Goal: Task Accomplishment & Management: Use online tool/utility

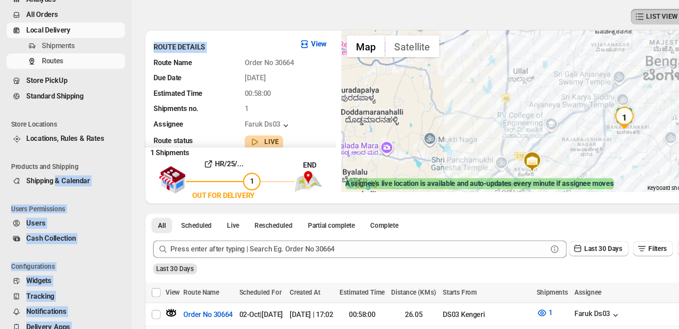
click at [205, 77] on div "LIST VIEW WEEK VIEW CALENDER VIEW" at bounding box center [391, 75] width 546 height 17
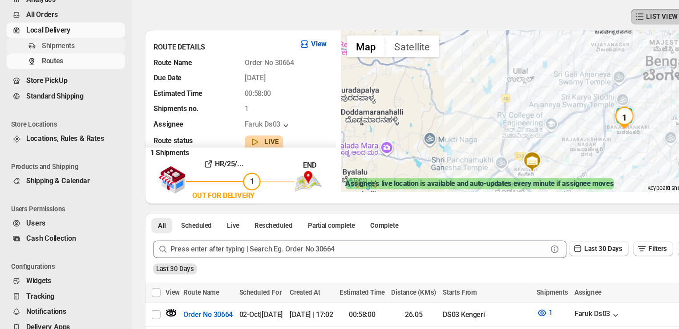
click at [66, 98] on span "Shipments" at bounding box center [67, 98] width 66 height 9
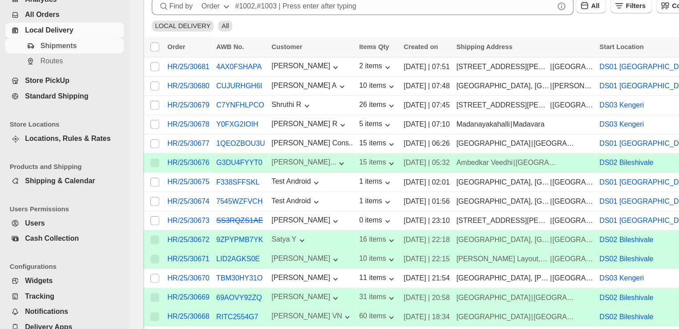
scroll to position [132, 0]
click at [126, 284] on input "Select shipment" at bounding box center [126, 287] width 7 height 7
checkbox input "true"
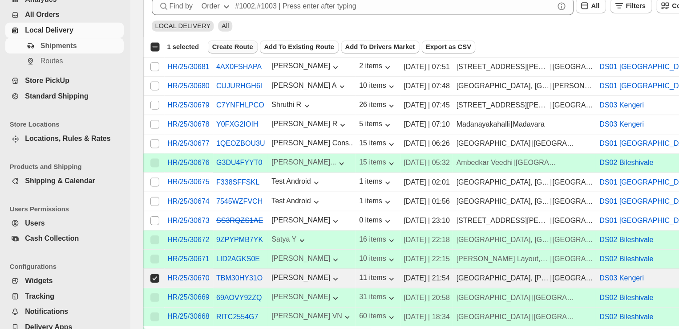
click at [188, 97] on span "Create Route" at bounding box center [189, 99] width 33 height 7
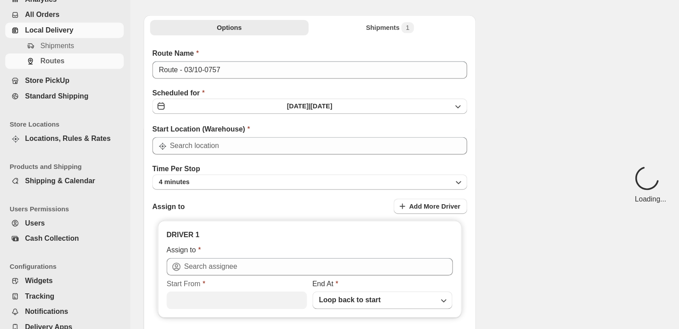
type input "DS03 Kengeri"
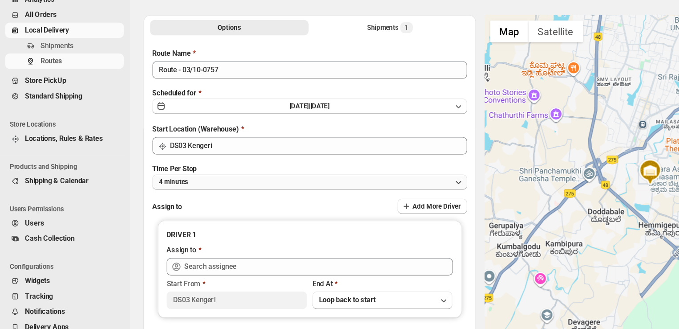
click at [177, 209] on button "4 minutes" at bounding box center [253, 209] width 256 height 12
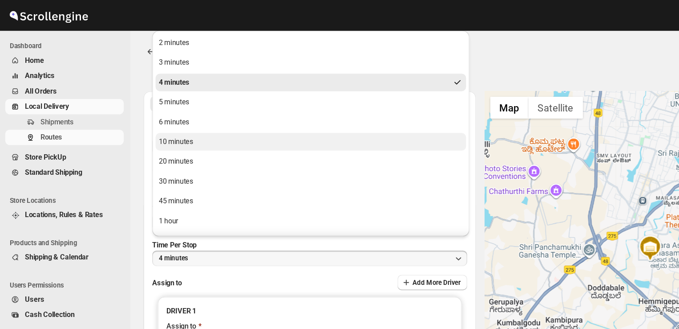
click at [139, 117] on div "10 minutes" at bounding box center [144, 114] width 28 height 9
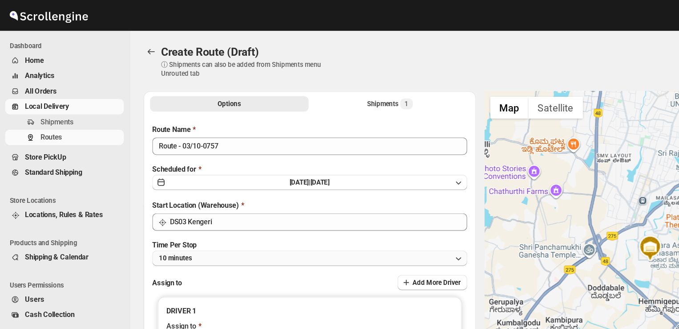
click at [172, 206] on button "10 minutes" at bounding box center [253, 209] width 256 height 12
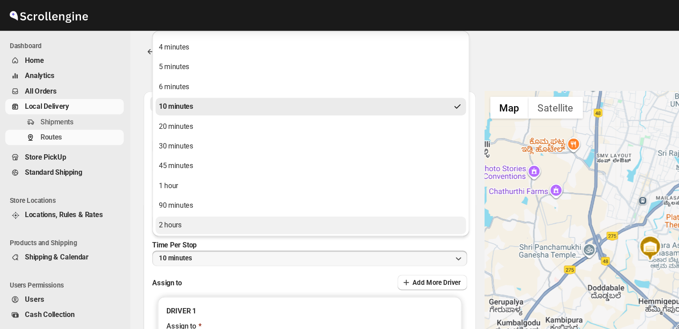
scroll to position [29, 0]
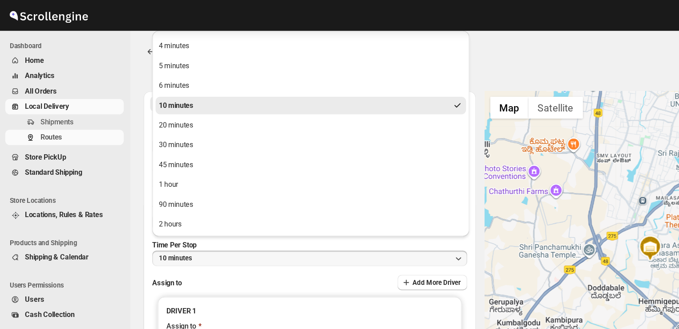
click at [89, 234] on li "Users Permissions" at bounding box center [51, 231] width 102 height 11
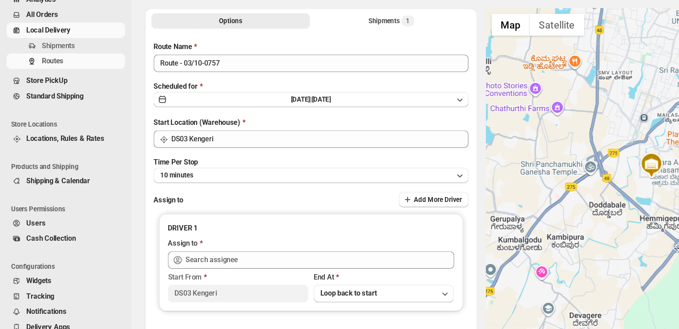
scroll to position [27, 0]
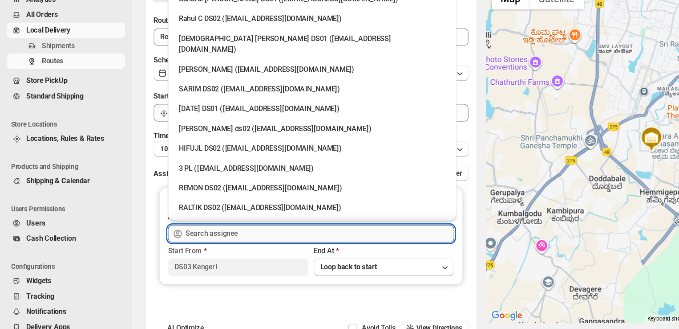
click at [198, 253] on input "text" at bounding box center [259, 251] width 218 height 14
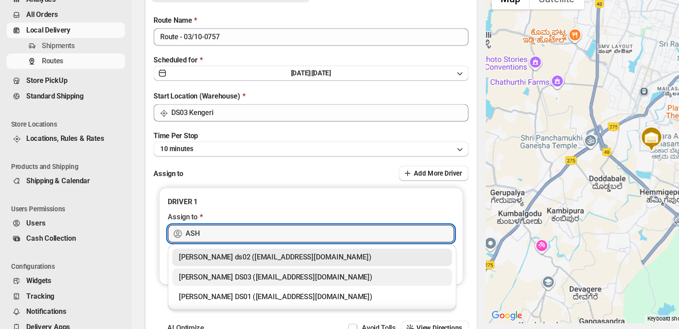
click at [172, 285] on div "ashik uddin DS03 (katiri8361@kimdyn.com)" at bounding box center [253, 286] width 216 height 9
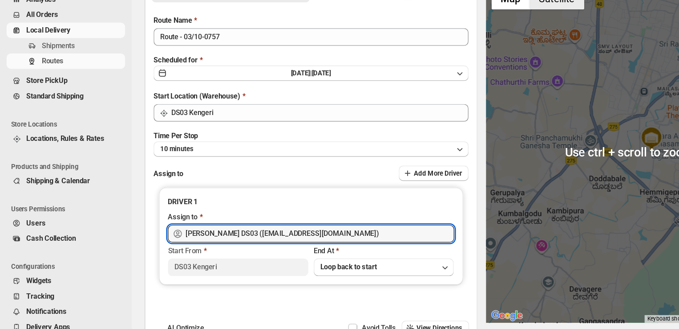
scroll to position [0, 0]
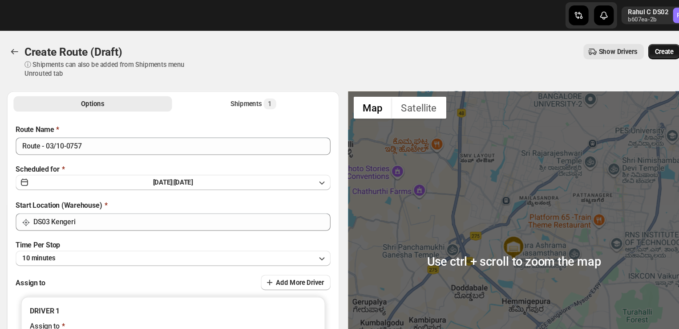
type input "ashik uddin DS03 (katiri8361@kimdyn.com)"
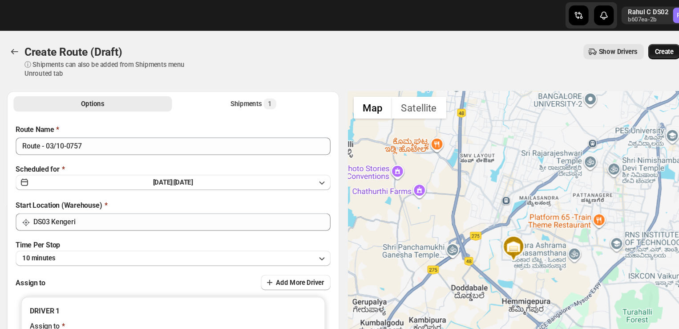
click at [655, 39] on span "Create" at bounding box center [650, 41] width 15 height 7
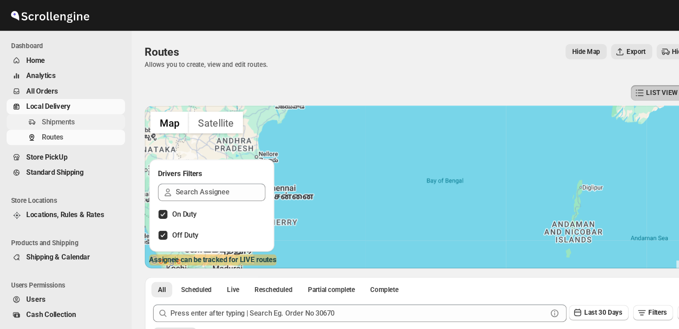
click at [63, 96] on span "Shipments" at bounding box center [67, 98] width 66 height 9
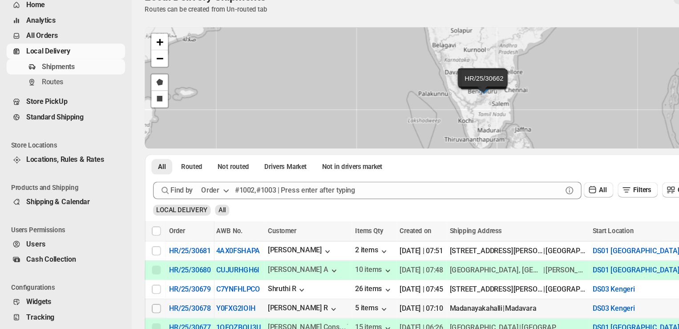
click at [127, 294] on input "Select shipment" at bounding box center [126, 294] width 7 height 7
checkbox input "true"
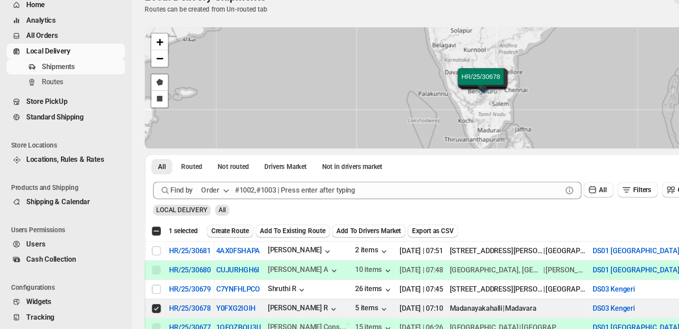
click at [187, 234] on span "Create Route" at bounding box center [186, 231] width 31 height 7
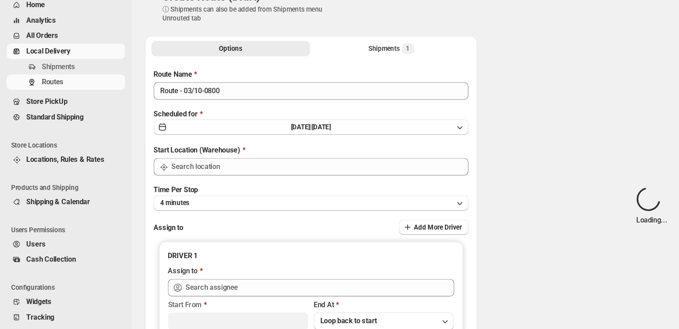
type input "DS03 Kengeri"
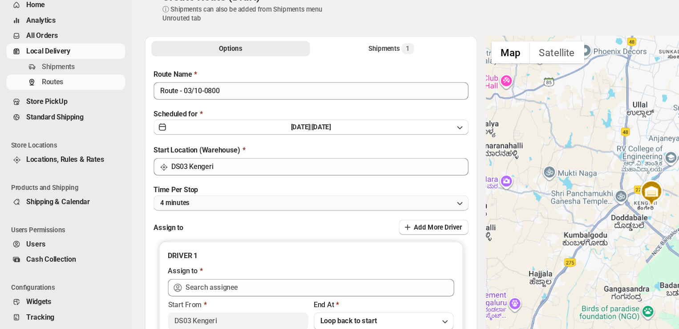
click at [170, 207] on button "4 minutes" at bounding box center [253, 209] width 256 height 12
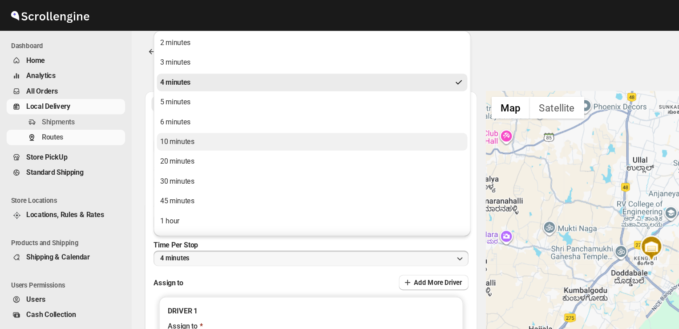
click at [150, 113] on div "10 minutes" at bounding box center [144, 114] width 28 height 9
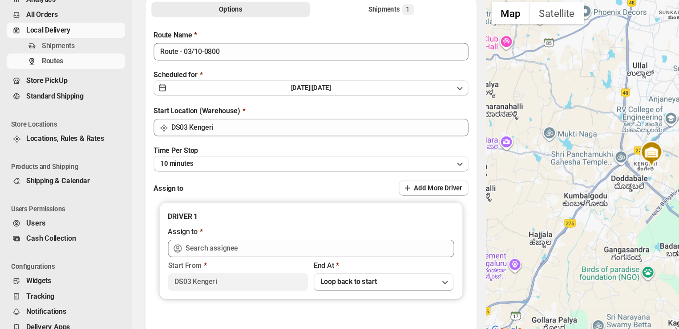
scroll to position [15, 0]
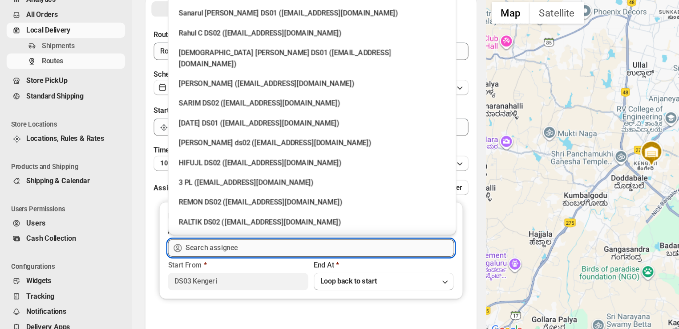
click at [195, 263] on input "text" at bounding box center [259, 263] width 218 height 14
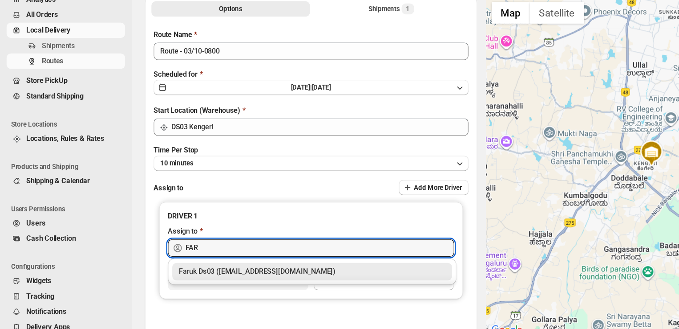
click at [172, 283] on div "Faruk Ds03 (yegan70532@bitfami.com)" at bounding box center [253, 281] width 216 height 9
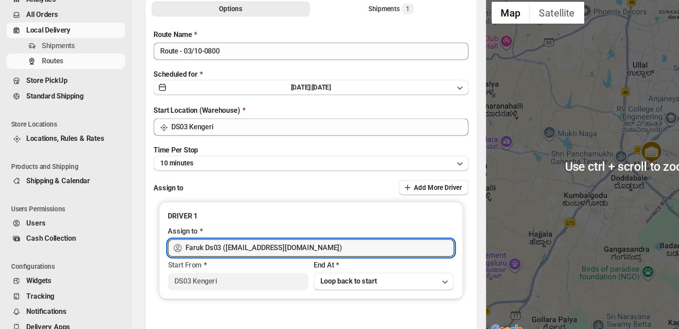
scroll to position [0, 0]
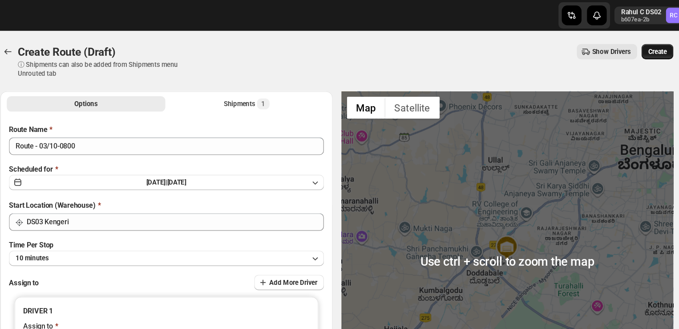
type input "Faruk Ds03 (yegan70532@bitfami.com)"
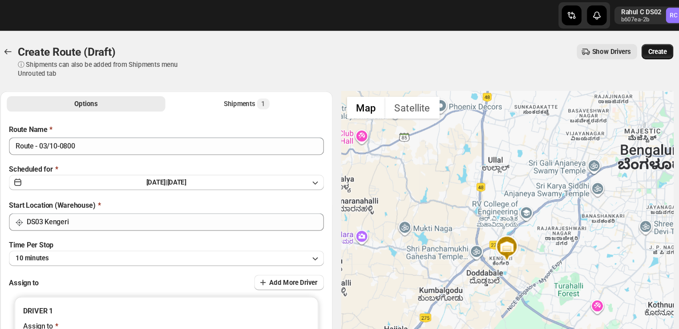
click at [656, 41] on span "Create" at bounding box center [650, 41] width 15 height 7
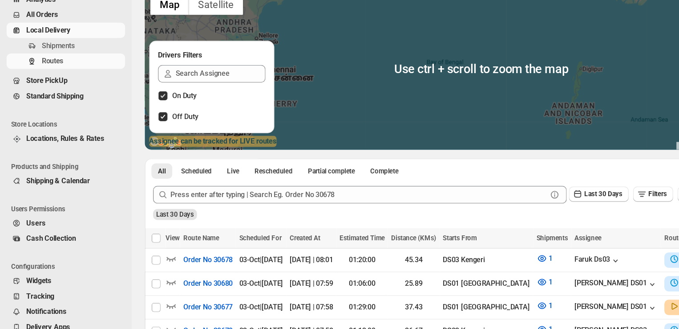
scroll to position [34, 0]
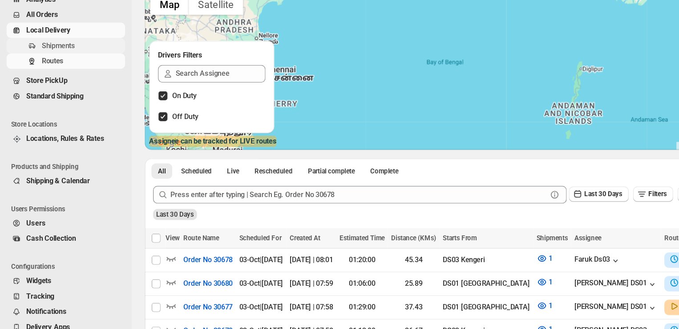
click at [56, 99] on span "Shipments" at bounding box center [47, 98] width 27 height 7
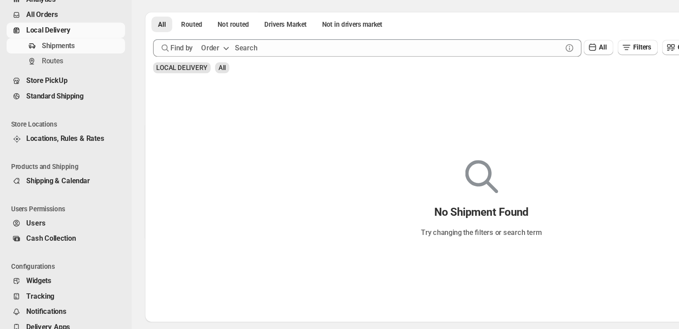
scroll to position [8, 0]
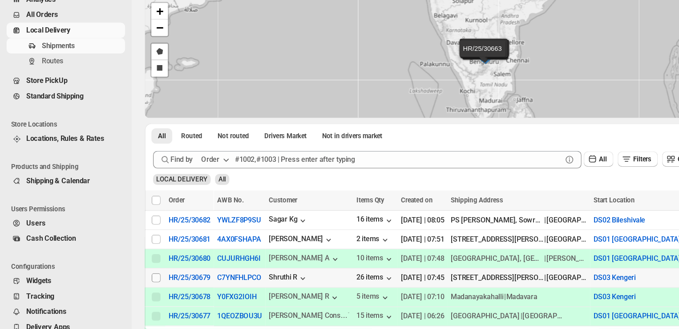
click at [125, 287] on input "Select shipment" at bounding box center [126, 286] width 7 height 7
checkbox input "true"
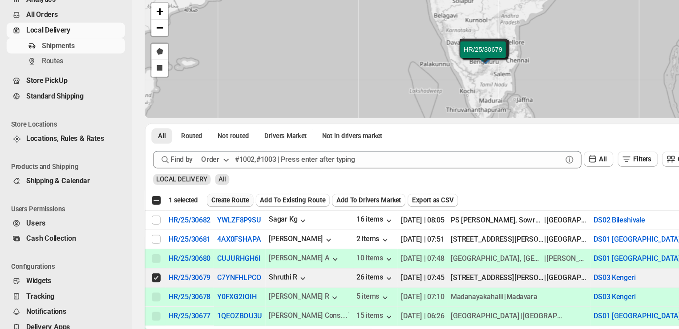
click at [185, 226] on span "Create Route" at bounding box center [186, 223] width 31 height 7
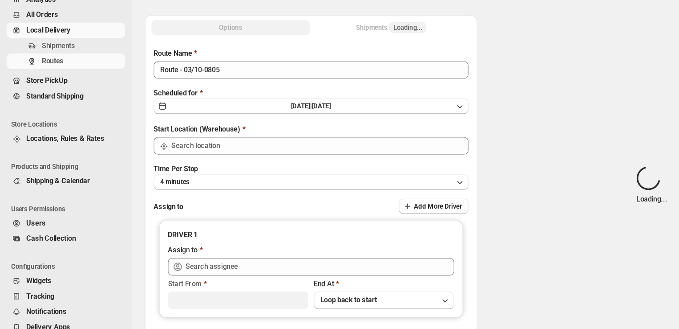
type input "DS03 Kengeri"
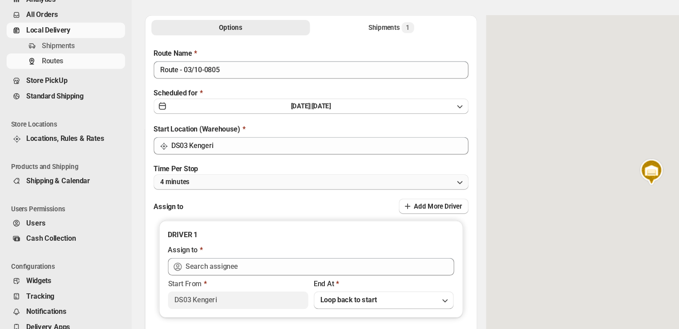
click at [166, 213] on button "4 minutes" at bounding box center [253, 209] width 256 height 12
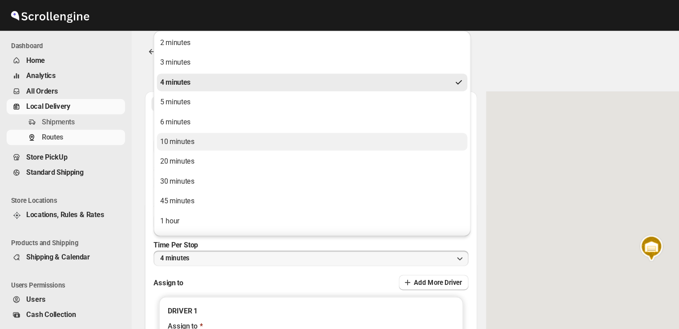
click at [162, 116] on button "10 minutes" at bounding box center [253, 115] width 252 height 14
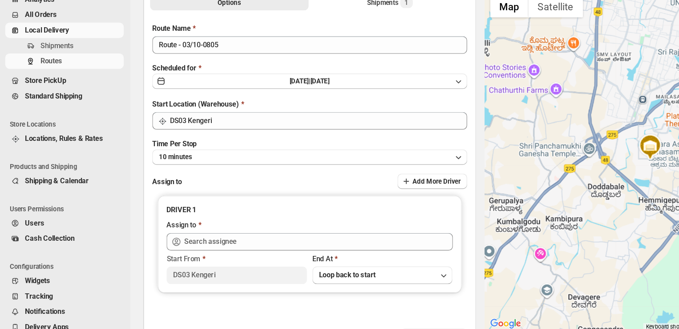
scroll to position [21, 0]
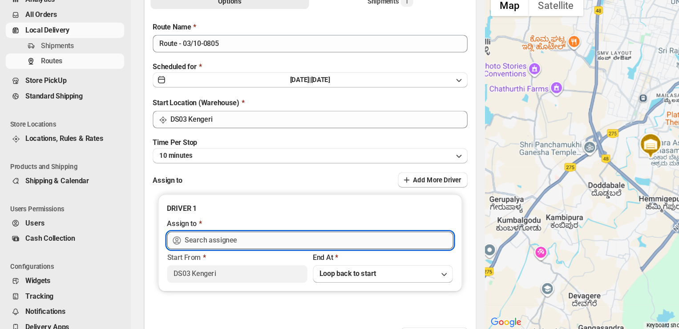
click at [185, 252] on input "text" at bounding box center [259, 256] width 218 height 14
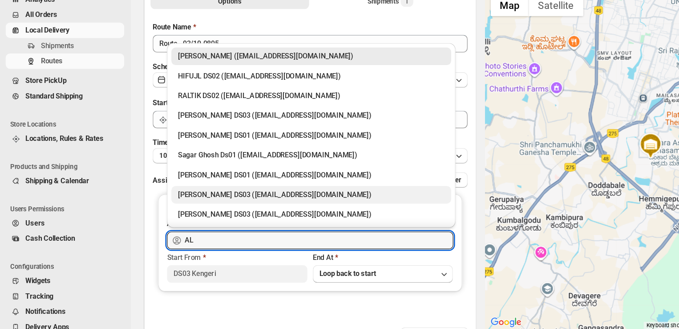
click at [161, 217] on div "ALIM HUSSAIN DS03 (dokeda1264@hiepth.com)" at bounding box center [253, 219] width 216 height 9
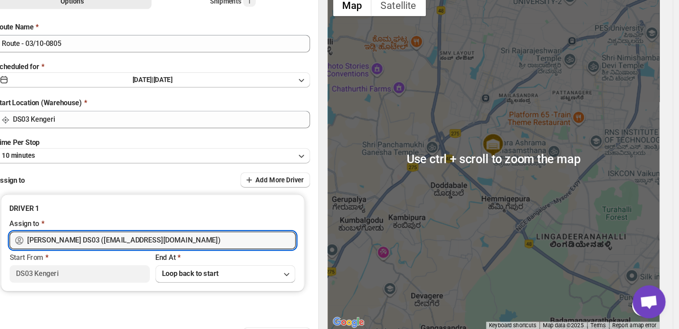
scroll to position [0, 0]
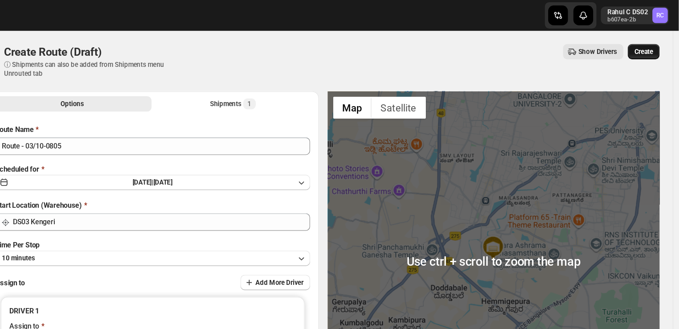
type input "ALIM HUSSAIN DS03 (dokeda1264@hiepth.com)"
click at [657, 42] on span "Create" at bounding box center [650, 41] width 15 height 7
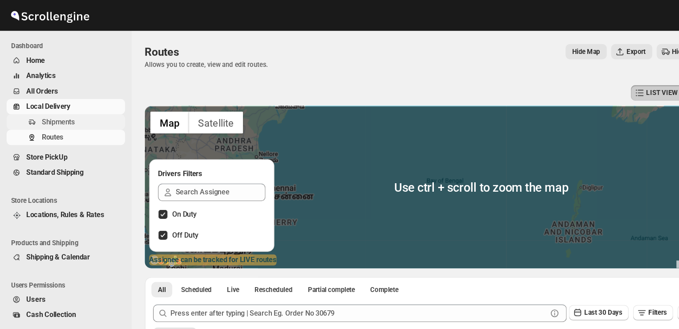
click at [62, 98] on span "Shipments" at bounding box center [67, 98] width 66 height 9
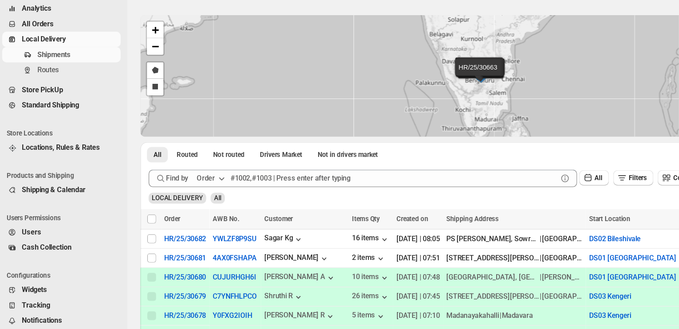
scroll to position [9, 0]
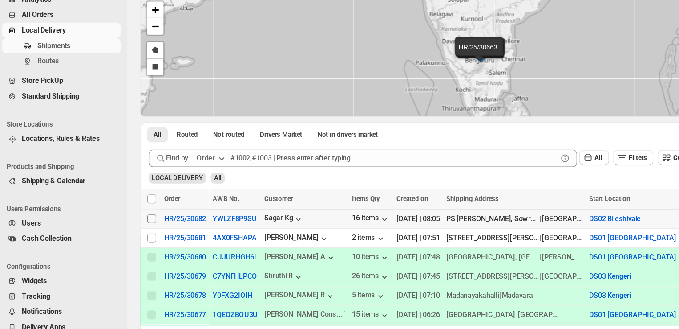
click at [125, 236] on input "Select shipment" at bounding box center [126, 239] width 7 height 7
checkbox input "true"
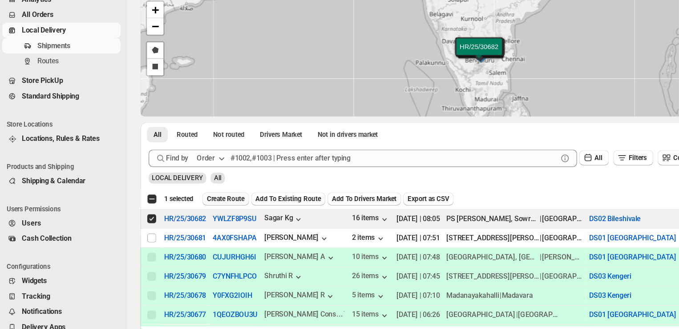
click at [189, 222] on span "Create Route" at bounding box center [186, 222] width 31 height 7
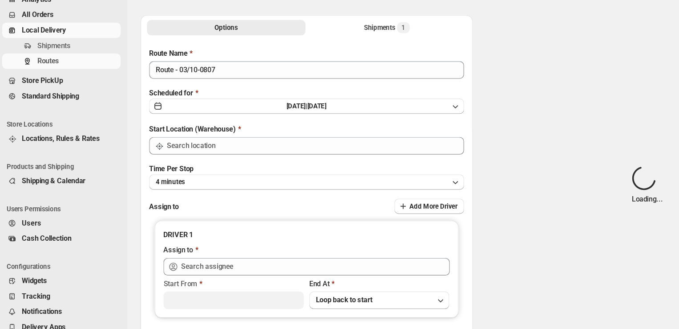
type input "DS02 Bileshivale"
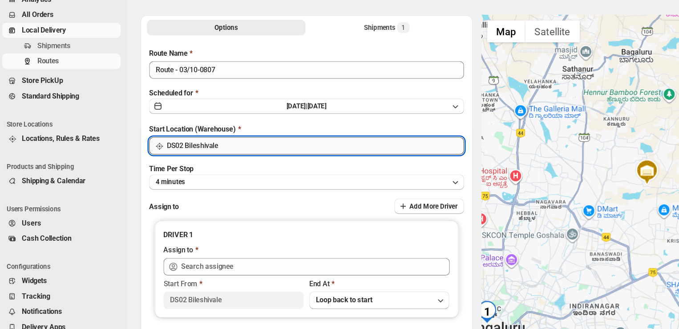
click at [193, 176] on input "DS02 Bileshivale" at bounding box center [259, 180] width 241 height 14
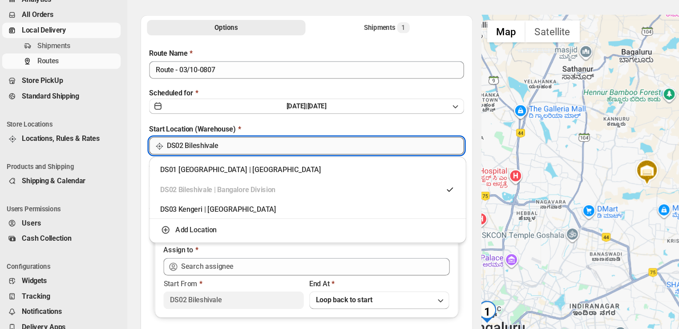
click at [248, 180] on input "DS02 Bileshivale" at bounding box center [259, 180] width 241 height 14
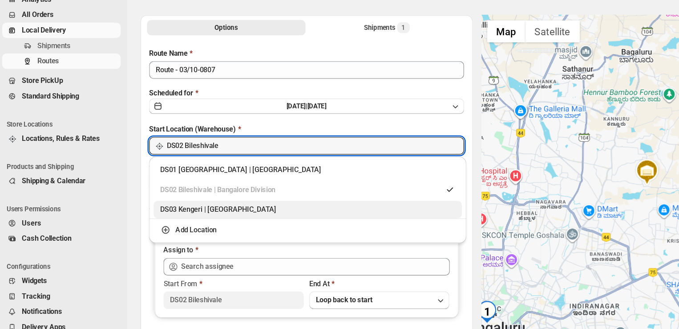
click at [155, 234] on div "DS03 Kengeri | Bengaluru" at bounding box center [254, 231] width 240 height 9
type input "DS03 Kengeri"
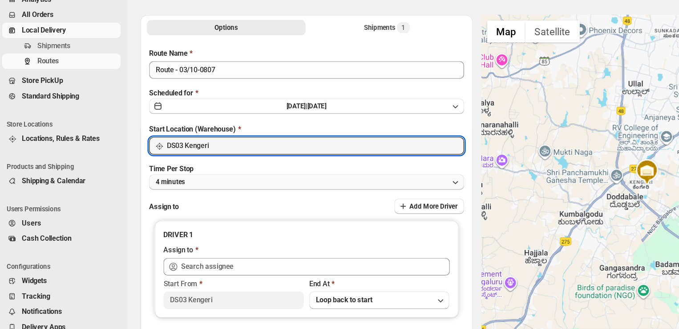
click at [162, 209] on button "4 minutes" at bounding box center [253, 209] width 256 height 12
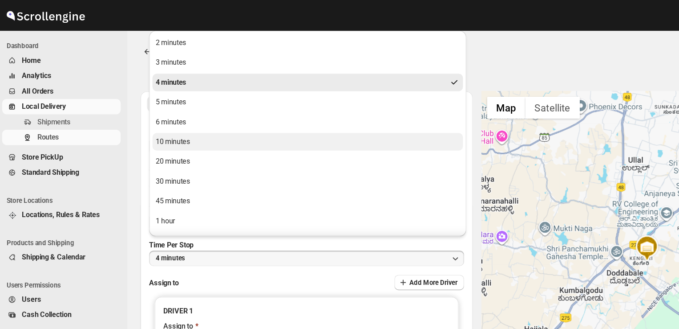
click at [149, 116] on div "10 minutes" at bounding box center [144, 114] width 28 height 9
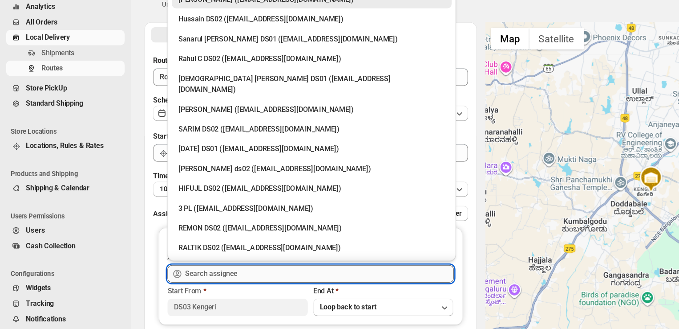
click at [198, 279] on input "text" at bounding box center [259, 278] width 218 height 14
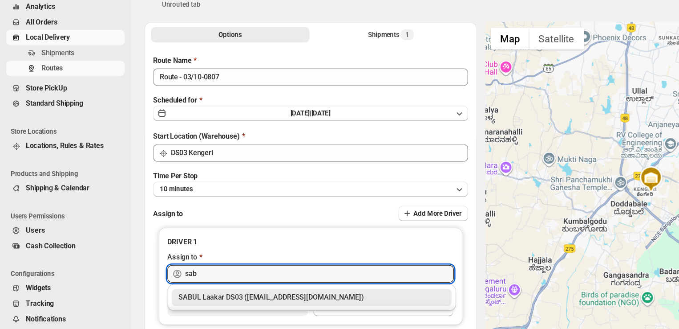
click at [220, 298] on div "SABUL Laakar DS03 (pokogin390@dextrago.com)" at bounding box center [253, 296] width 216 height 9
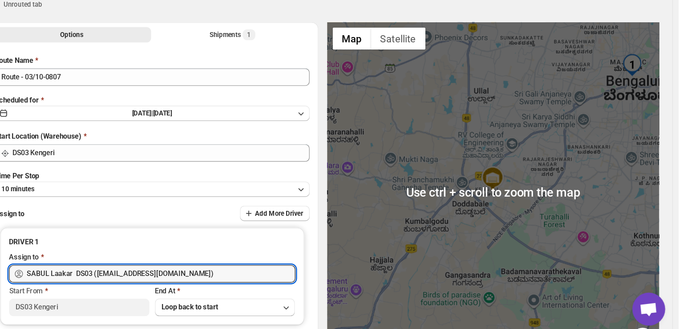
type input "SABUL Laakar DS03 (pokogin390@dextrago.com)"
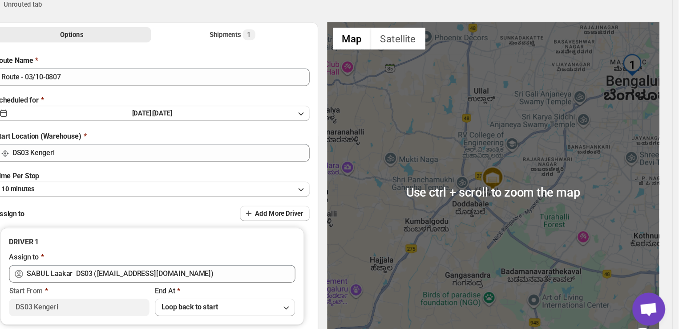
click at [585, 176] on div at bounding box center [529, 212] width 270 height 276
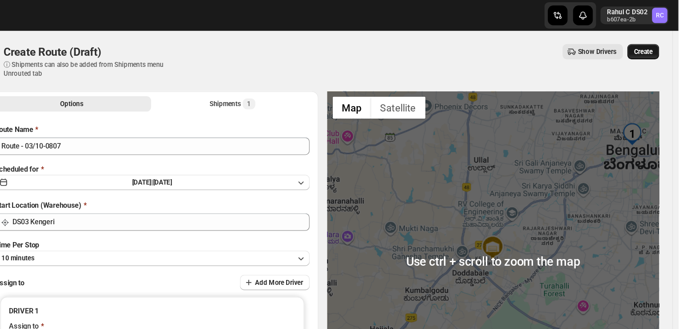
click at [654, 41] on span "Create" at bounding box center [650, 41] width 15 height 7
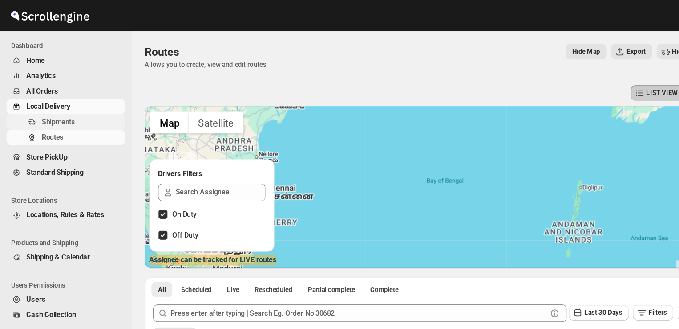
click at [43, 99] on span "Shipments" at bounding box center [47, 98] width 27 height 7
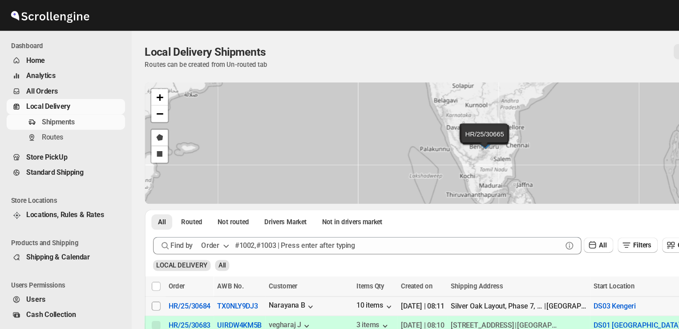
click at [126, 247] on input "Select shipment" at bounding box center [126, 247] width 7 height 7
checkbox input "true"
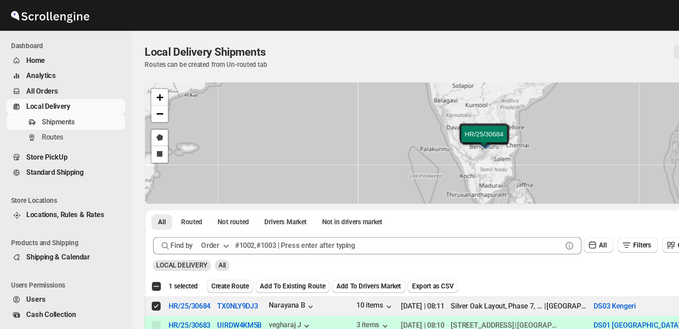
click at [185, 230] on span "Create Route" at bounding box center [186, 231] width 31 height 7
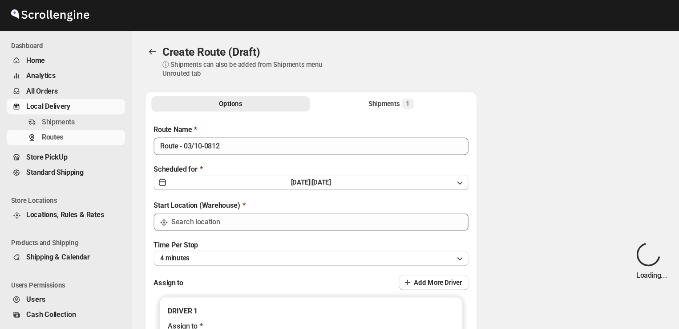
type input "DS03 Kengeri"
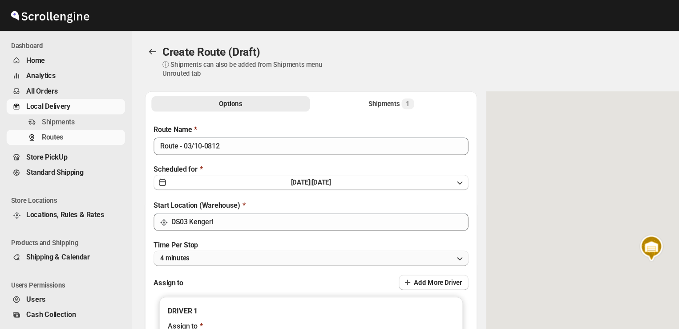
click at [163, 209] on button "4 minutes" at bounding box center [253, 209] width 256 height 12
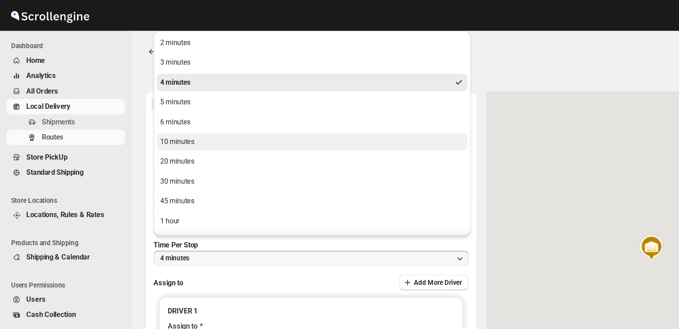
click at [167, 114] on button "10 minutes" at bounding box center [253, 115] width 252 height 14
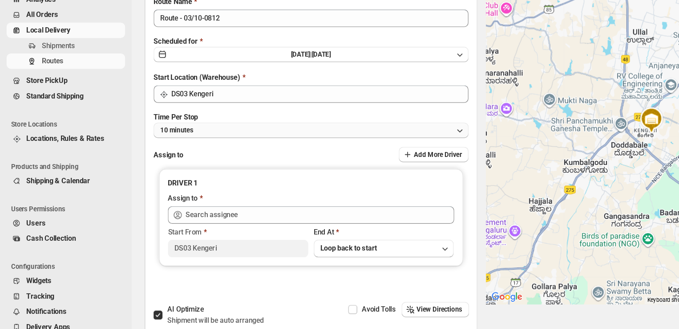
scroll to position [50, 0]
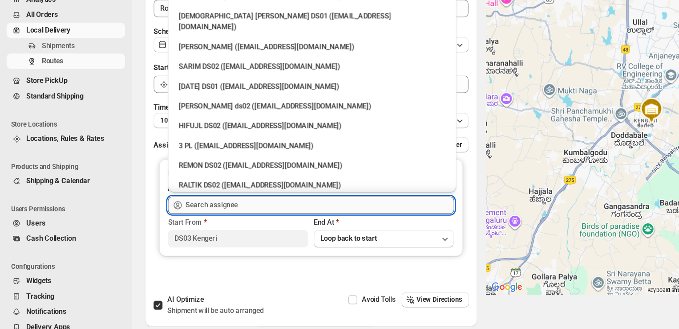
click at [207, 223] on input "text" at bounding box center [259, 228] width 218 height 14
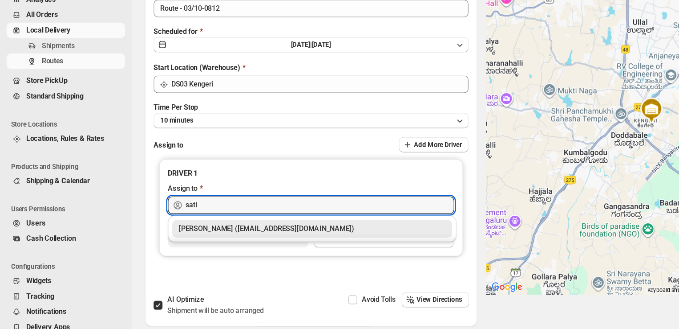
click at [242, 247] on div "Satish kumar veera (tehaxi9762@chaublog.com)" at bounding box center [253, 247] width 216 height 9
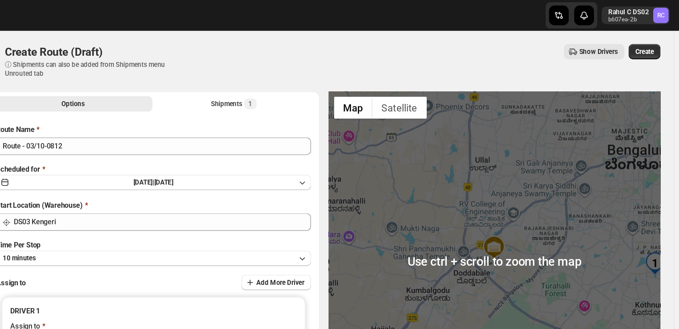
scroll to position [0, 0]
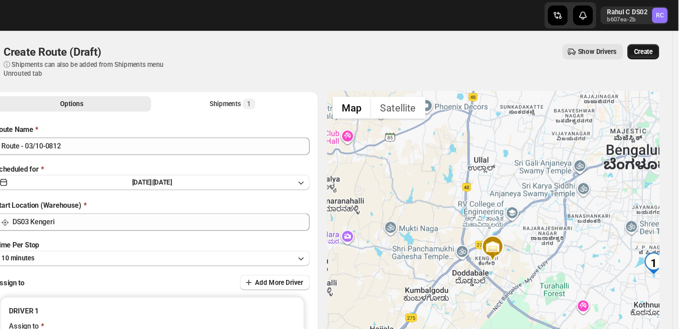
type input "Satish kumar veera (tehaxi9762@chaublog.com)"
click at [657, 44] on span "Create" at bounding box center [650, 41] width 15 height 7
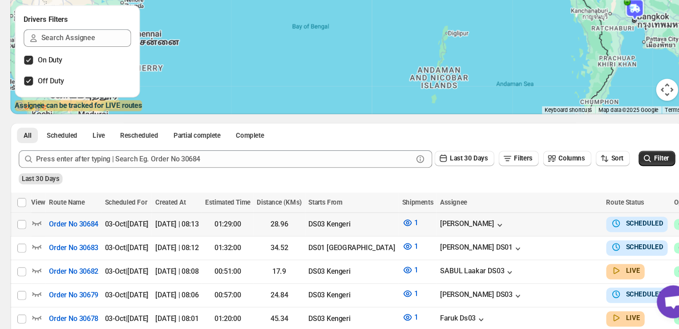
scroll to position [63, 0]
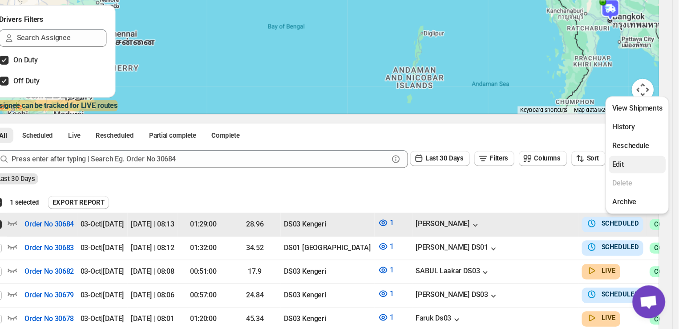
click at [630, 198] on span "Edit" at bounding box center [630, 194] width 9 height 7
checkbox input "false"
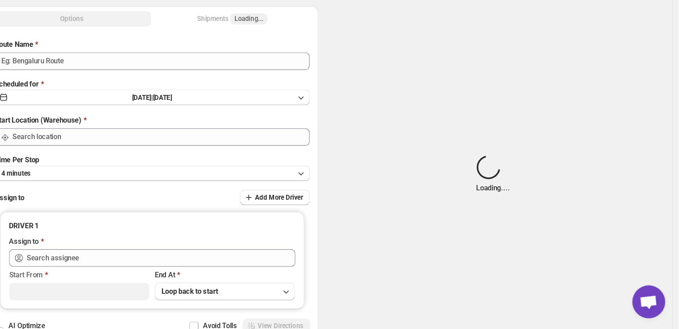
type input "Order No 30684"
type input "DS03 Kengeri"
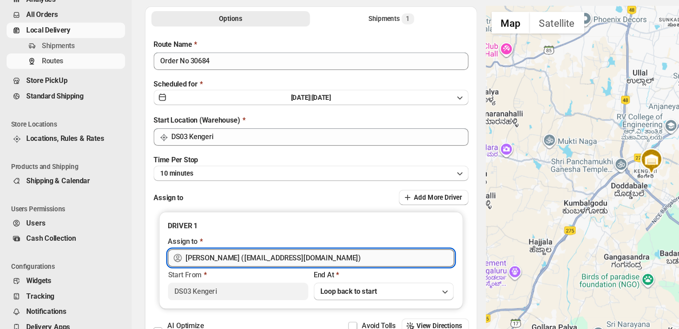
click at [276, 270] on input "Satish kumar veera (tehaxi9762@chaublog.com)" at bounding box center [259, 271] width 218 height 14
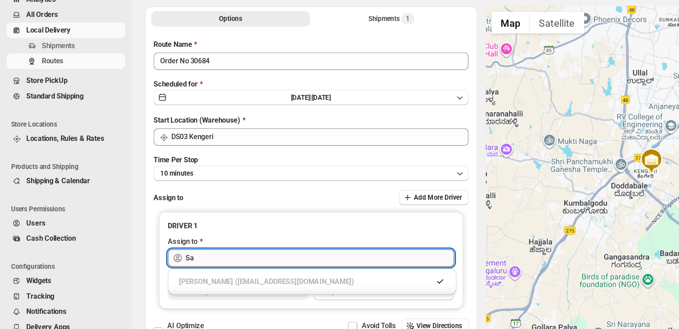
type input "S"
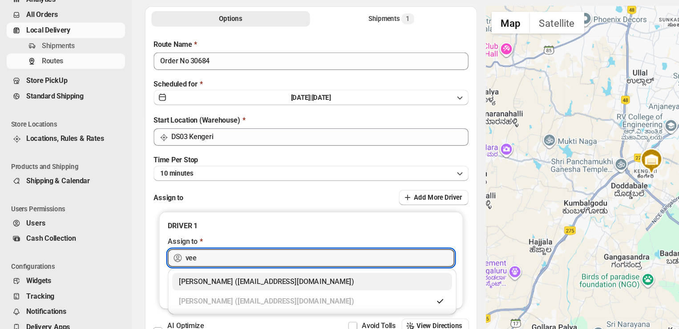
click at [255, 290] on div "Veera Kesavan (xagos20938@boxmach.com)" at bounding box center [253, 289] width 216 height 9
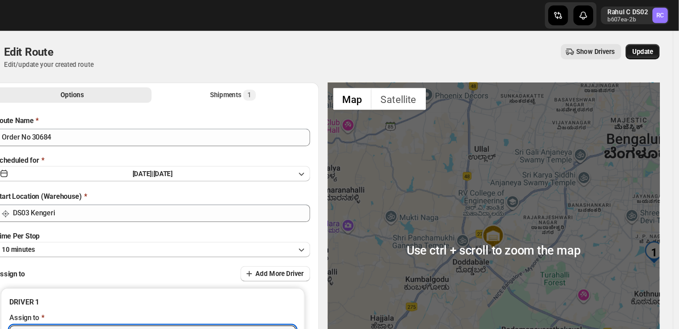
type input "Veera Kesavan (xagos20938@boxmach.com)"
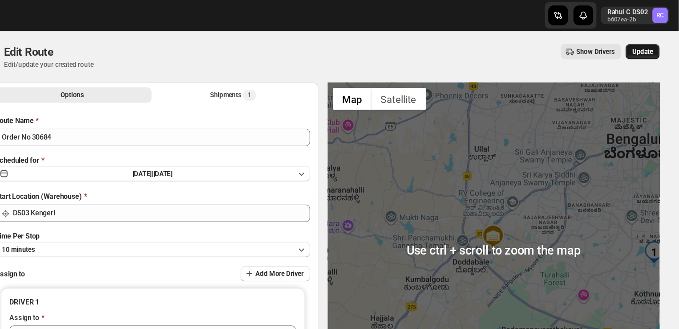
click at [658, 39] on span "Update" at bounding box center [650, 41] width 17 height 7
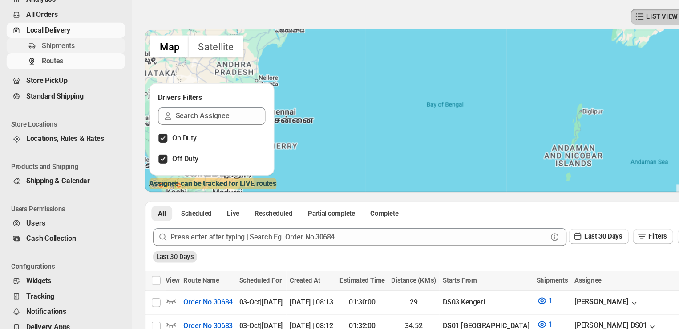
click at [61, 100] on span "Shipments" at bounding box center [47, 98] width 27 height 7
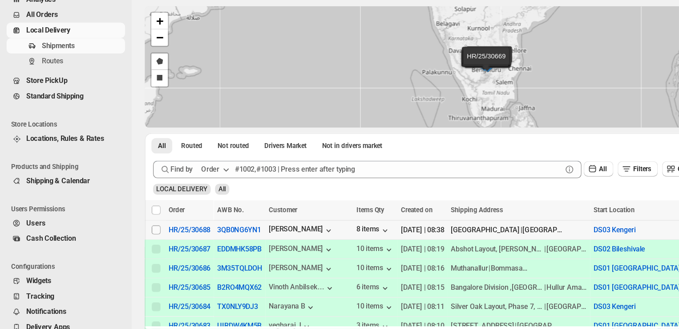
click at [125, 247] on input "Select shipment" at bounding box center [126, 247] width 7 height 7
checkbox input "true"
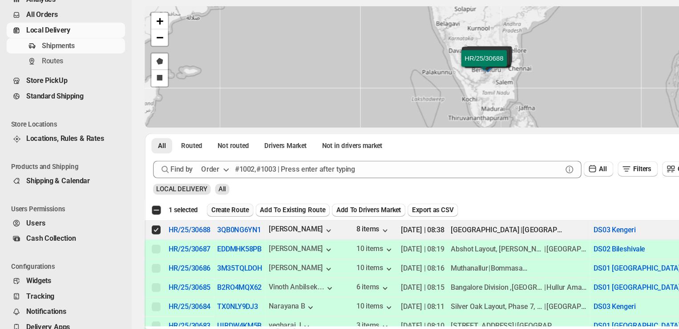
click at [187, 232] on span "Create Route" at bounding box center [186, 231] width 31 height 7
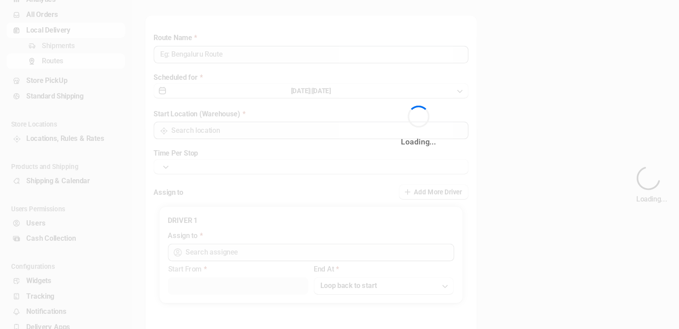
type input "Route - 03/10-0841"
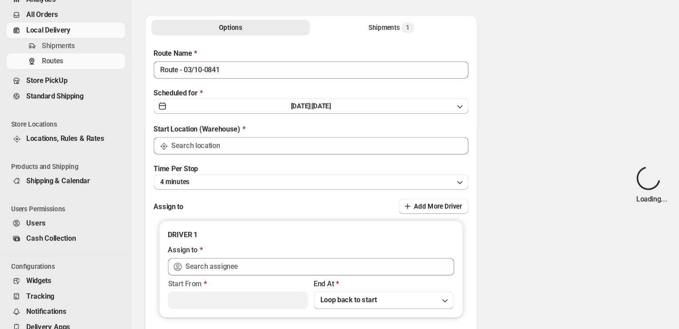
type input "DS03 Kengeri"
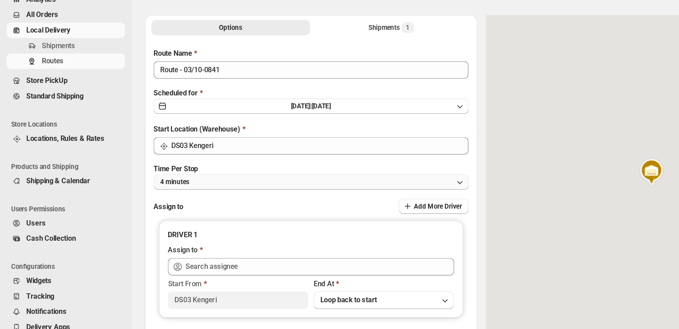
click at [172, 208] on button "4 minutes" at bounding box center [253, 209] width 256 height 12
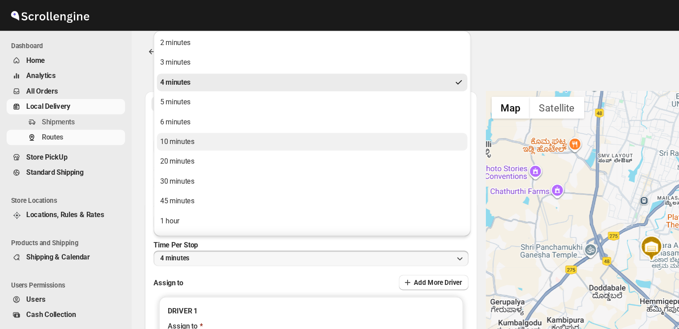
click at [143, 113] on div "10 minutes" at bounding box center [144, 114] width 28 height 9
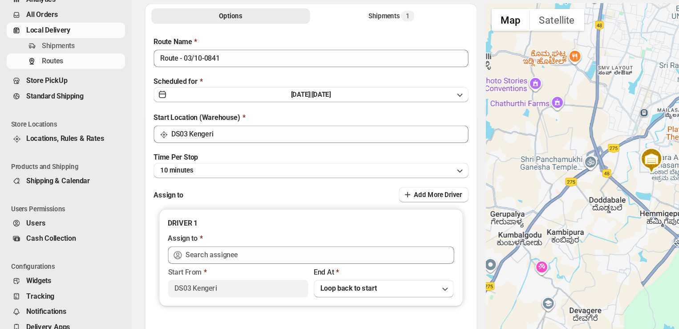
scroll to position [10, 0]
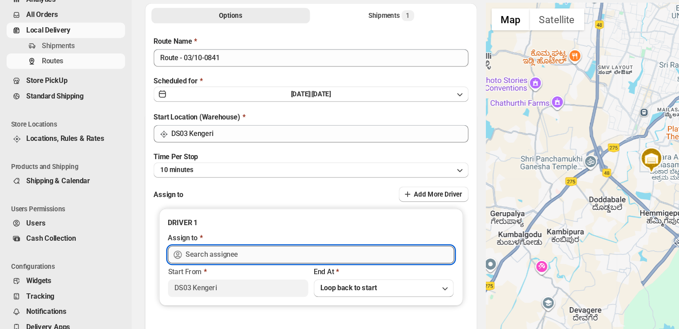
click at [210, 271] on input "text" at bounding box center [259, 268] width 218 height 14
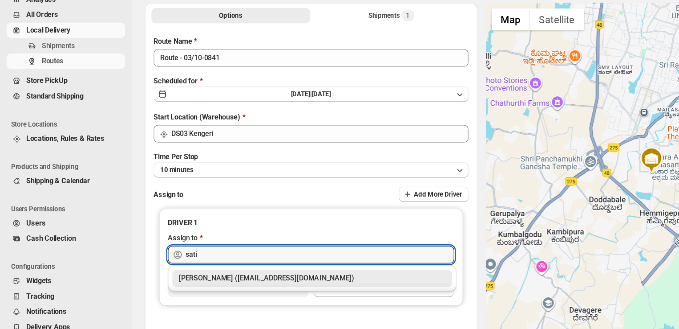
click at [218, 288] on div "Satish kumar veera (tehaxi9762@chaublog.com)" at bounding box center [253, 287] width 216 height 9
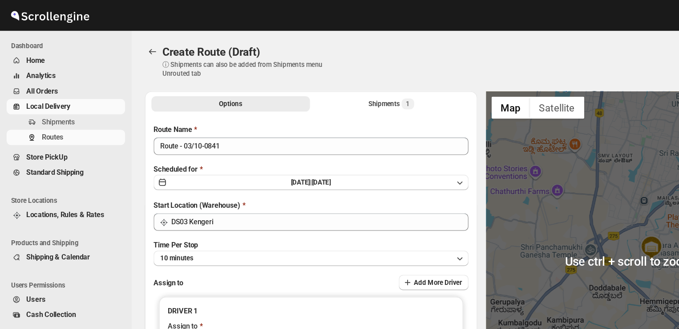
scroll to position [0, 0]
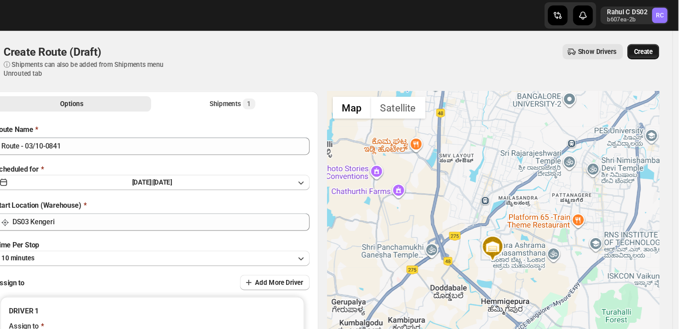
type input "Satish kumar veera (tehaxi9762@chaublog.com)"
click at [650, 41] on span "Create" at bounding box center [650, 41] width 15 height 7
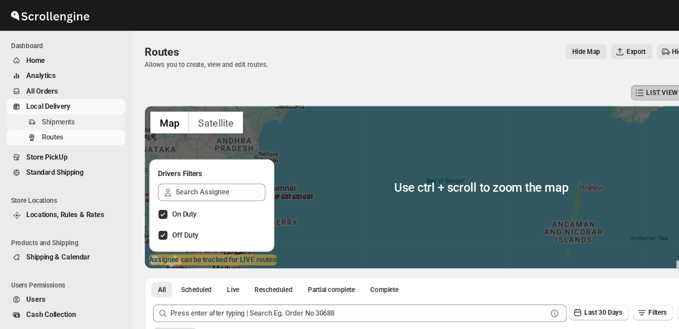
click at [43, 97] on span "Shipments" at bounding box center [47, 98] width 27 height 7
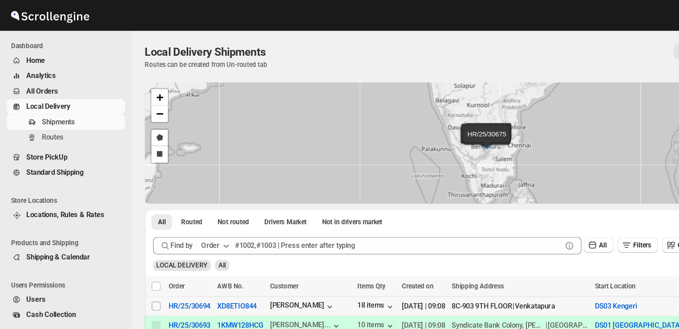
click at [128, 246] on input "Select shipment" at bounding box center [126, 247] width 7 height 7
checkbox input "true"
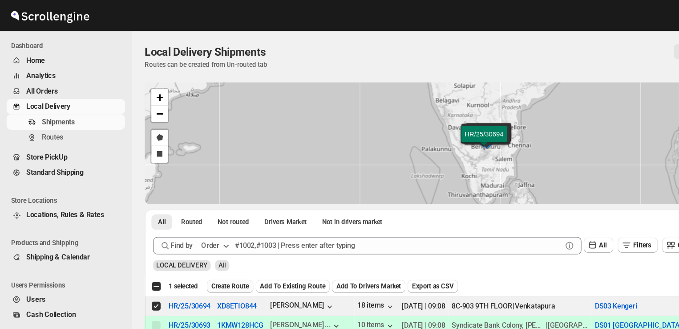
click at [192, 232] on span "Create Route" at bounding box center [186, 231] width 31 height 7
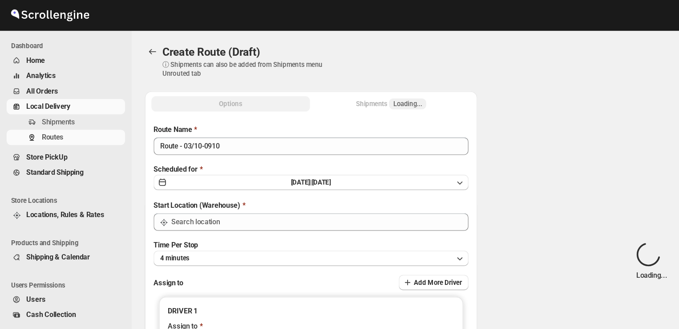
type input "DS03 Kengeri"
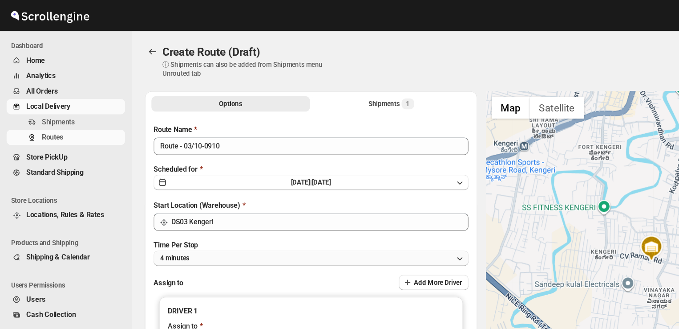
click at [186, 207] on button "4 minutes" at bounding box center [253, 209] width 256 height 12
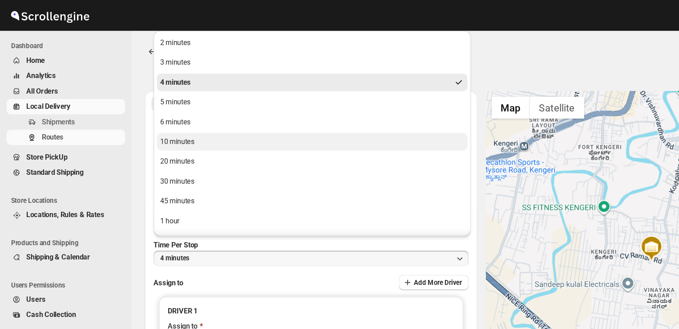
click at [160, 114] on button "10 minutes" at bounding box center [253, 115] width 252 height 14
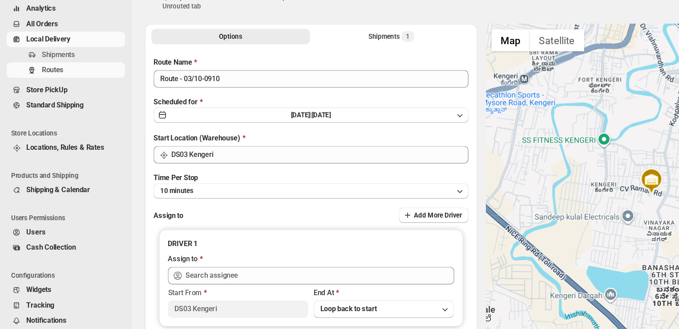
scroll to position [10, 0]
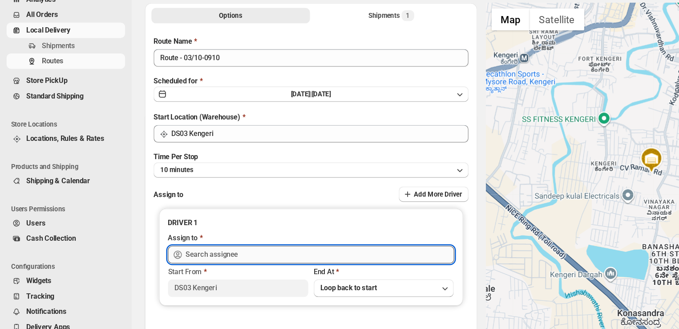
click at [199, 266] on input "text" at bounding box center [259, 268] width 218 height 14
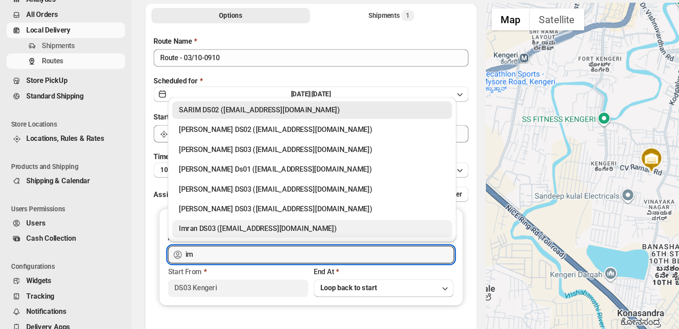
click at [193, 243] on div "Imran DS03 (tiwowe6147@mv6a.com)" at bounding box center [253, 247] width 216 height 9
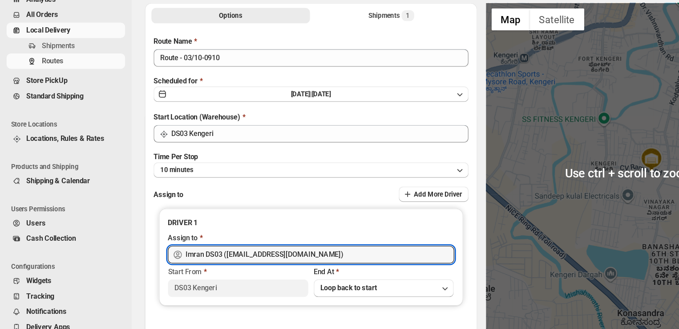
scroll to position [0, 0]
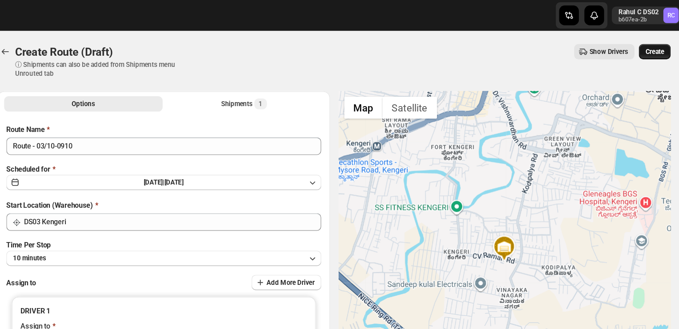
type input "Imran DS03 (tiwowe6147@mv6a.com)"
click at [654, 39] on span "Create" at bounding box center [650, 41] width 15 height 7
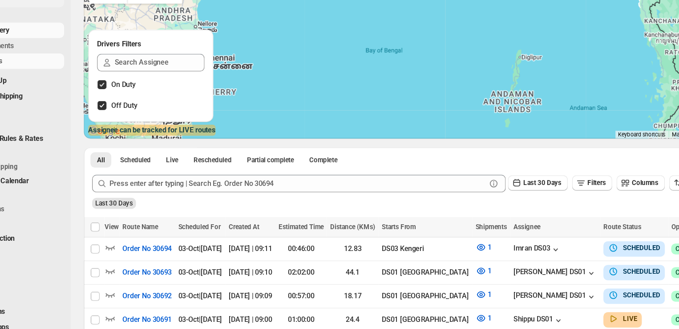
scroll to position [42, 0]
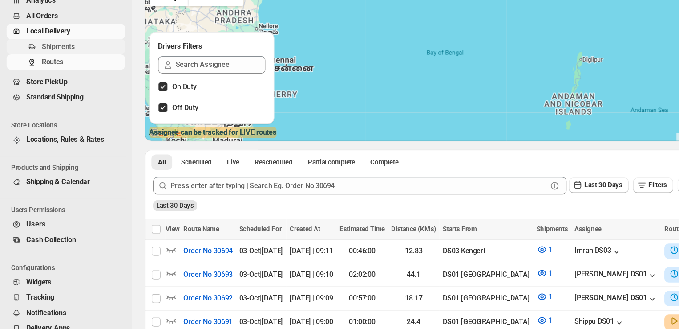
click at [50, 99] on span "Shipments" at bounding box center [47, 98] width 27 height 7
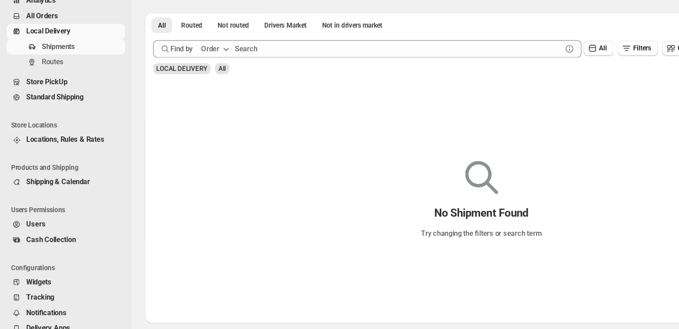
scroll to position [8, 0]
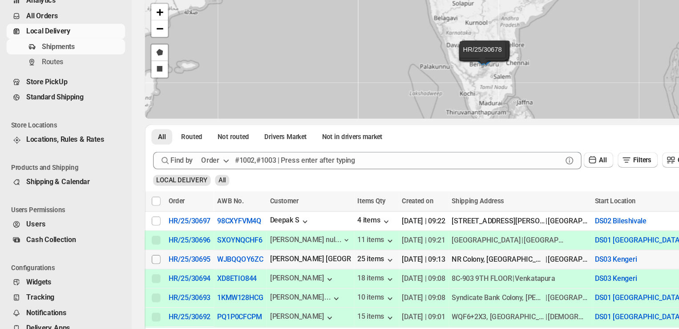
click at [126, 268] on input "Select shipment" at bounding box center [126, 271] width 7 height 7
checkbox input "true"
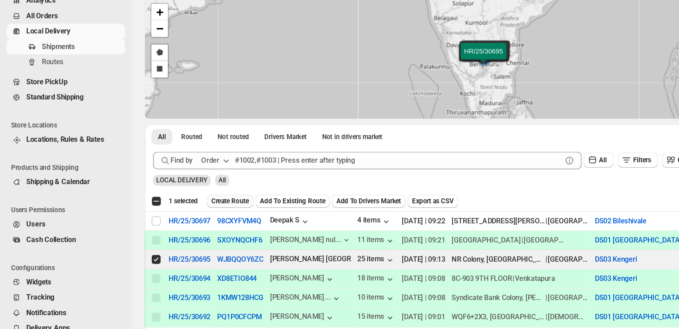
click at [193, 219] on button "Create Route" at bounding box center [187, 224] width 38 height 11
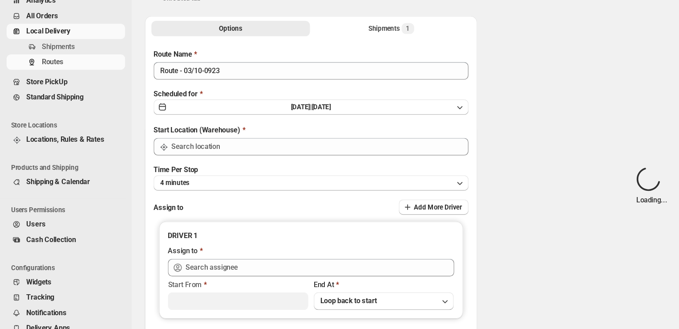
type input "DS03 Kengeri"
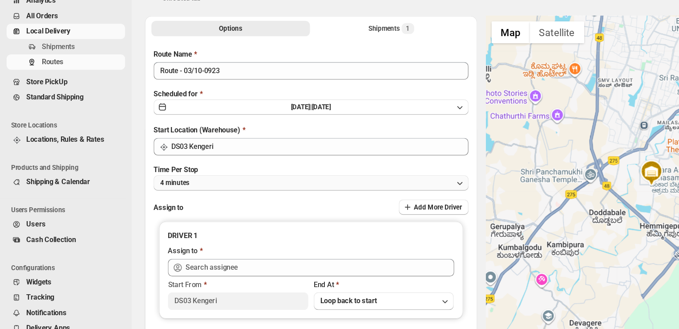
click at [170, 204] on button "4 minutes" at bounding box center [253, 209] width 256 height 12
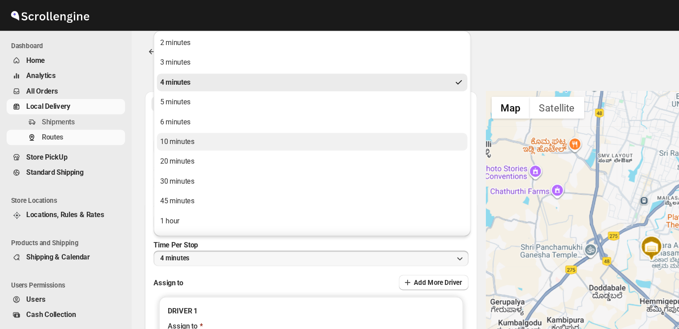
click at [150, 114] on div "10 minutes" at bounding box center [144, 114] width 28 height 9
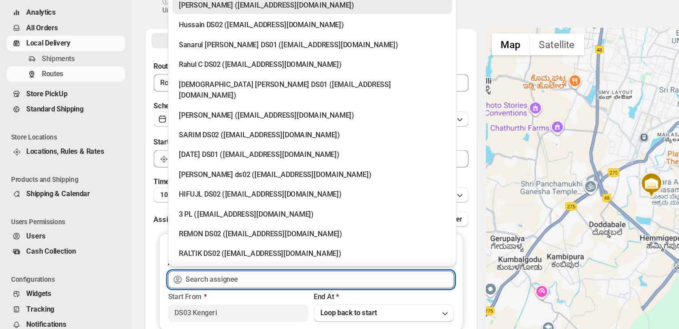
click at [206, 281] on input "text" at bounding box center [259, 278] width 218 height 14
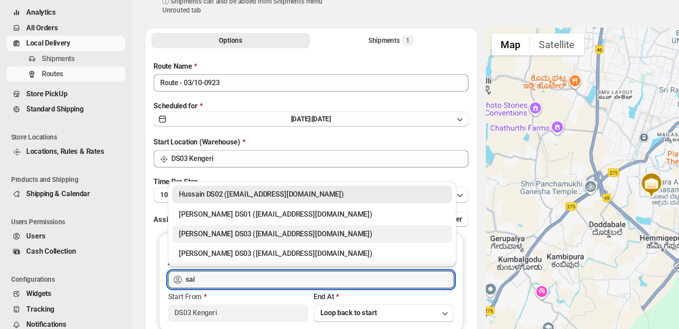
click at [182, 243] on div "Saibur Rahman DS03 (novenik154@ihnpo.com)" at bounding box center [253, 240] width 216 height 9
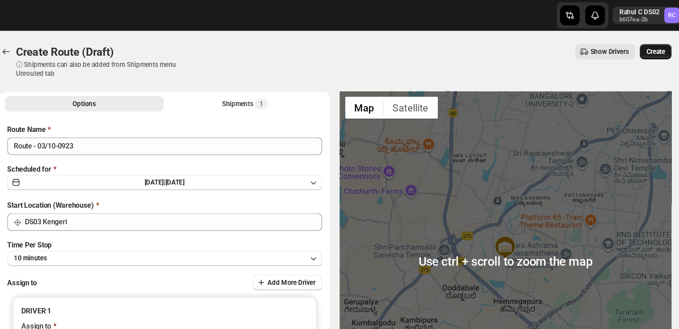
type input "Saibur Rahman DS03 (novenik154@ihnpo.com)"
click at [657, 41] on span "Create" at bounding box center [650, 41] width 15 height 7
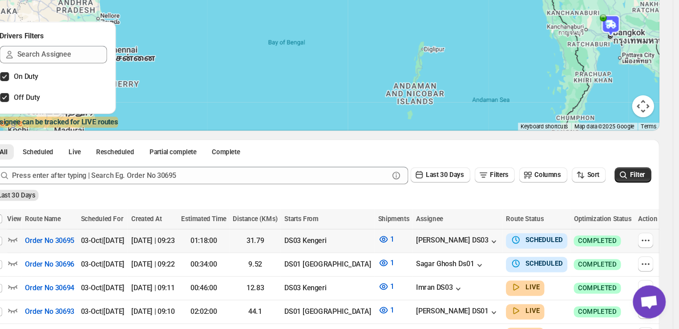
scroll to position [50, 0]
click at [652, 254] on icon "button" at bounding box center [652, 256] width 9 height 9
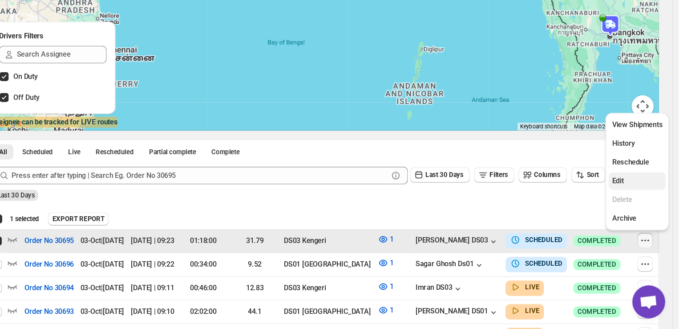
click at [634, 211] on span "Edit" at bounding box center [630, 208] width 9 height 7
checkbox input "false"
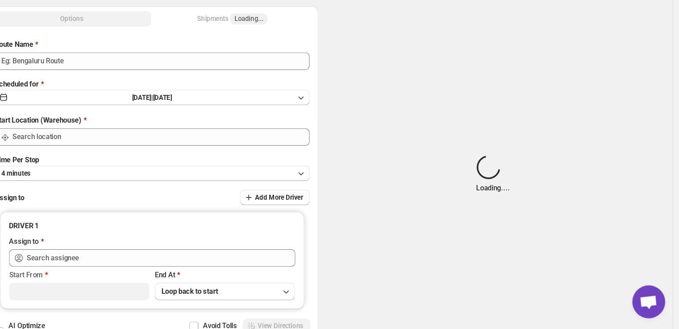
type input "Order No 30695"
type input "DS03 Kengeri"
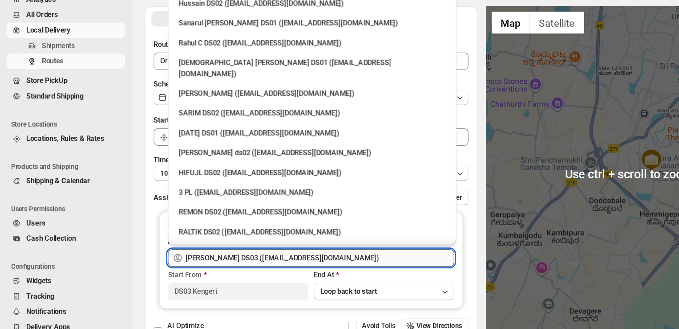
click at [272, 270] on input "Saibur Rahman DS03 (novenik154@ihnpo.com)" at bounding box center [259, 271] width 218 height 14
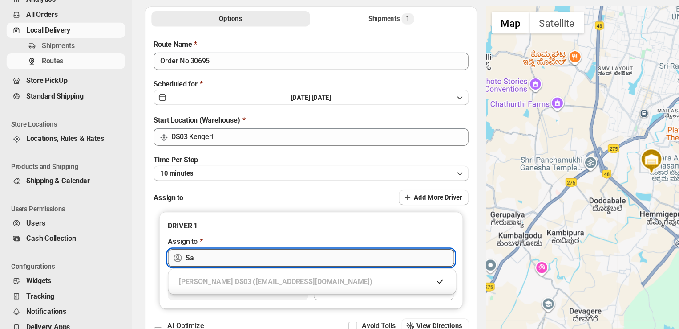
type input "S"
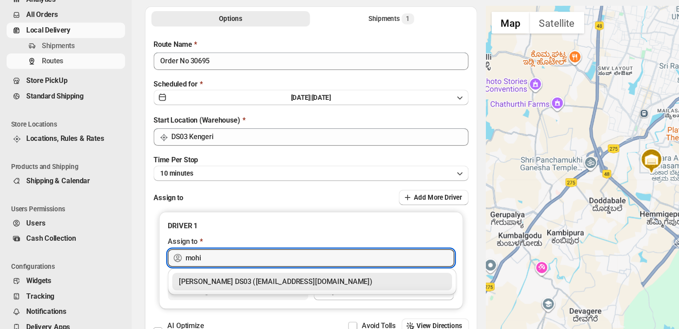
click at [284, 290] on div "Mohim uddin DS03 (veyanal843@bizmud.com)" at bounding box center [253, 289] width 216 height 9
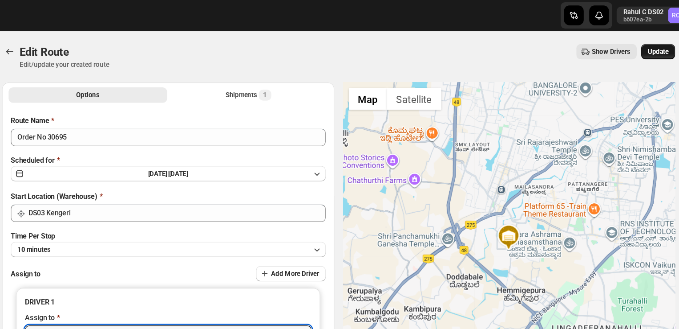
type input "Mohim uddin DS03 (veyanal843@bizmud.com)"
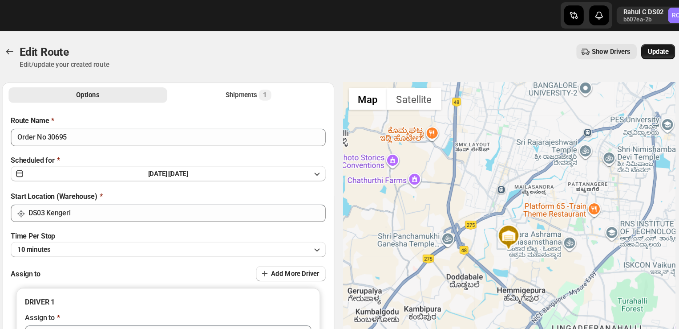
click at [651, 40] on span "Update" at bounding box center [650, 41] width 17 height 7
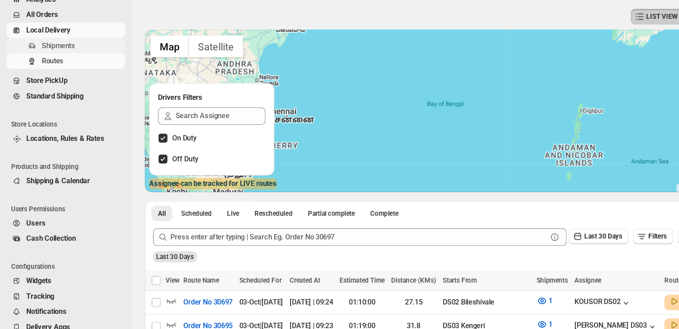
click at [59, 100] on span "Shipments" at bounding box center [47, 98] width 27 height 7
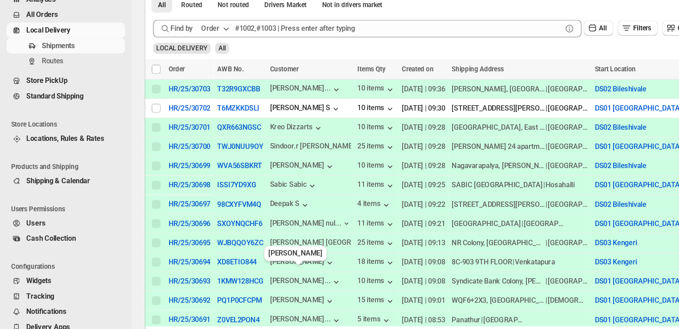
scroll to position [114, 0]
click at [46, 110] on span "Routes" at bounding box center [43, 111] width 18 height 7
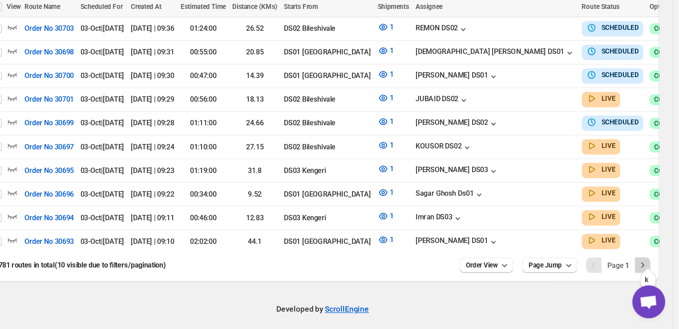
scroll to position [221, 0]
click at [652, 272] on icon "Next" at bounding box center [650, 276] width 9 height 9
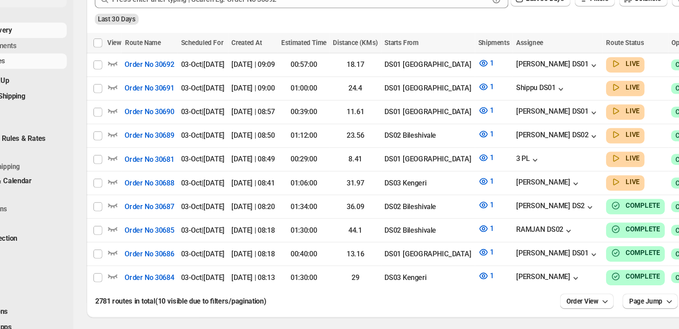
scroll to position [0, 0]
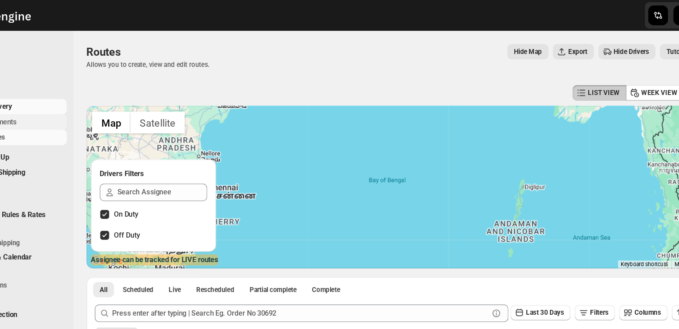
click at [74, 101] on span "Shipments" at bounding box center [67, 98] width 66 height 9
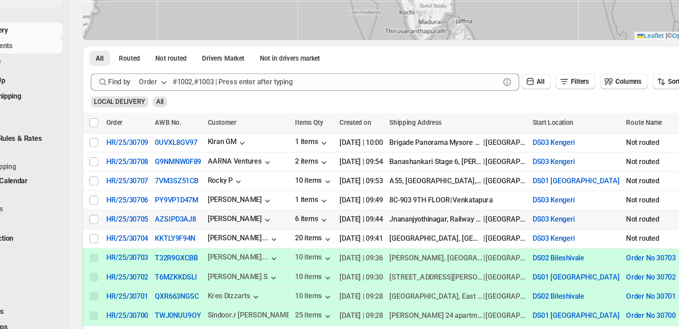
scroll to position [70, 0]
click at [126, 252] on input "Select shipment" at bounding box center [126, 255] width 7 height 7
checkbox input "true"
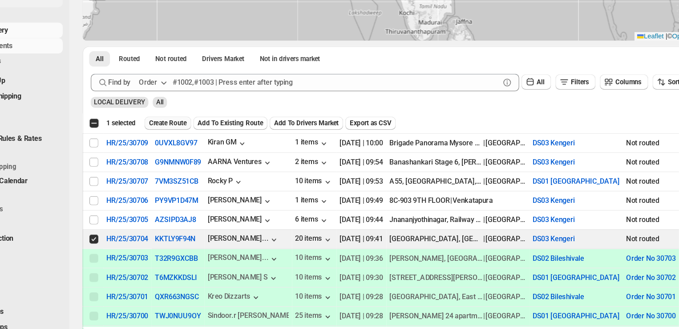
click at [180, 160] on span "Create Route" at bounding box center [186, 161] width 31 height 7
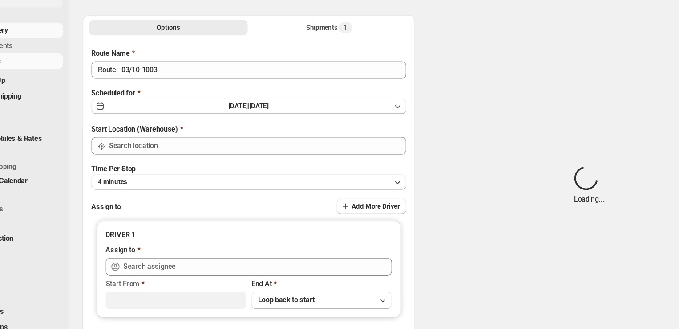
type input "DS03 Kengeri"
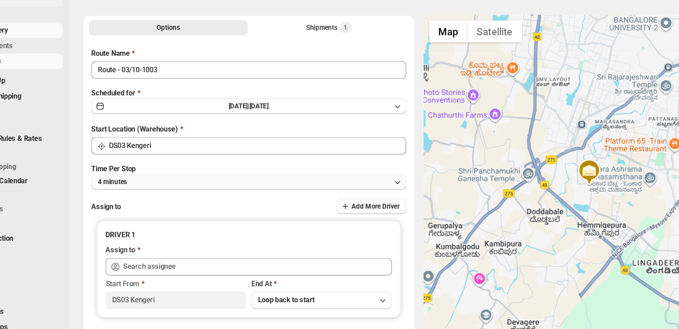
click at [173, 213] on button "4 minutes" at bounding box center [253, 209] width 256 height 12
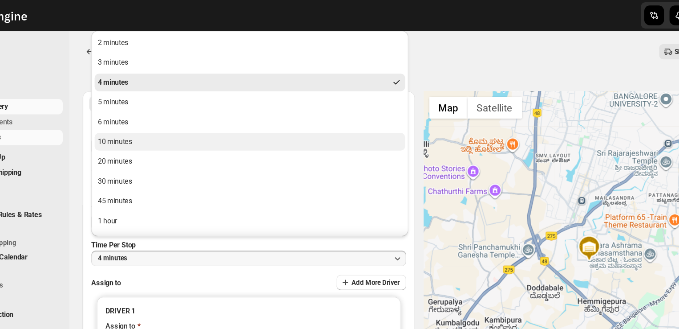
click at [139, 114] on div "10 minutes" at bounding box center [144, 114] width 28 height 9
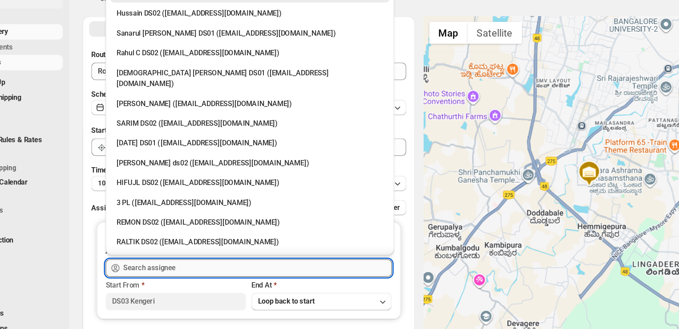
click at [199, 279] on input "text" at bounding box center [259, 278] width 218 height 14
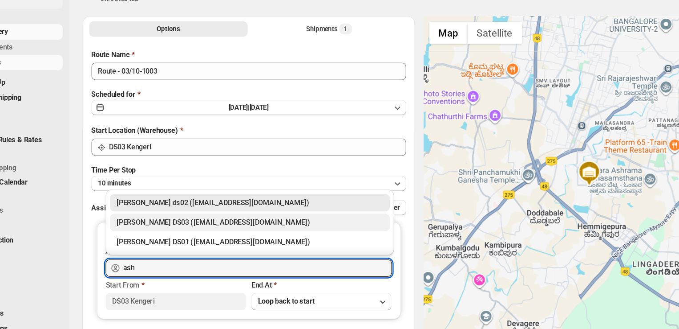
click at [186, 243] on div "ashik uddin DS03 (katiri8361@kimdyn.com)" at bounding box center [253, 240] width 216 height 9
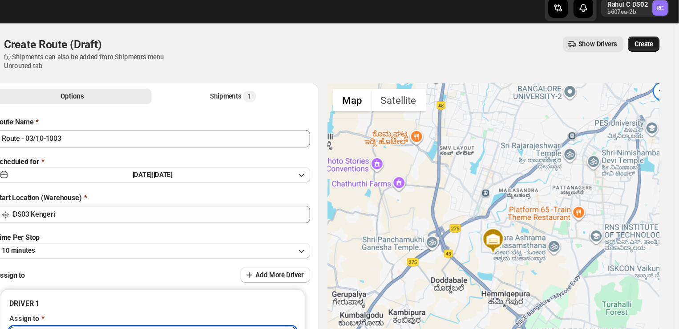
type input "ashik uddin DS03 (katiri8361@kimdyn.com)"
click at [658, 42] on span "Create" at bounding box center [650, 41] width 15 height 7
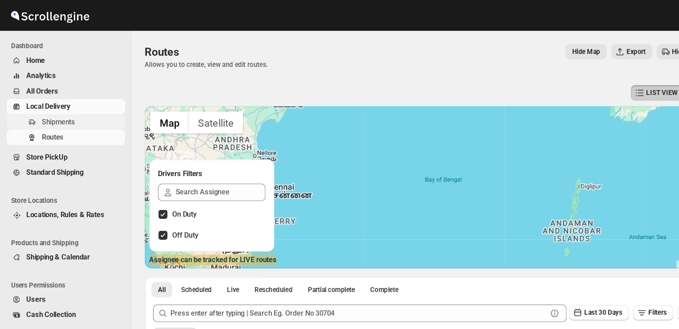
click at [46, 101] on span "Shipments" at bounding box center [47, 98] width 27 height 7
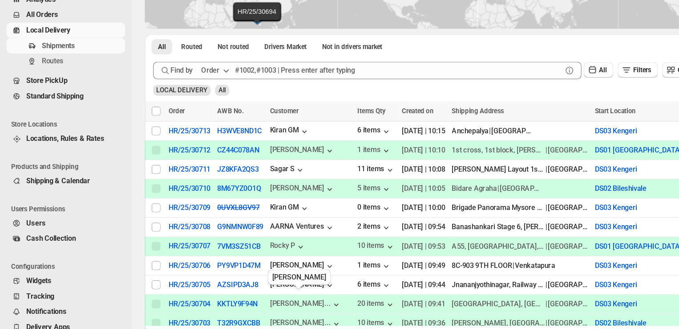
scroll to position [88, 0]
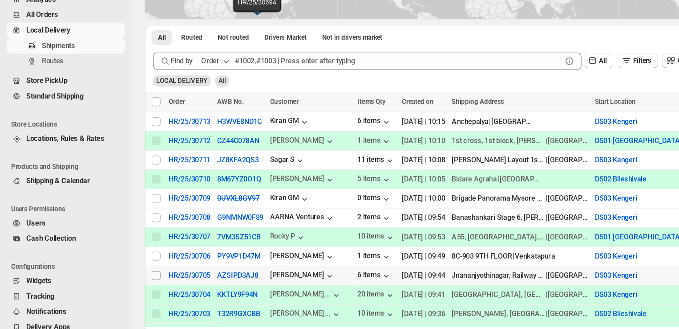
click at [127, 281] on input "Select shipment" at bounding box center [126, 284] width 7 height 7
checkbox input "true"
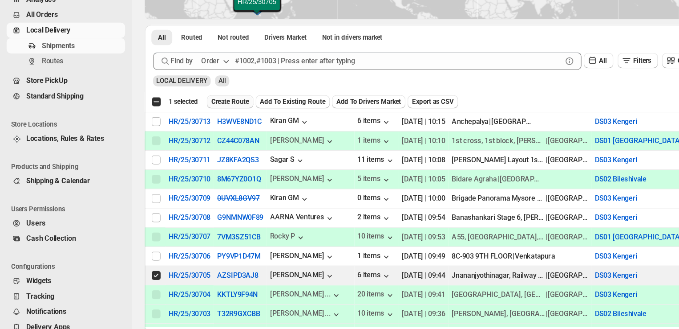
click at [196, 142] on span "Create Route" at bounding box center [186, 144] width 31 height 7
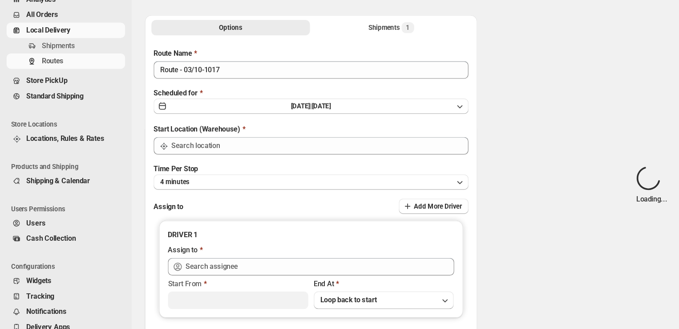
type input "DS03 Kengeri"
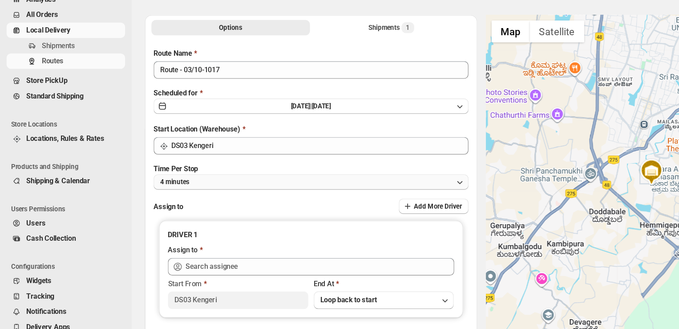
click at [169, 211] on button "4 minutes" at bounding box center [253, 209] width 256 height 12
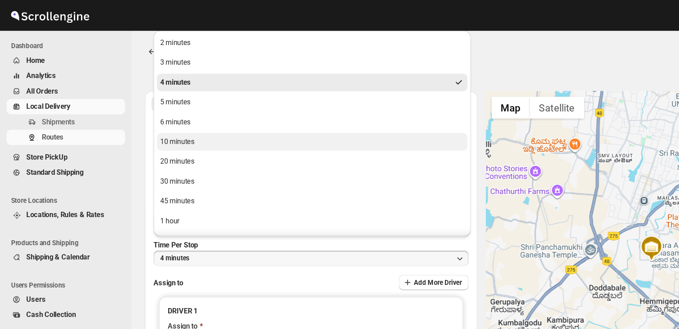
click at [147, 116] on div "10 minutes" at bounding box center [144, 114] width 28 height 9
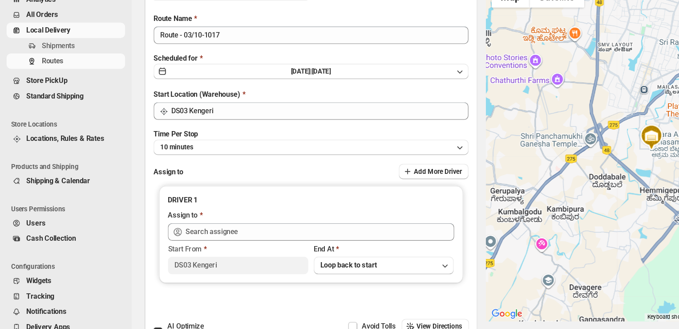
scroll to position [29, 0]
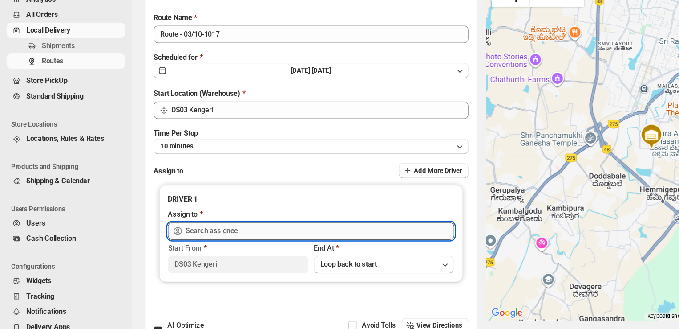
click at [208, 248] on input "text" at bounding box center [259, 249] width 218 height 14
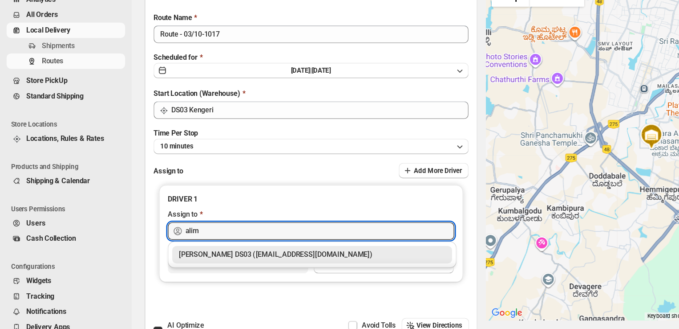
click at [183, 268] on div "ALIM HUSSAIN DS03 (dokeda1264@hiepth.com)" at bounding box center [253, 268] width 216 height 9
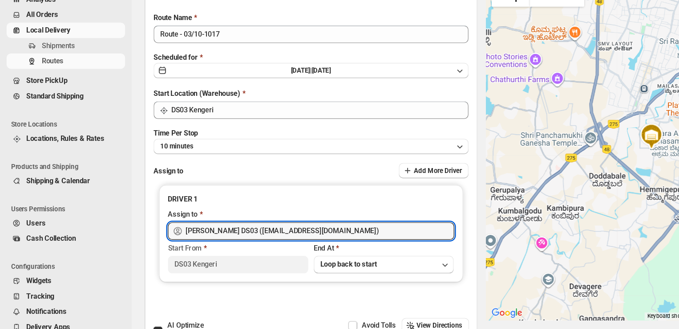
scroll to position [0, 0]
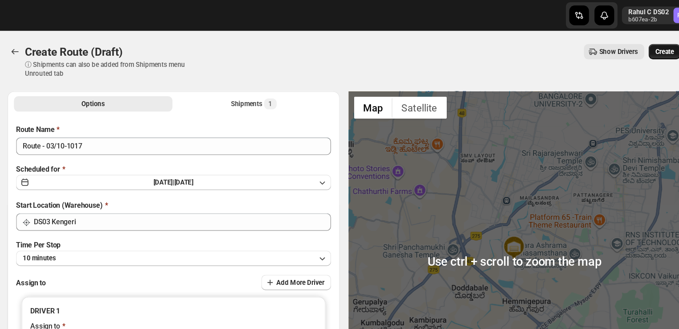
type input "ALIM HUSSAIN DS03 (dokeda1264@hiepth.com)"
click at [656, 41] on span "Create" at bounding box center [650, 41] width 15 height 7
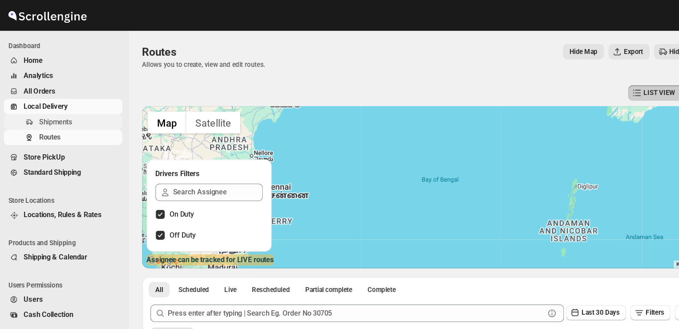
click at [87, 98] on span "Shipments" at bounding box center [67, 98] width 66 height 9
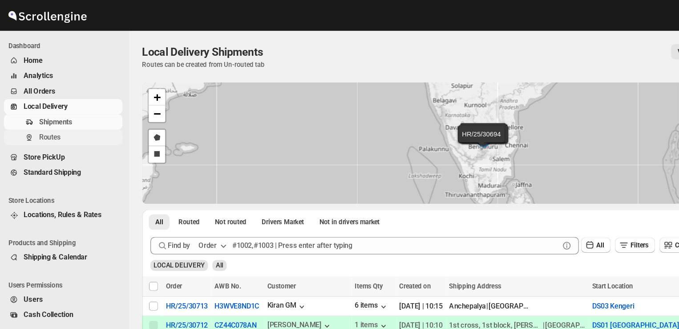
click at [46, 110] on span "Routes" at bounding box center [43, 111] width 18 height 7
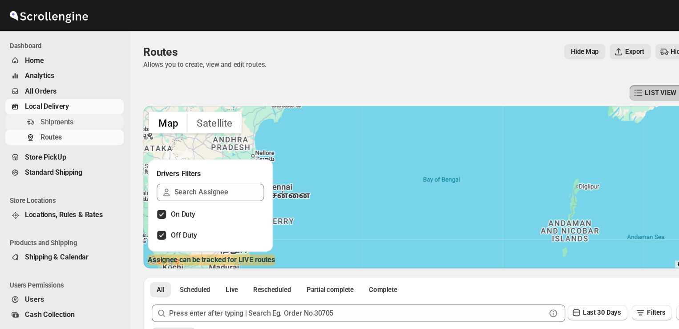
click at [63, 99] on span "Shipments" at bounding box center [67, 98] width 66 height 9
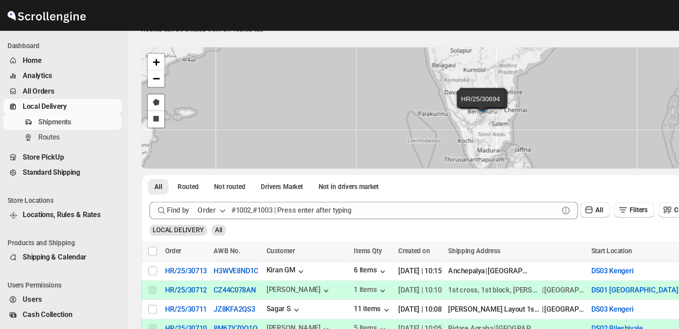
scroll to position [28, 0]
click at [50, 112] on span "Routes" at bounding box center [43, 111] width 18 height 7
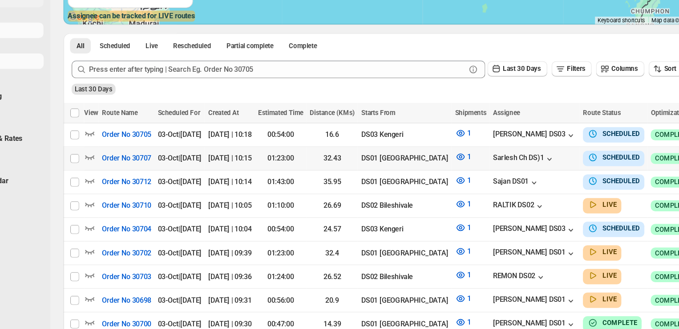
scroll to position [136, 0]
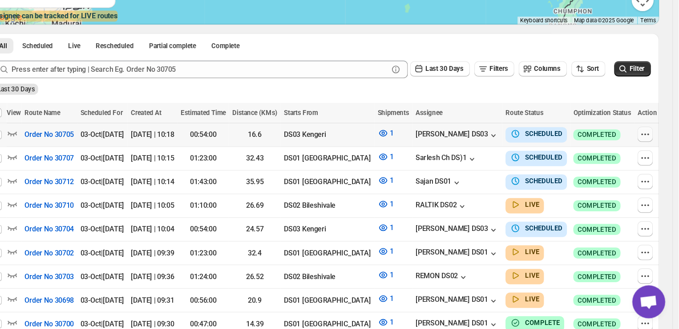
click at [649, 169] on icon "button" at bounding box center [652, 170] width 9 height 9
checkbox input "true"
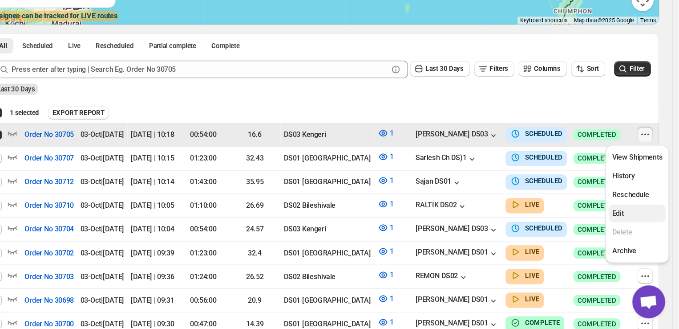
click at [631, 236] on span "Edit" at bounding box center [630, 234] width 9 height 7
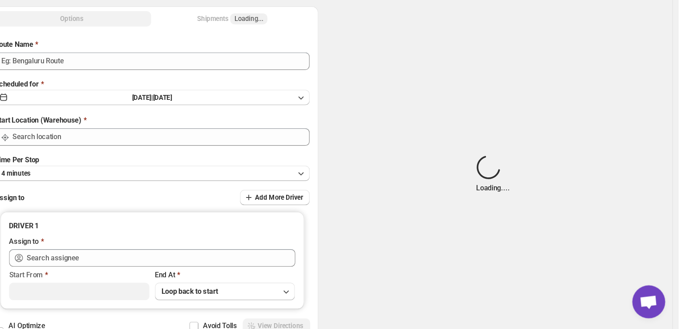
type input "Order No 30705"
type input "DS03 Kengeri"
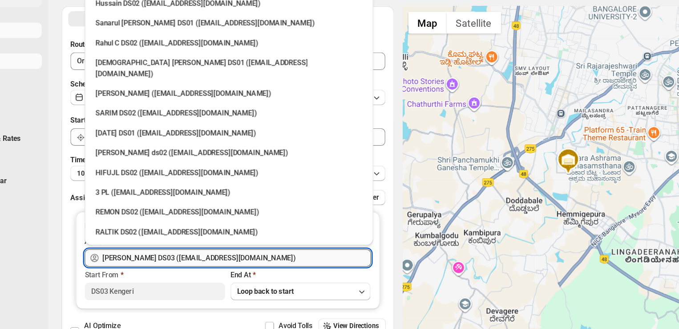
click at [278, 273] on input "ALIM HUSSAIN DS03 (dokeda1264@hiepth.com)" at bounding box center [259, 271] width 218 height 14
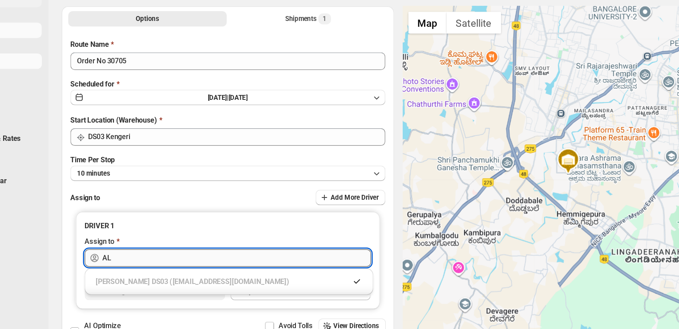
type input "A"
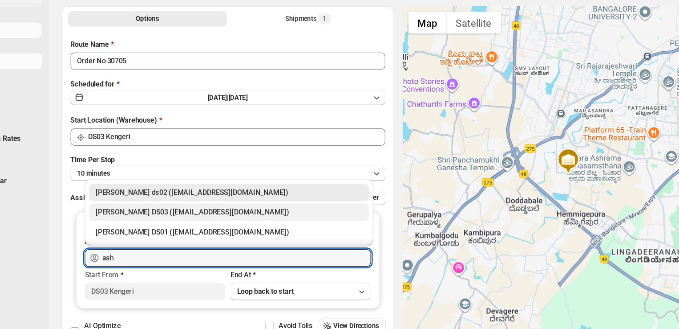
click at [256, 233] on div "ashik uddin DS03 (katiri8361@kimdyn.com)" at bounding box center [253, 233] width 216 height 9
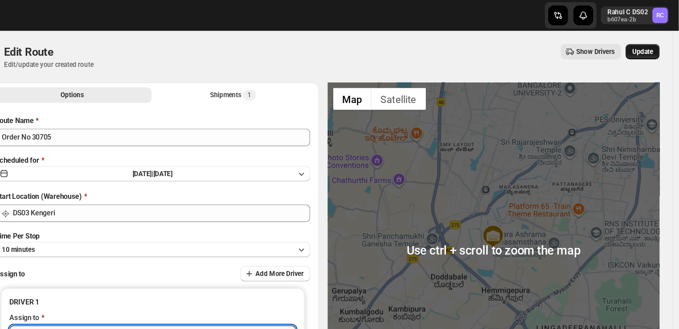
type input "ashik uddin DS03 (katiri8361@kimdyn.com)"
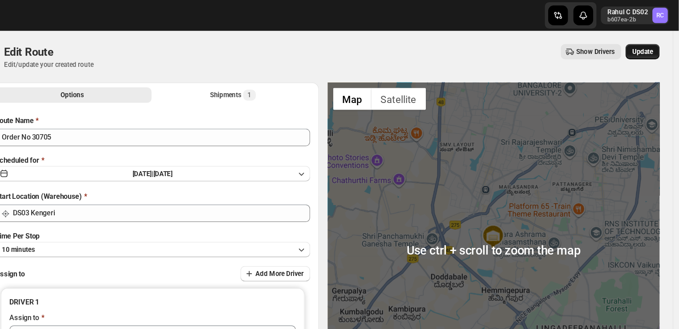
click at [658, 38] on button "Update" at bounding box center [650, 42] width 28 height 12
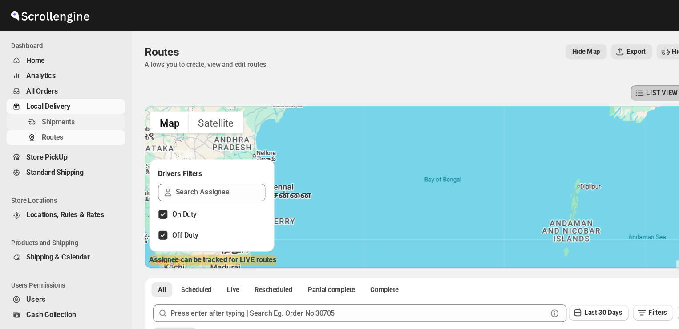
click at [57, 98] on span "Shipments" at bounding box center [47, 98] width 27 height 7
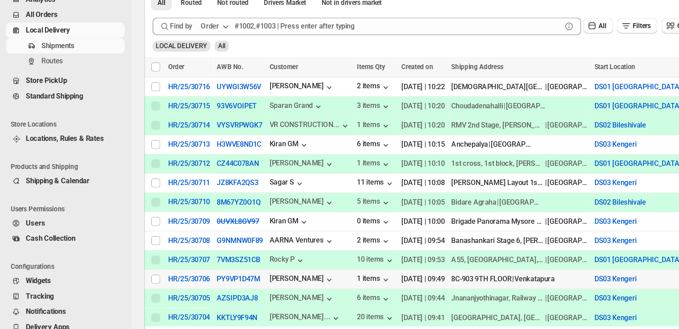
scroll to position [115, 0]
click at [127, 285] on input "Select shipment" at bounding box center [126, 288] width 7 height 7
checkbox input "true"
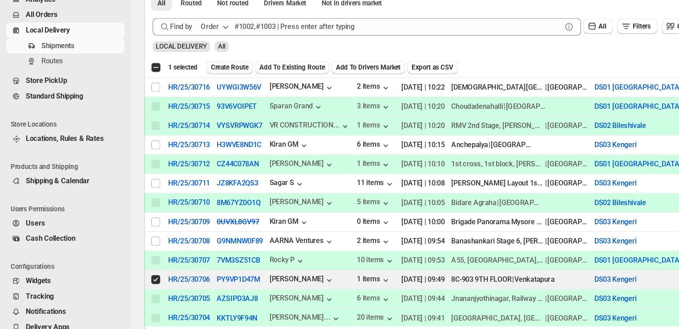
click at [191, 117] on span "Create Route" at bounding box center [186, 116] width 31 height 7
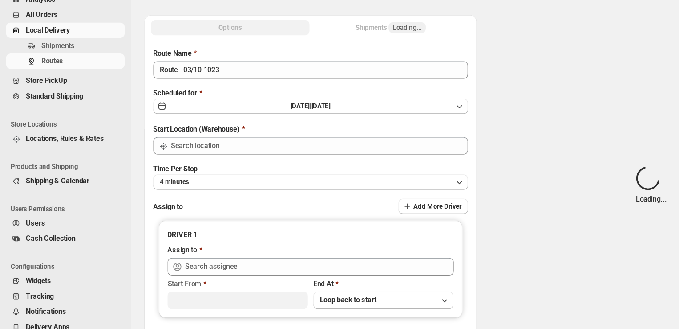
type input "DS03 Kengeri"
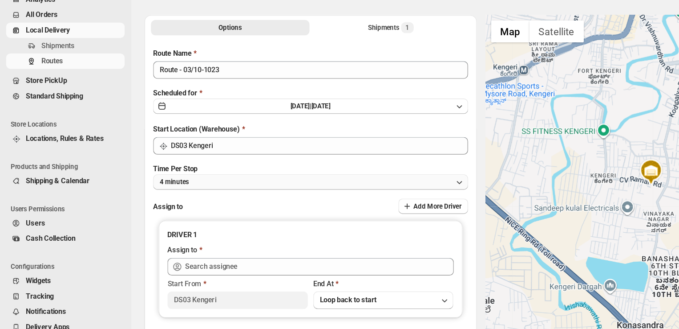
click at [163, 206] on button "4 minutes" at bounding box center [253, 209] width 256 height 12
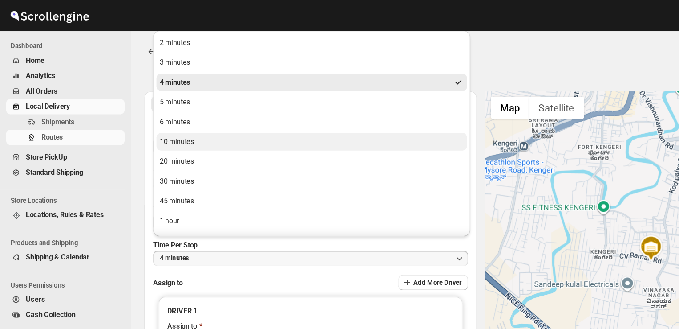
click at [155, 114] on div "10 minutes" at bounding box center [144, 114] width 28 height 9
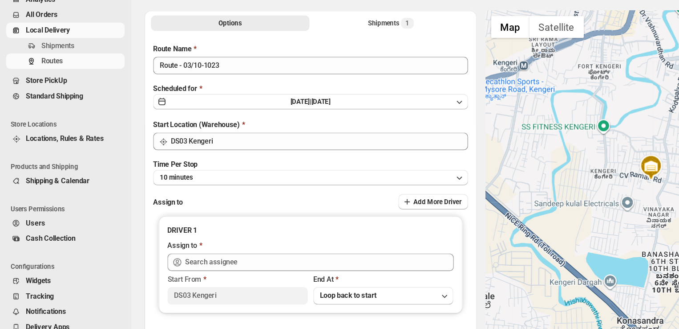
scroll to position [8, 0]
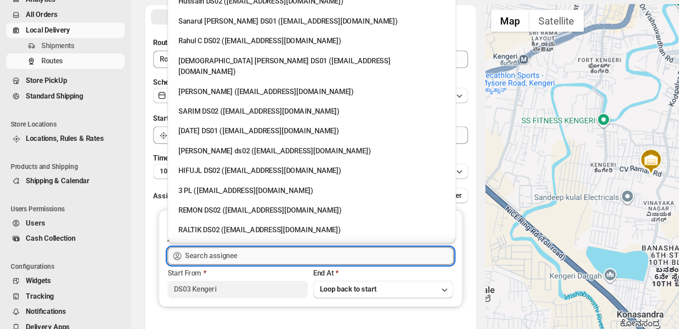
click at [197, 268] on input "text" at bounding box center [259, 269] width 218 height 14
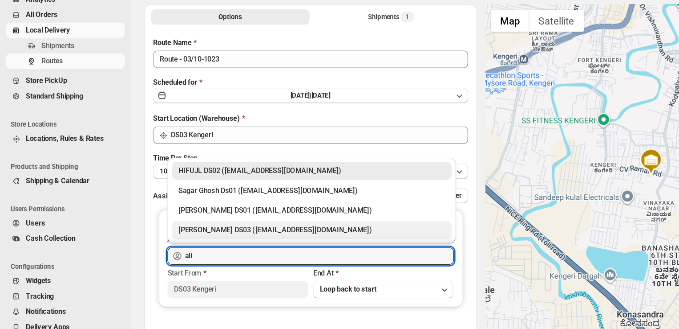
click at [175, 244] on div "ALIM HUSSAIN DS03 (dokeda1264@hiepth.com)" at bounding box center [253, 248] width 216 height 9
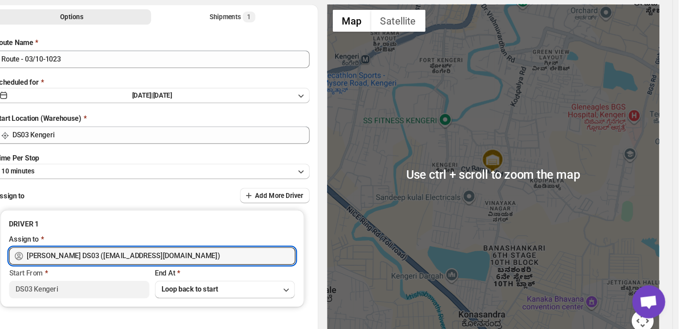
scroll to position [0, 0]
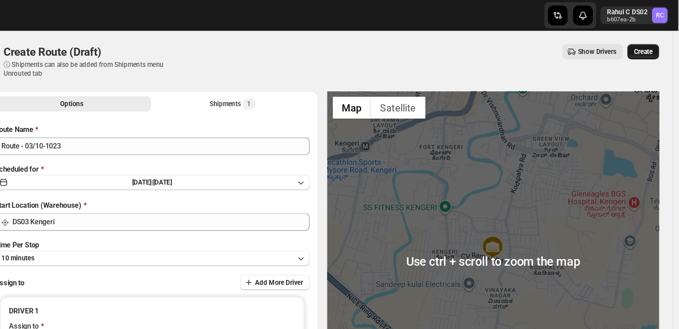
type input "ALIM HUSSAIN DS03 (dokeda1264@hiepth.com)"
click at [657, 42] on span "Create" at bounding box center [650, 41] width 15 height 7
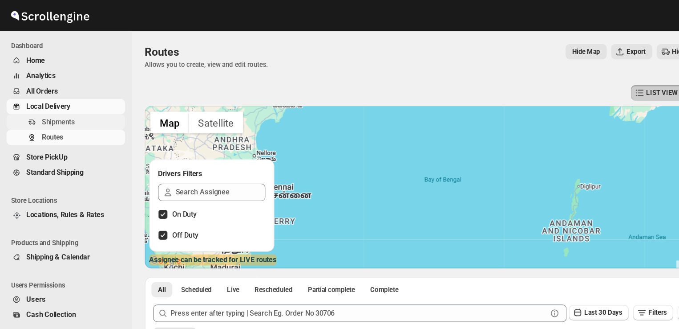
click at [62, 100] on span "Shipments" at bounding box center [67, 98] width 66 height 9
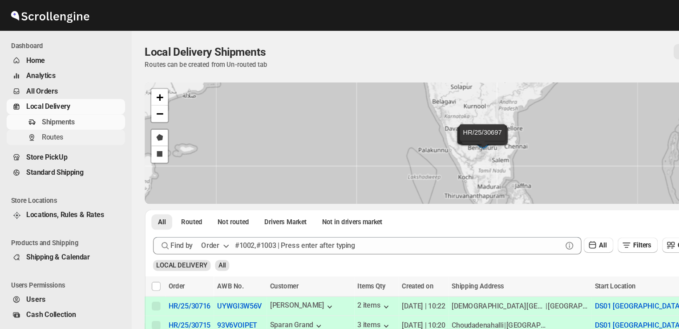
click at [49, 111] on span "Routes" at bounding box center [43, 111] width 18 height 7
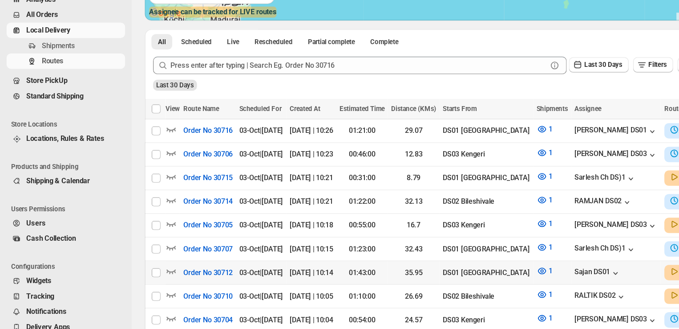
scroll to position [139, 0]
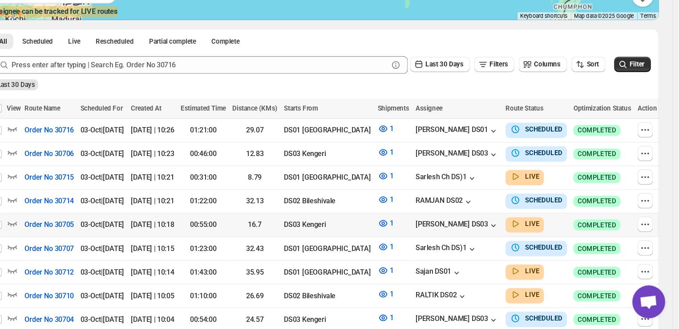
scroll to position [139, 0]
click at [654, 189] on icon "button" at bounding box center [652, 186] width 9 height 9
checkbox input "true"
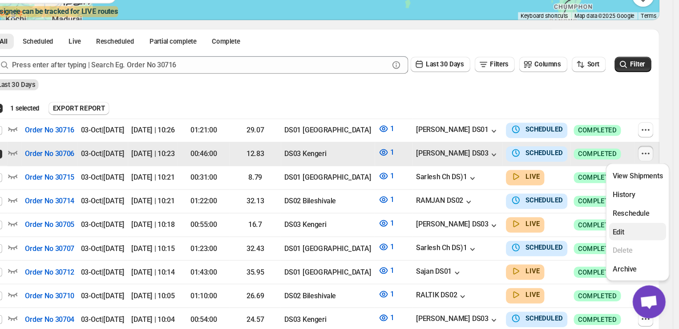
click at [630, 251] on span "Edit" at bounding box center [630, 249] width 9 height 7
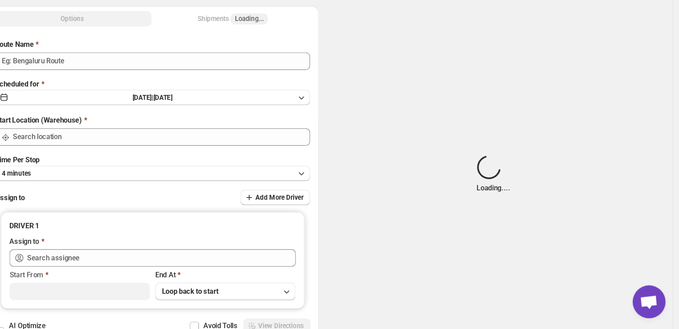
type input "Order No 30706"
type input "DS03 Kengeri"
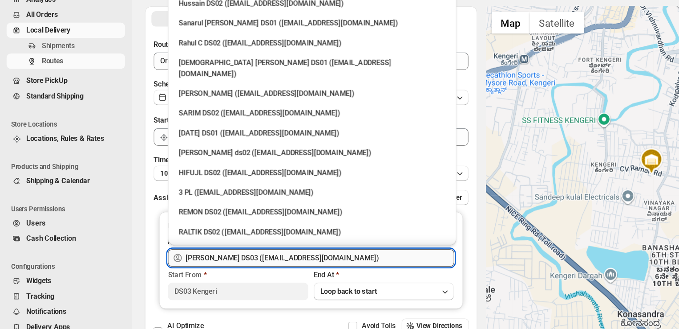
click at [278, 268] on input "ALIM HUSSAIN DS03 (dokeda1264@hiepth.com)" at bounding box center [259, 271] width 218 height 14
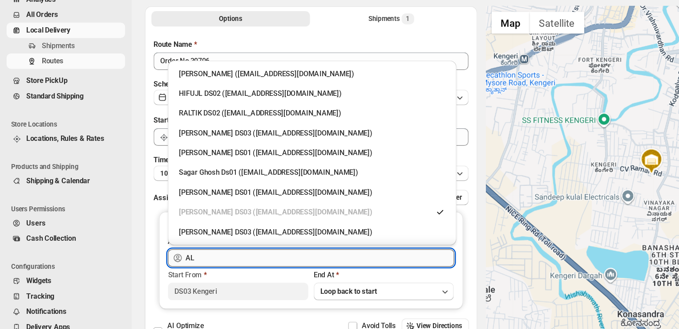
type input "A"
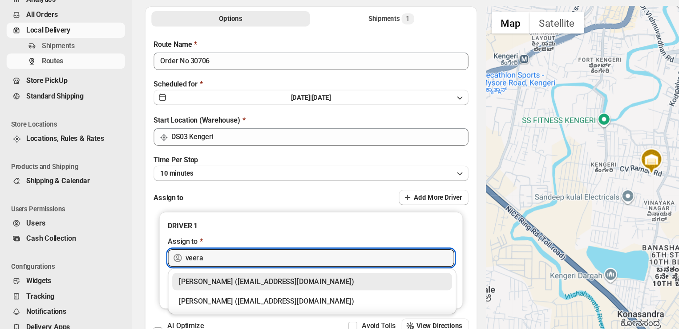
click at [269, 288] on div "Veera Kesavan (xagos20938@boxmach.com)" at bounding box center [253, 289] width 216 height 9
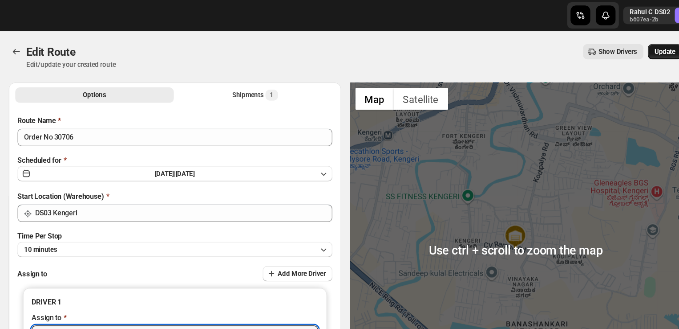
type input "Veera Kesavan (xagos20938@boxmach.com)"
click at [650, 41] on span "Update" at bounding box center [650, 41] width 17 height 7
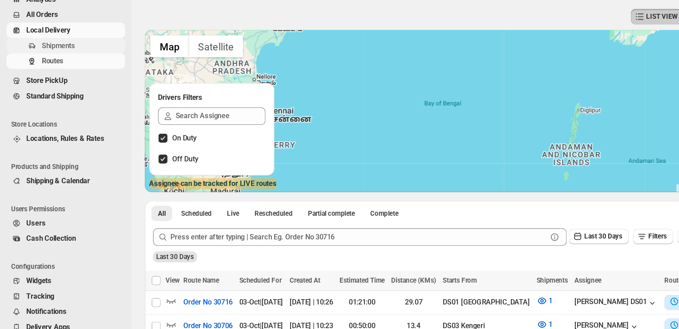
click at [56, 98] on span "Shipments" at bounding box center [47, 98] width 27 height 7
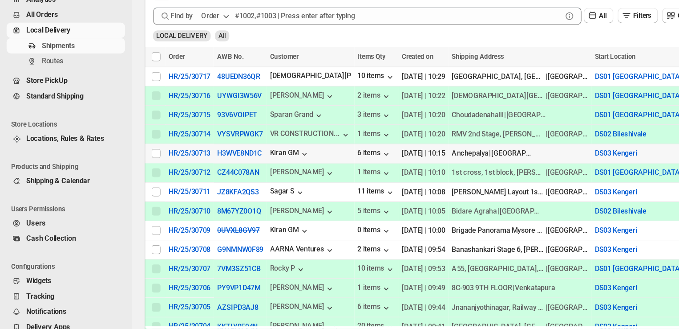
scroll to position [126, 0]
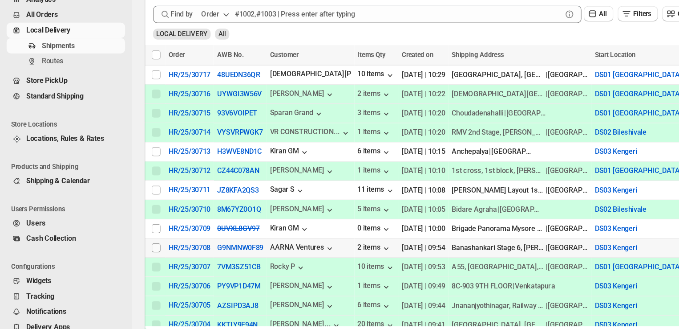
click at [124, 259] on input "Select shipment" at bounding box center [126, 262] width 7 height 7
checkbox input "true"
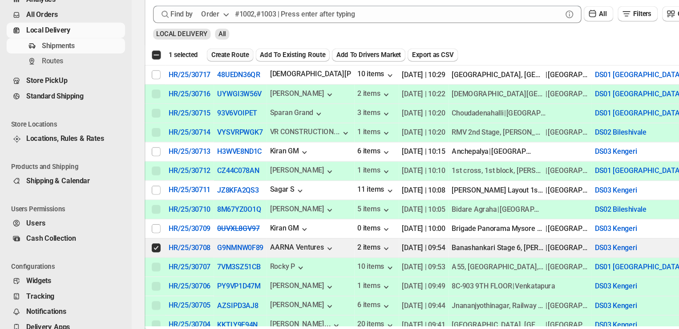
click at [190, 106] on span "Create Route" at bounding box center [186, 106] width 31 height 7
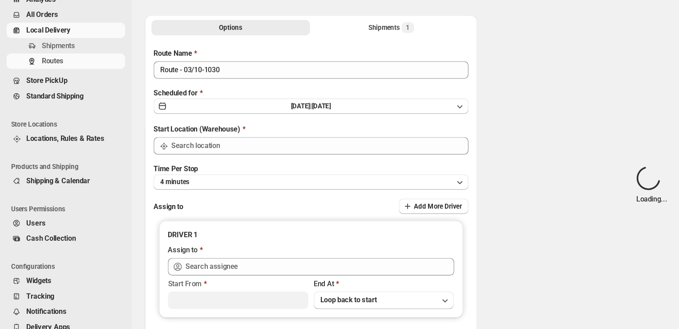
type input "DS03 Kengeri"
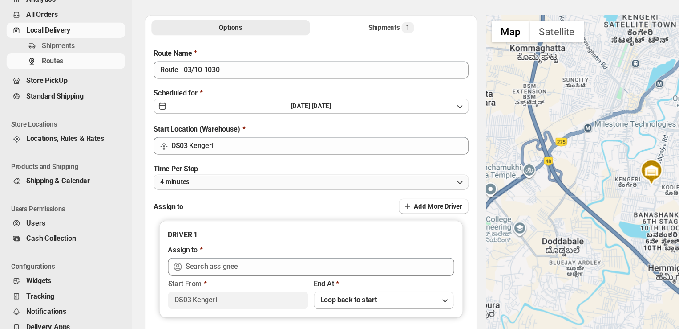
click at [162, 209] on button "4 minutes" at bounding box center [253, 209] width 256 height 12
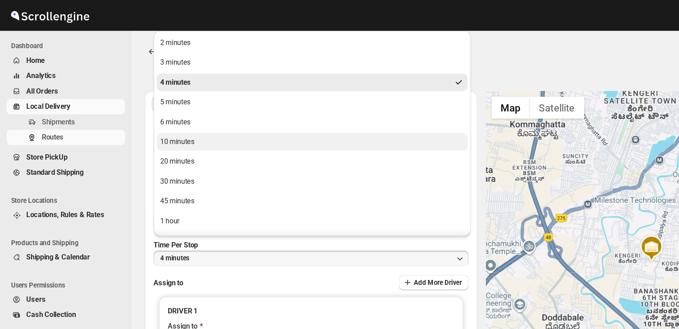
click at [140, 114] on div "10 minutes" at bounding box center [144, 114] width 28 height 9
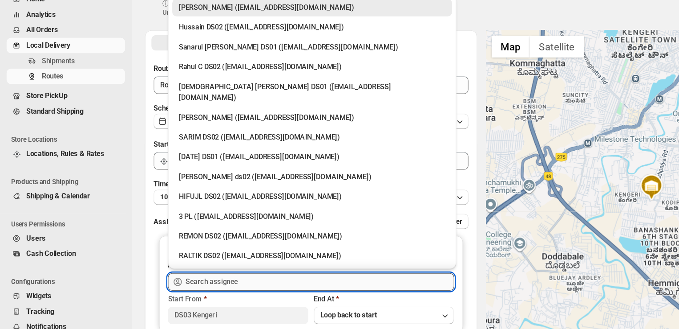
click at [210, 277] on input "text" at bounding box center [259, 278] width 218 height 14
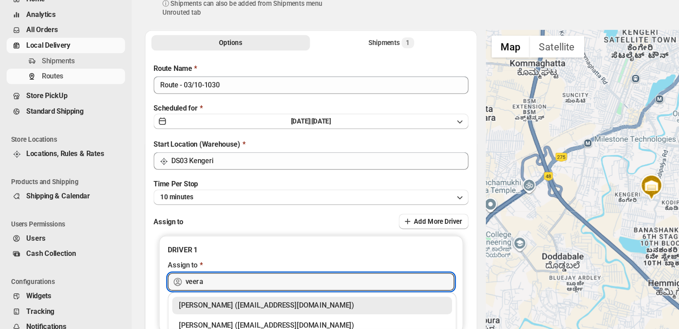
click at [207, 293] on div "Veera Kesavan (xagos20938@boxmach.com)" at bounding box center [253, 296] width 216 height 9
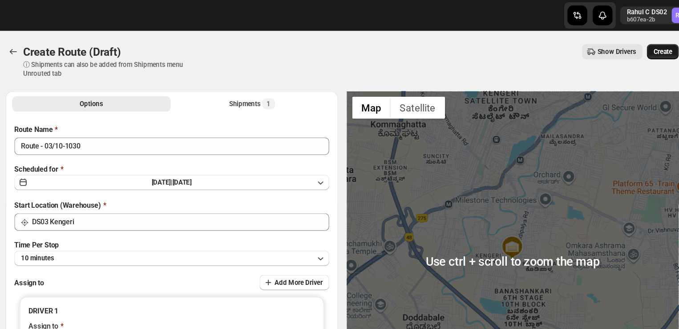
type input "Veera Kesavan (xagos20938@boxmach.com)"
click at [650, 41] on span "Create" at bounding box center [650, 41] width 15 height 7
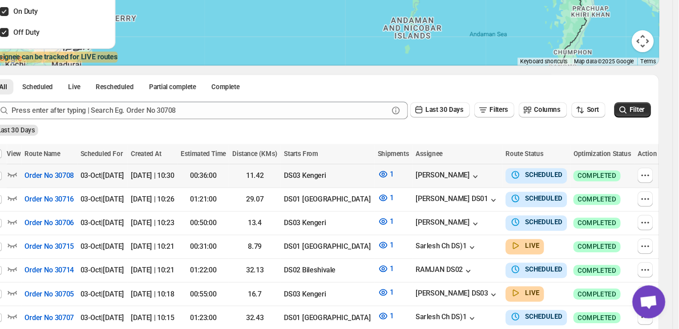
scroll to position [102, 0]
click at [650, 205] on icon "button" at bounding box center [652, 203] width 9 height 9
checkbox input "true"
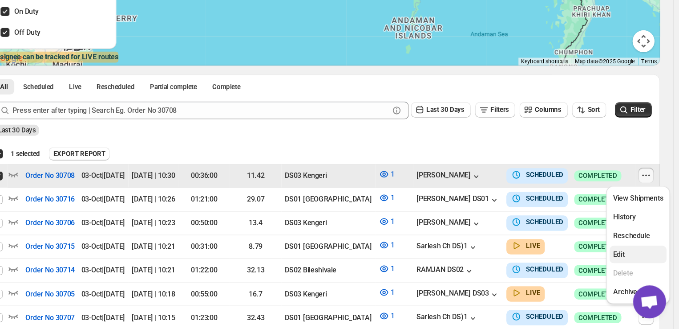
click at [632, 267] on span "Edit" at bounding box center [630, 267] width 9 height 7
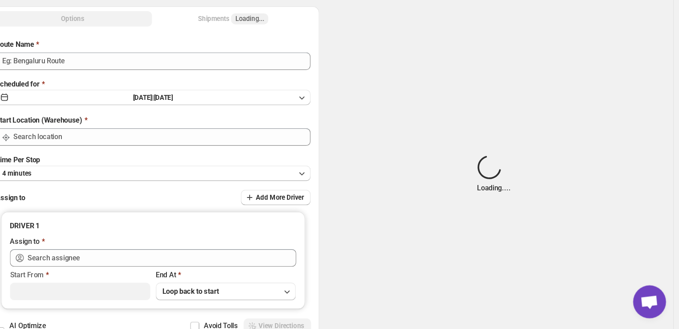
type input "Order No 30708"
type input "DS03 Kengeri"
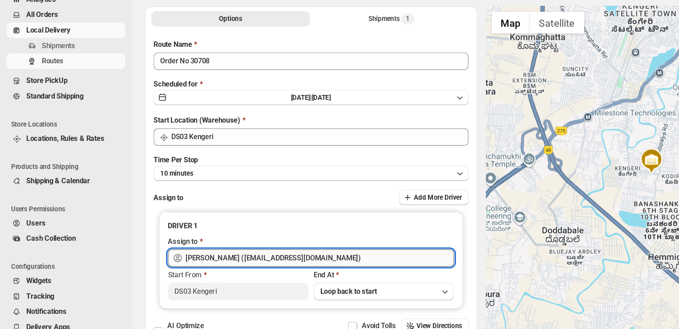
click at [264, 269] on input "Veera Kesavan (xagos20938@boxmach.com)" at bounding box center [259, 271] width 218 height 14
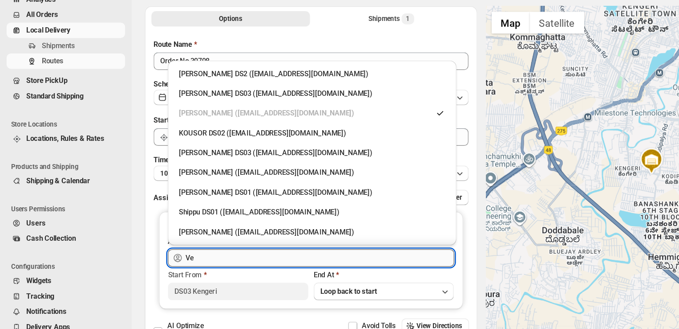
type input "V"
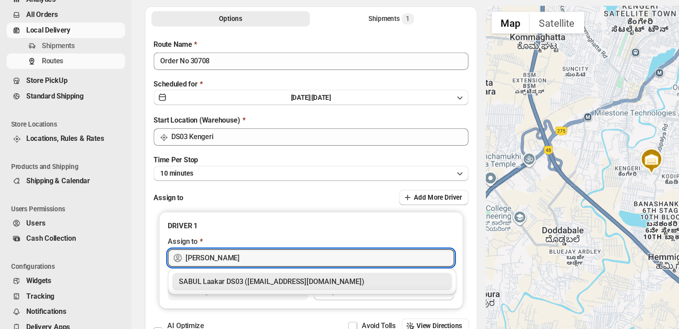
click at [285, 288] on div "SABUL Laakar DS03 (pokogin390@dextrago.com)" at bounding box center [253, 289] width 216 height 9
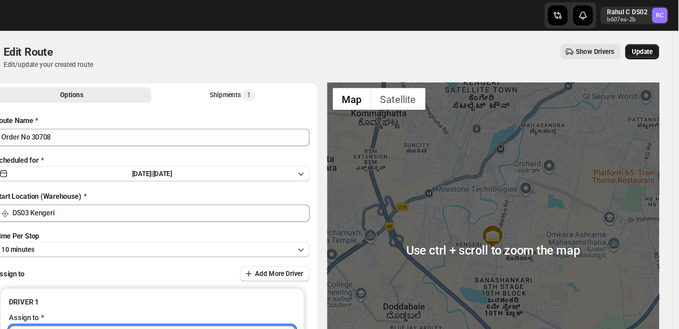
type input "SABUL Laakar DS03 (pokogin390@dextrago.com)"
click at [654, 41] on span "Update" at bounding box center [650, 41] width 17 height 7
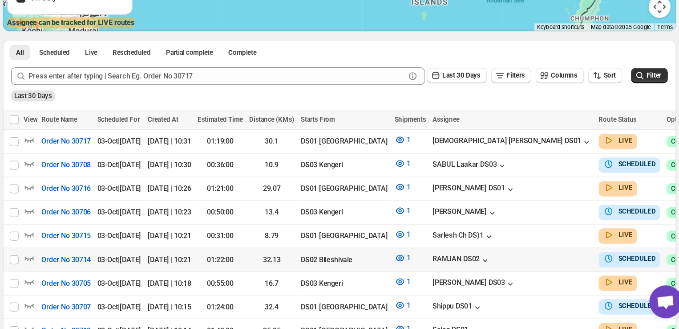
scroll to position [130, 0]
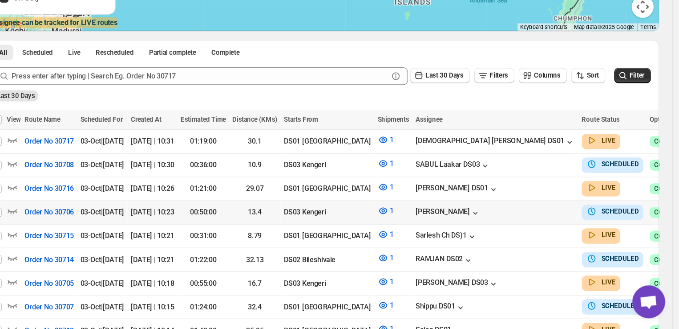
checkbox input "true"
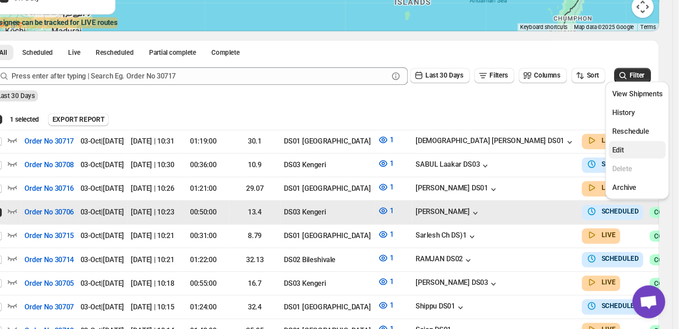
click at [630, 183] on span "Edit" at bounding box center [630, 183] width 9 height 7
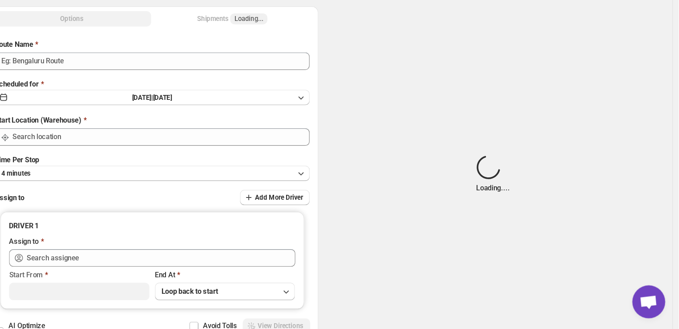
type input "Order No 30706"
type input "DS03 Kengeri"
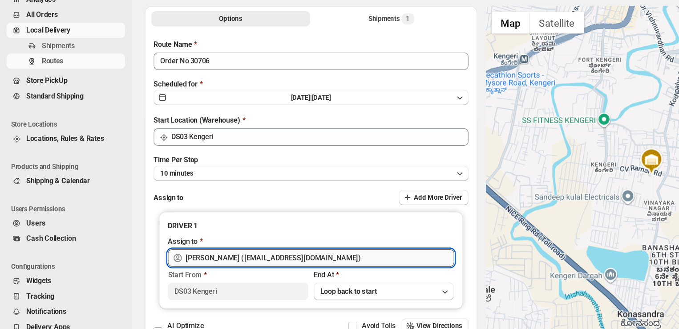
click at [266, 273] on input "Veera Kesavan (xagos20938@boxmach.com)" at bounding box center [259, 271] width 218 height 14
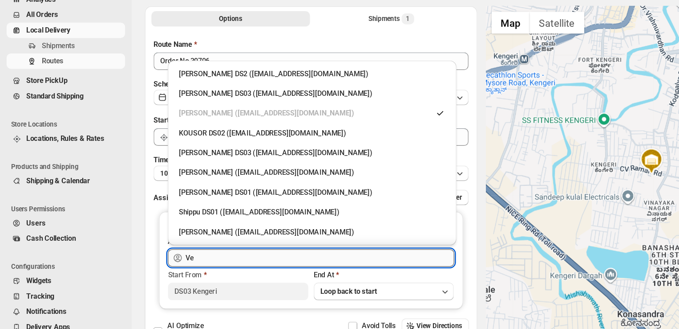
type input "V"
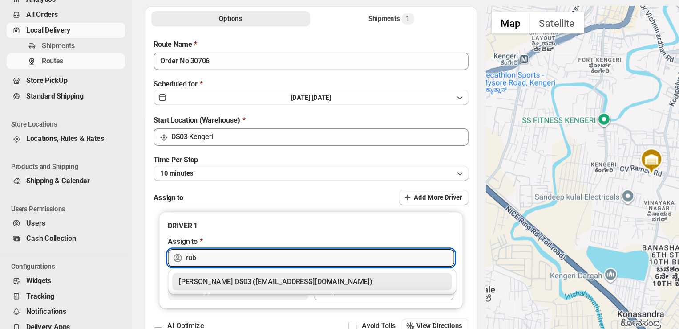
click at [252, 289] on div "Rubel DS03 (cosale3351@bitmens.com)" at bounding box center [253, 289] width 216 height 9
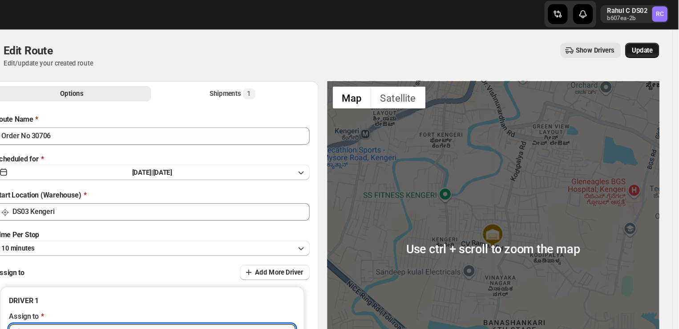
type input "Rubel DS03 (cosale3351@bitmens.com)"
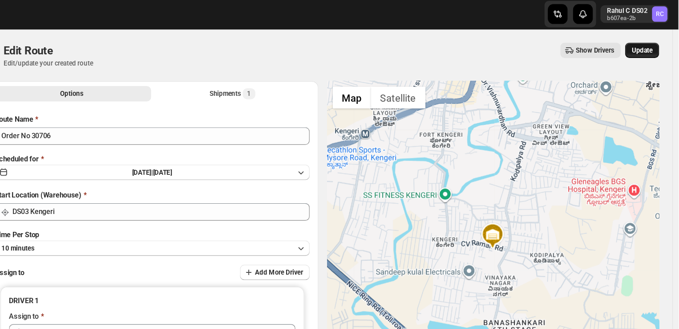
click at [654, 42] on span "Update" at bounding box center [650, 41] width 17 height 7
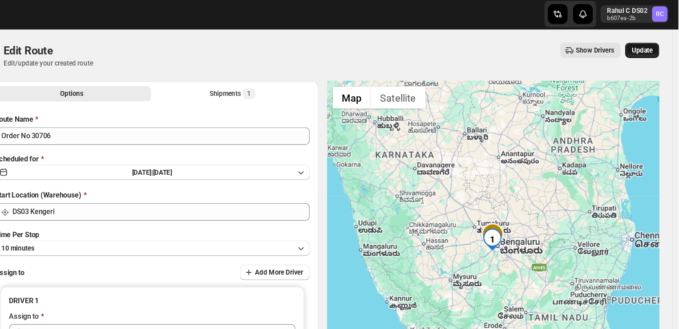
click at [654, 42] on span "Update" at bounding box center [650, 41] width 17 height 7
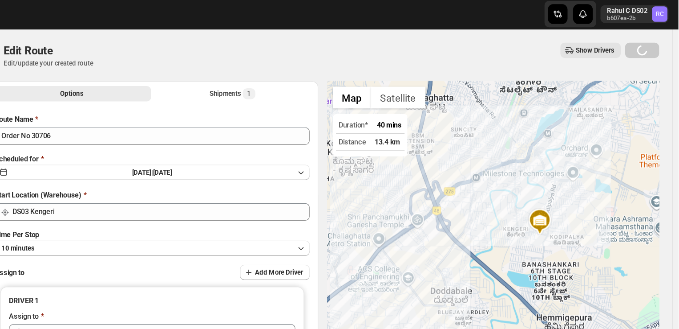
click at [649, 44] on div "Loading Update" at bounding box center [650, 42] width 28 height 12
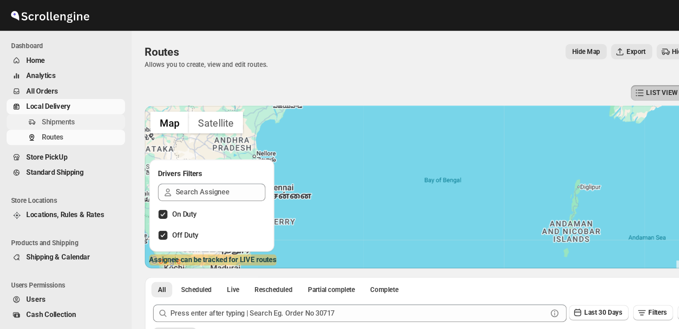
click at [51, 102] on span "Shipments" at bounding box center [47, 98] width 27 height 7
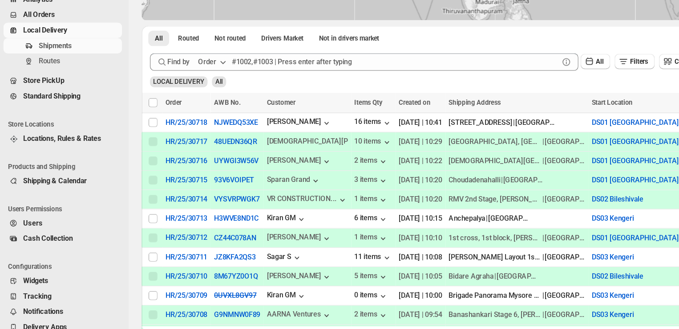
scroll to position [87, 0]
click at [125, 266] on input "Select shipment" at bounding box center [126, 269] width 7 height 7
checkbox input "true"
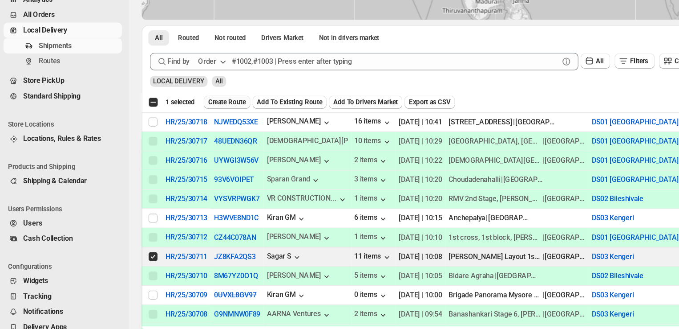
click at [191, 143] on span "Create Route" at bounding box center [186, 144] width 31 height 7
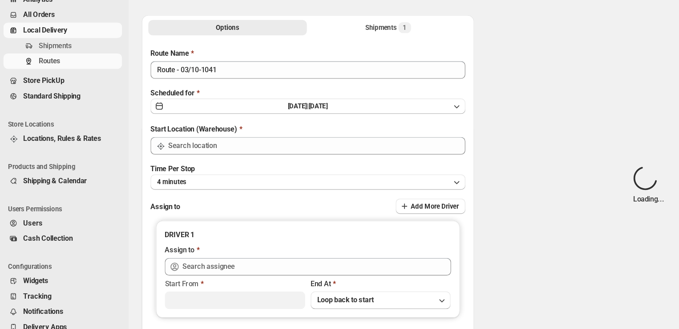
type input "DS03 Kengeri"
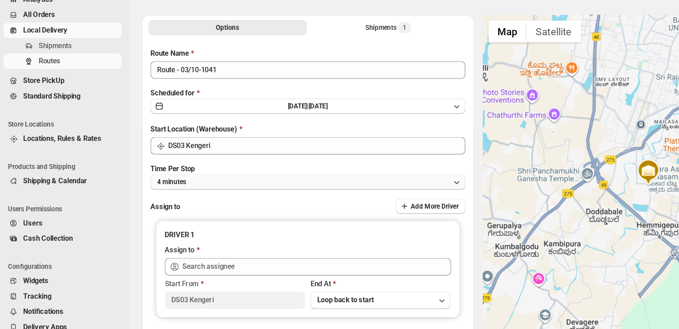
click at [171, 211] on button "4 minutes" at bounding box center [253, 209] width 256 height 12
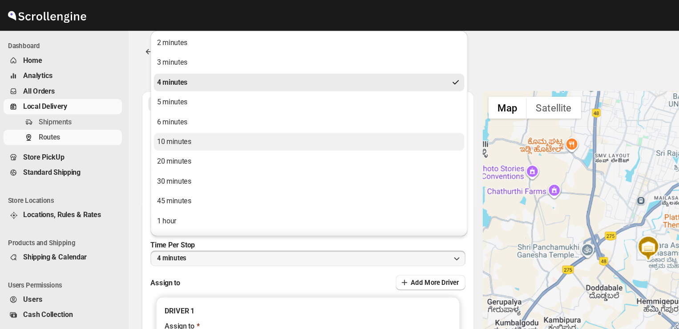
click at [139, 115] on div "10 minutes" at bounding box center [144, 114] width 28 height 9
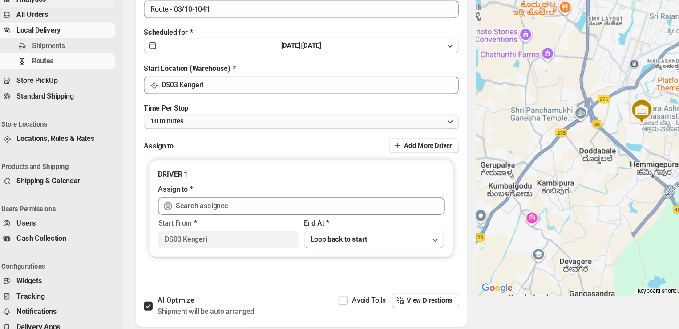
scroll to position [49, 0]
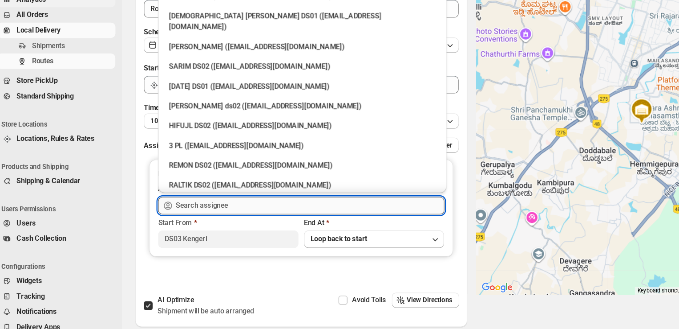
click at [221, 226] on input "text" at bounding box center [259, 228] width 218 height 14
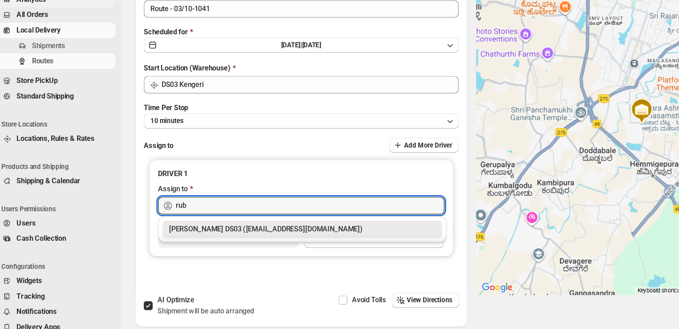
click at [203, 247] on div "Rubel DS03 (cosale3351@bitmens.com)" at bounding box center [253, 247] width 216 height 9
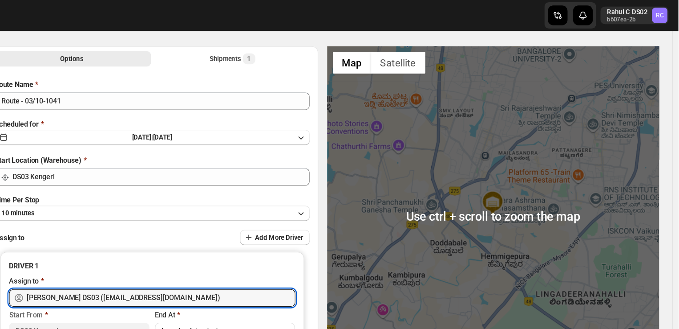
scroll to position [0, 0]
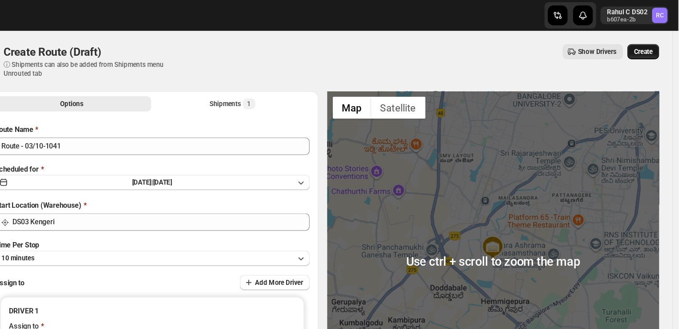
type input "Rubel DS03 (cosale3351@bitmens.com)"
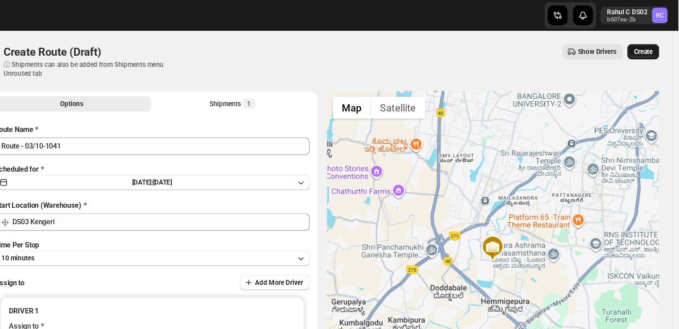
click at [655, 42] on span "Create" at bounding box center [650, 41] width 15 height 7
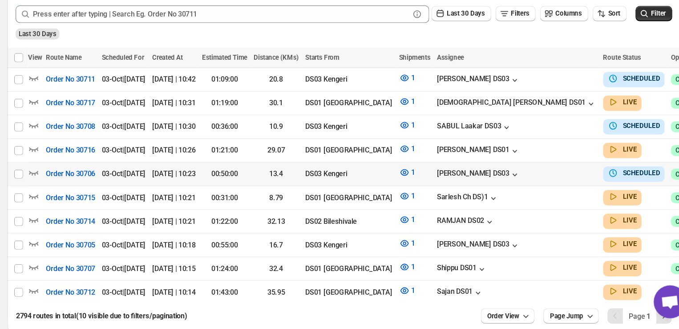
scroll to position [180, 0]
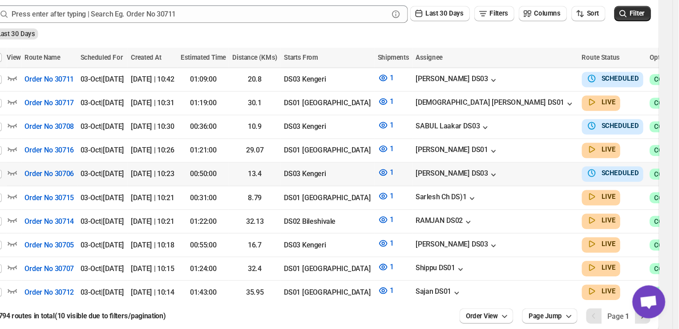
checkbox input "true"
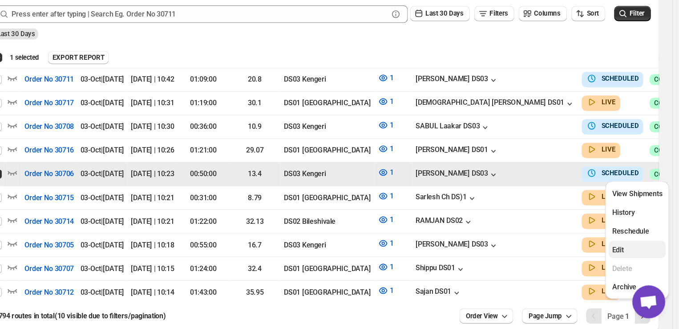
click at [630, 261] on span "Edit" at bounding box center [630, 264] width 9 height 7
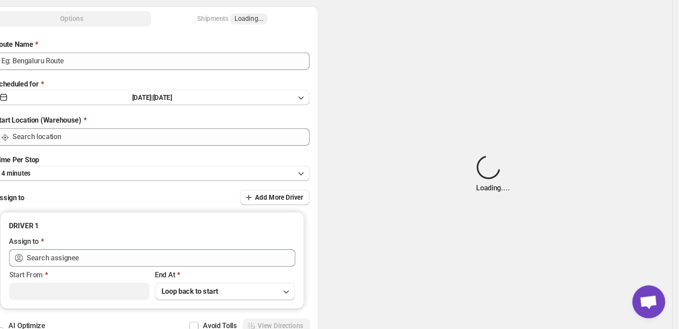
type input "Order No 30706"
type input "DS03 Kengeri"
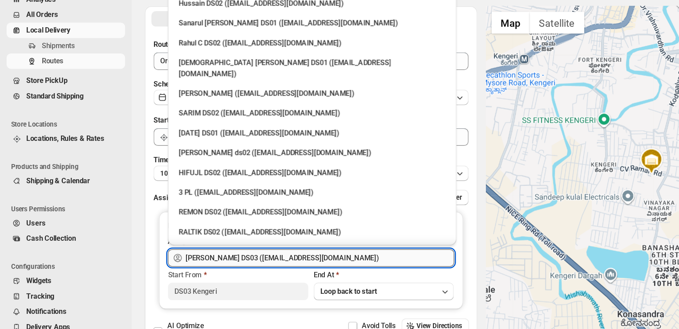
click at [256, 271] on input "Rubel DS03 (cosale3351@bitmens.com)" at bounding box center [259, 271] width 218 height 14
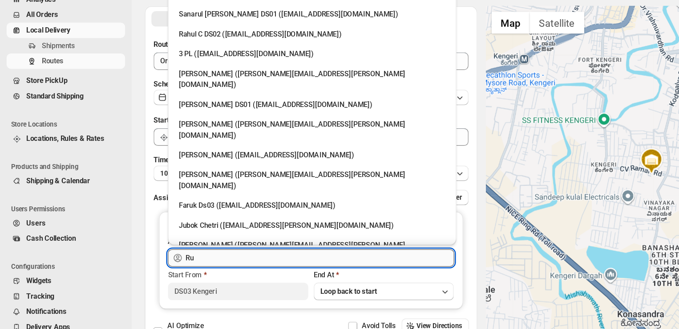
type input "R"
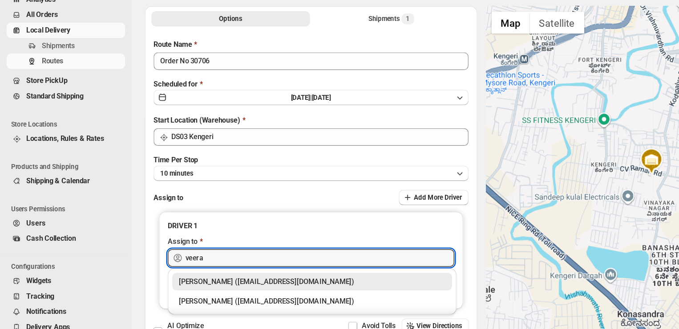
click at [248, 288] on div "Veera Kesavan (xagos20938@boxmach.com)" at bounding box center [253, 289] width 216 height 9
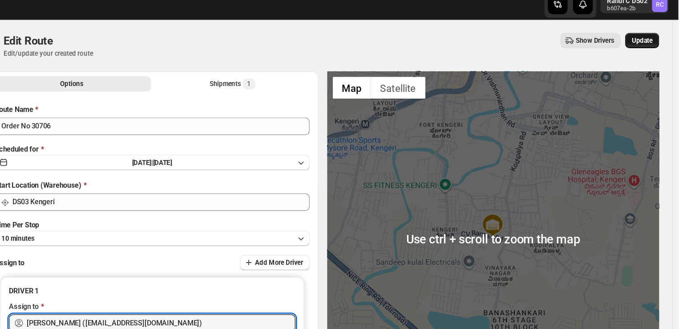
type input "Veera Kesavan (xagos20938@boxmach.com)"
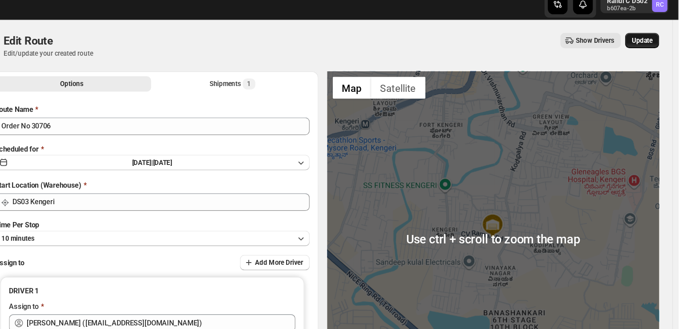
click at [655, 39] on span "Update" at bounding box center [650, 41] width 17 height 7
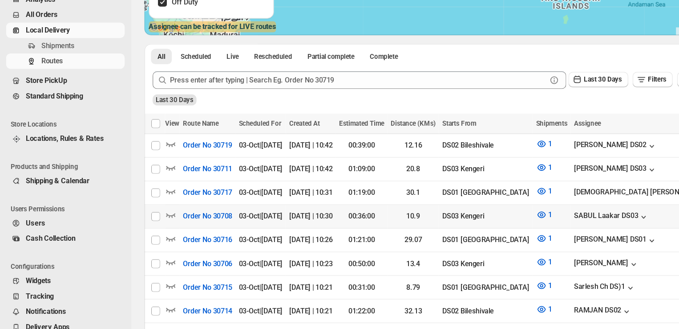
scroll to position [127, 0]
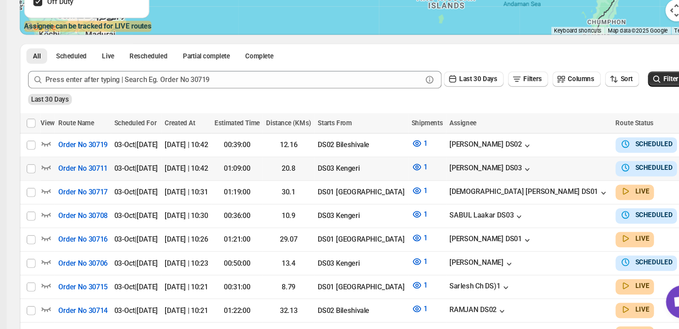
checkbox input "true"
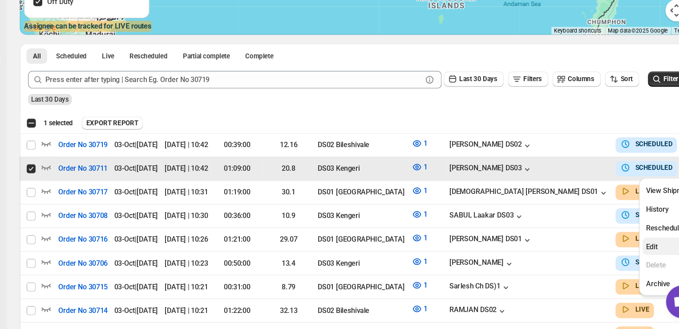
click at [630, 258] on span "Edit" at bounding box center [630, 261] width 9 height 7
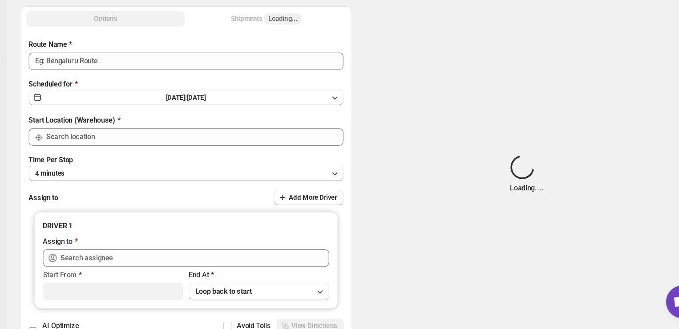
type input "Order No 30711"
type input "DS03 Kengeri"
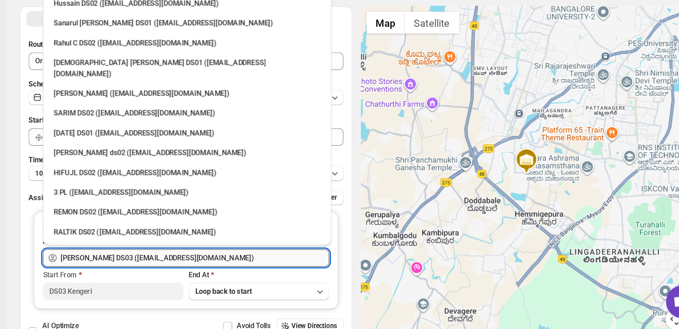
click at [254, 271] on input "Rubel DS03 (cosale3351@bitmens.com)" at bounding box center [259, 271] width 218 height 14
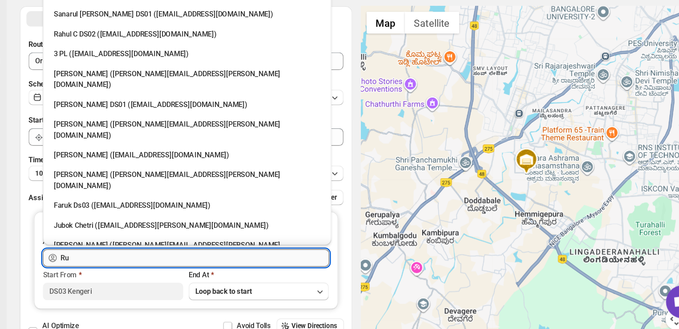
type input "R"
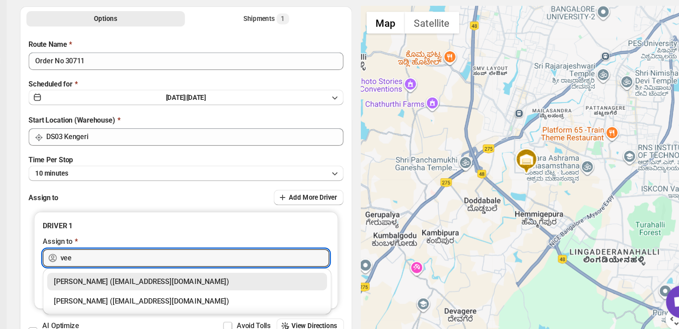
click at [258, 289] on div "Veera Kesavan (xagos20938@boxmach.com)" at bounding box center [253, 289] width 216 height 9
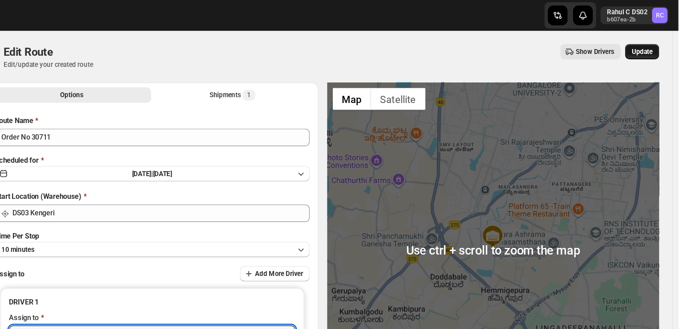
type input "Veera Kesavan (xagos20938@boxmach.com)"
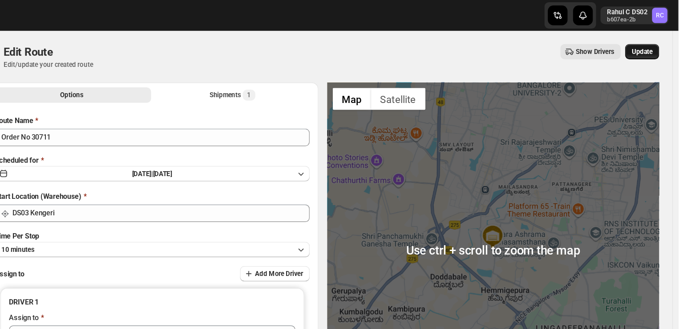
click at [657, 42] on span "Update" at bounding box center [650, 41] width 17 height 7
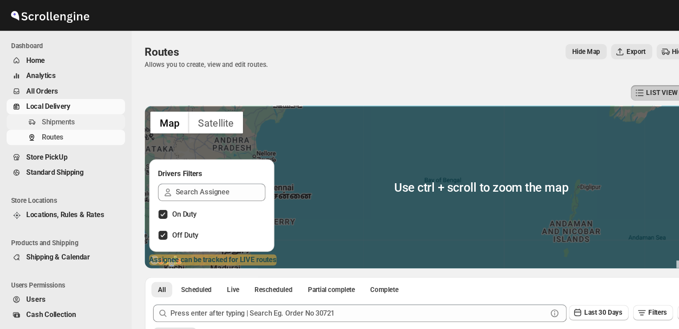
click at [57, 101] on span "Shipments" at bounding box center [47, 98] width 27 height 7
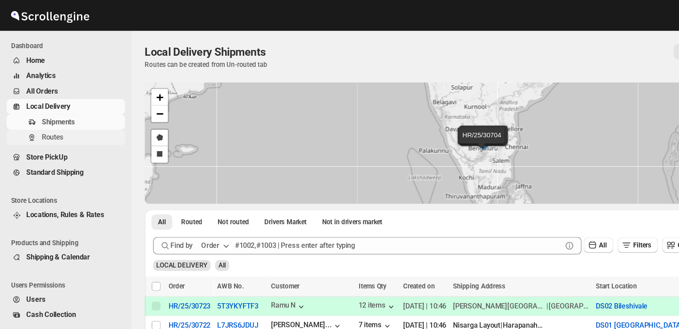
click at [57, 113] on span "Routes" at bounding box center [67, 111] width 66 height 9
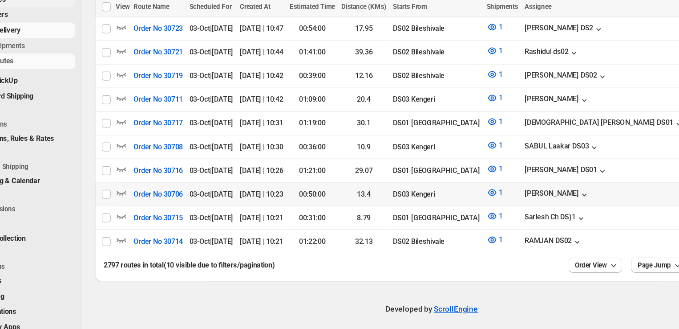
scroll to position [222, 0]
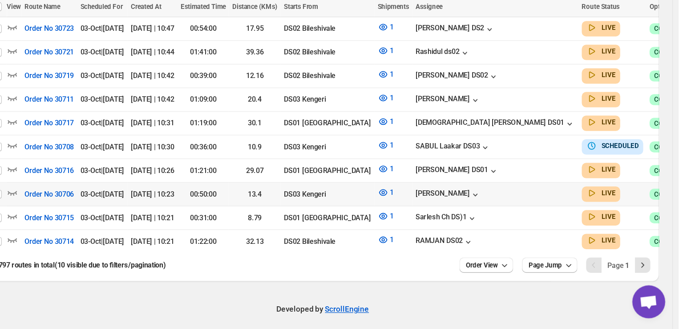
checkbox input "true"
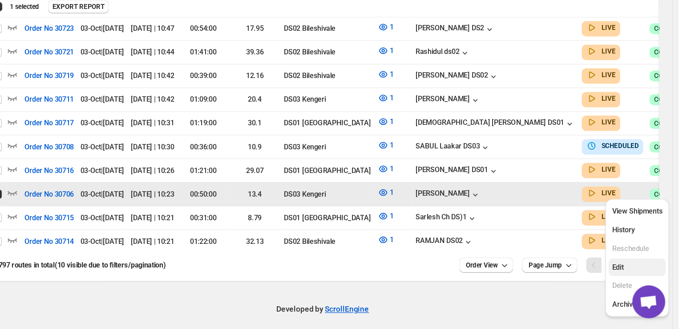
click at [631, 279] on span "Edit" at bounding box center [630, 278] width 9 height 7
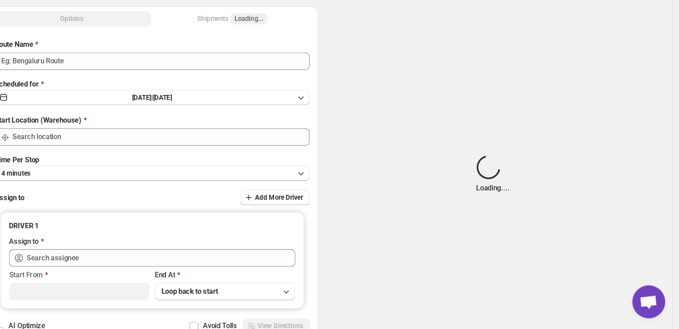
type input "Order No 30706"
type input "DS03 Kengeri"
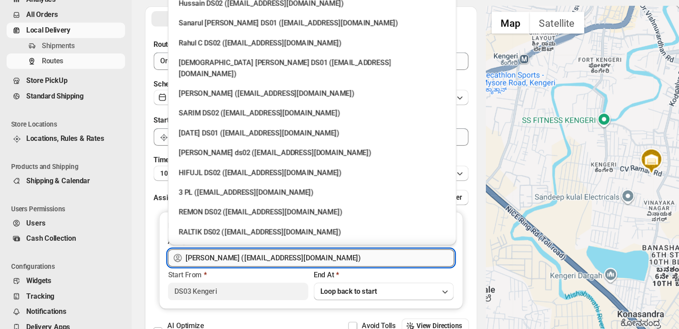
click at [265, 270] on input "Veera Kesavan (xagos20938@boxmach.com)" at bounding box center [259, 271] width 218 height 14
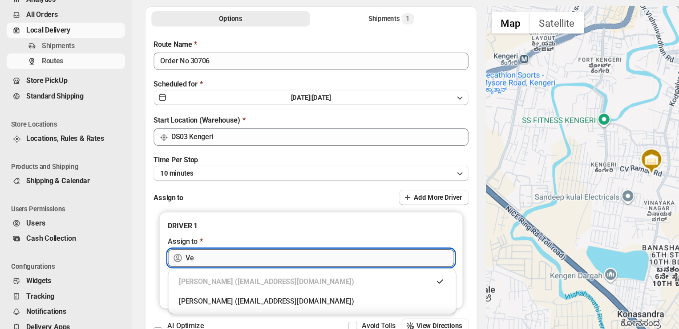
type input "V"
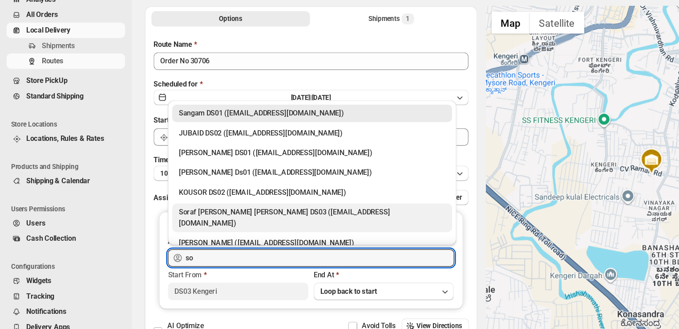
click at [247, 232] on div "Soraf uddin lasker DS03 (pofir49959@dextrago.com)" at bounding box center [253, 238] width 216 height 18
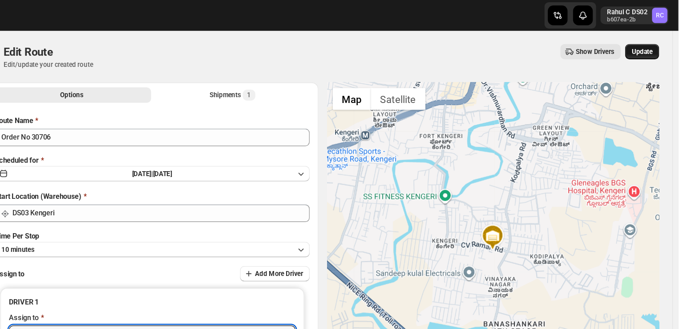
type input "Soraf uddin lasker DS03 (pofir49959@dextrago.com)"
click at [658, 41] on span "Update" at bounding box center [650, 41] width 17 height 7
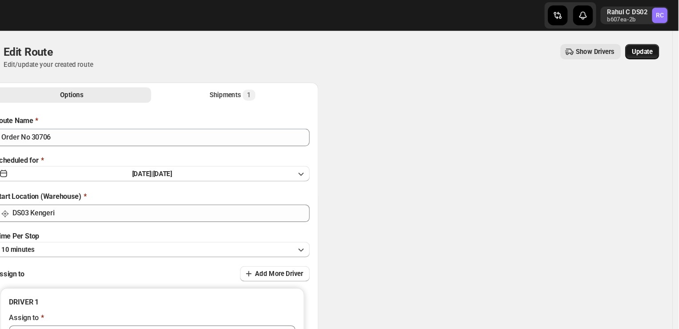
click at [658, 41] on span "Update" at bounding box center [650, 41] width 17 height 7
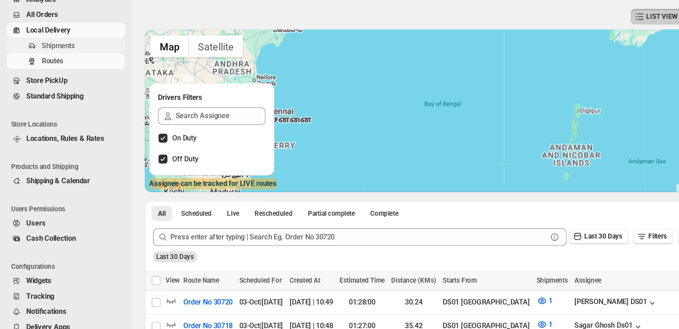
click at [58, 97] on span "Shipments" at bounding box center [47, 98] width 27 height 7
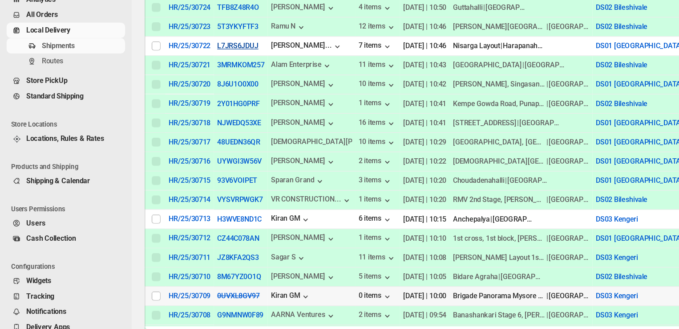
scroll to position [199, 0]
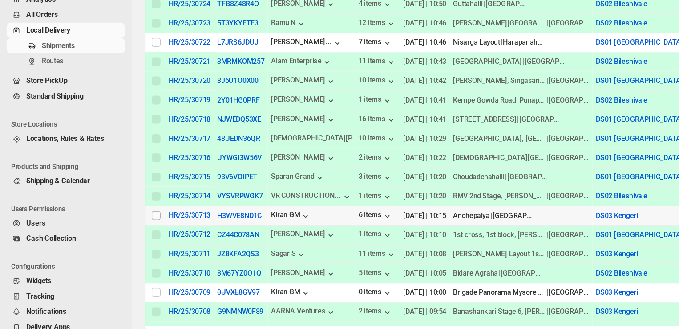
click at [128, 233] on input "Select shipment" at bounding box center [126, 236] width 7 height 7
checkbox input "true"
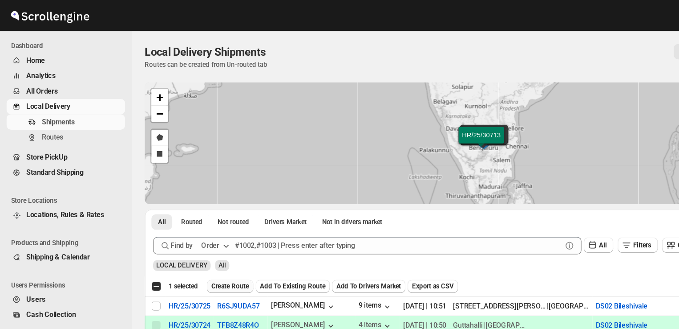
click at [179, 230] on span "Create Route" at bounding box center [186, 231] width 31 height 7
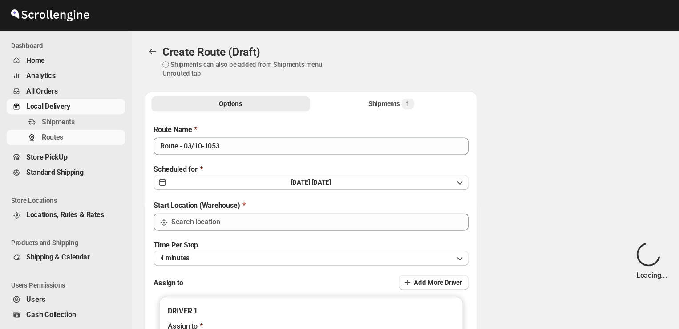
type input "DS03 Kengeri"
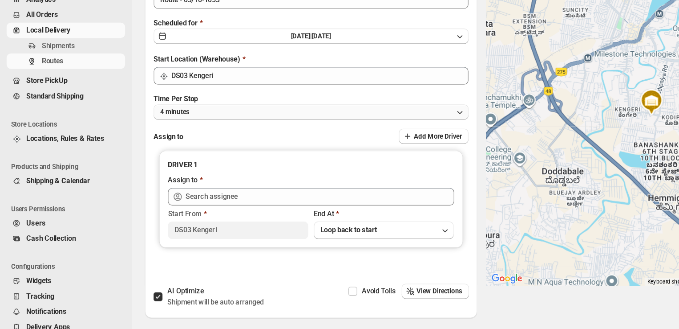
scroll to position [57, 0]
click at [180, 150] on button "4 minutes" at bounding box center [253, 152] width 256 height 12
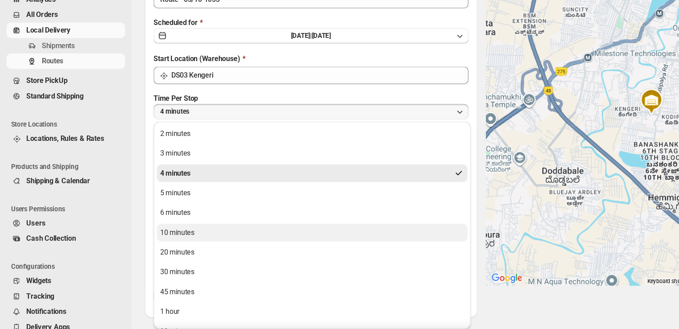
click at [138, 250] on div "10 minutes" at bounding box center [144, 250] width 28 height 9
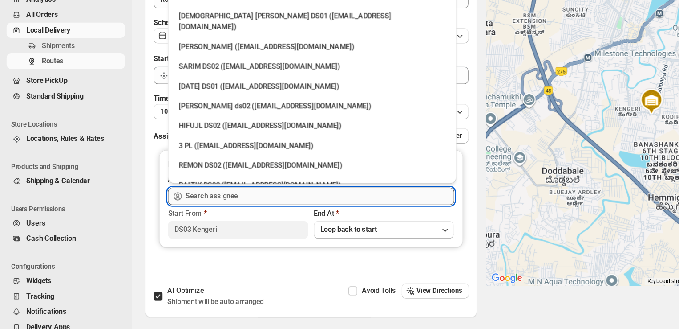
click at [196, 221] on input "text" at bounding box center [259, 221] width 218 height 14
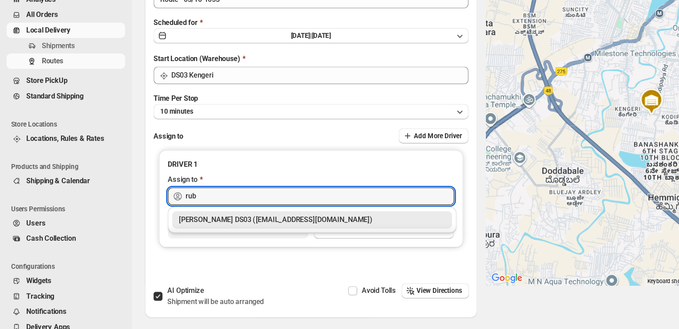
click at [212, 240] on div "Rubel DS03 (cosale3351@bitmens.com)" at bounding box center [253, 240] width 216 height 9
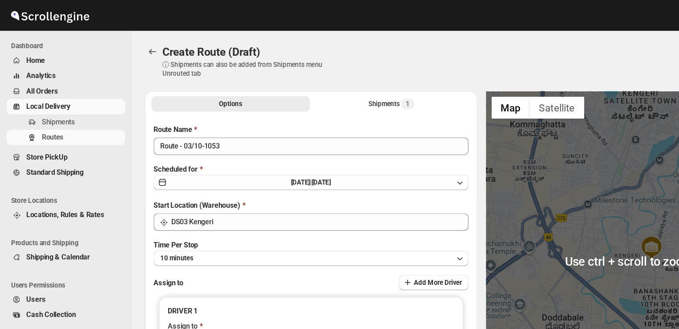
scroll to position [0, 0]
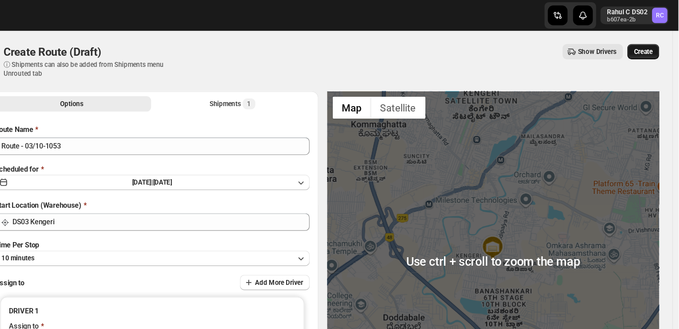
type input "Rubel DS03 (cosale3351@bitmens.com)"
click at [652, 44] on span "Create" at bounding box center [650, 41] width 15 height 7
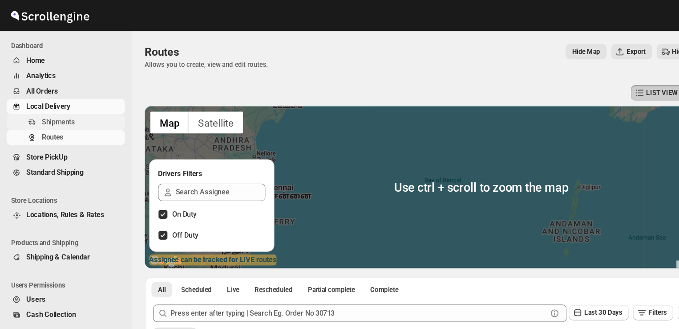
click at [72, 100] on span "Shipments" at bounding box center [67, 98] width 66 height 9
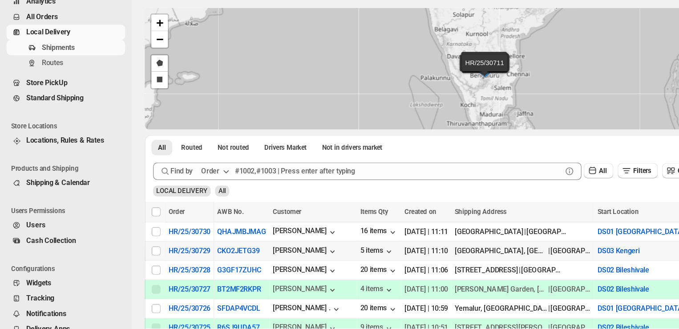
click at [131, 264] on div "Select shipment" at bounding box center [127, 264] width 9 height 8
checkbox input "true"
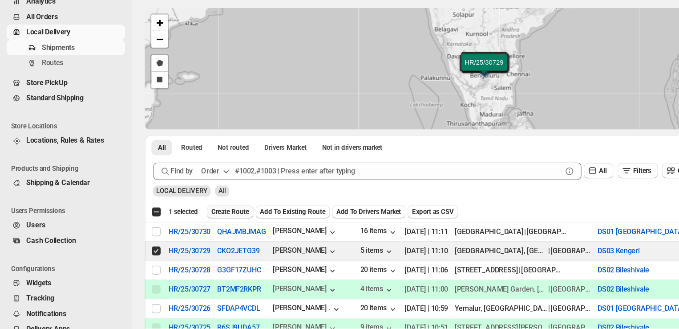
click at [191, 231] on span "Create Route" at bounding box center [186, 231] width 31 height 7
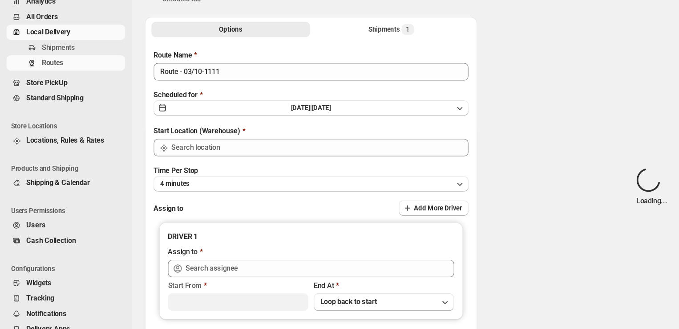
type input "DS03 Kengeri"
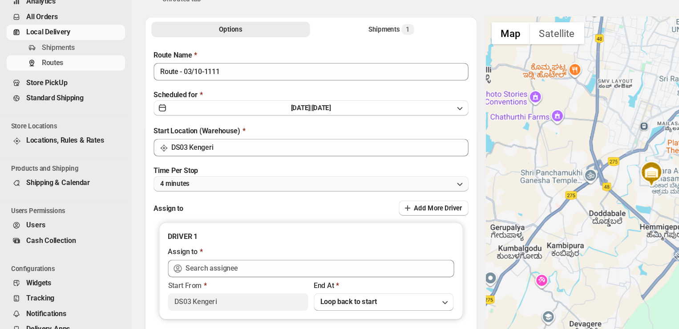
click at [167, 208] on button "4 minutes" at bounding box center [253, 209] width 256 height 12
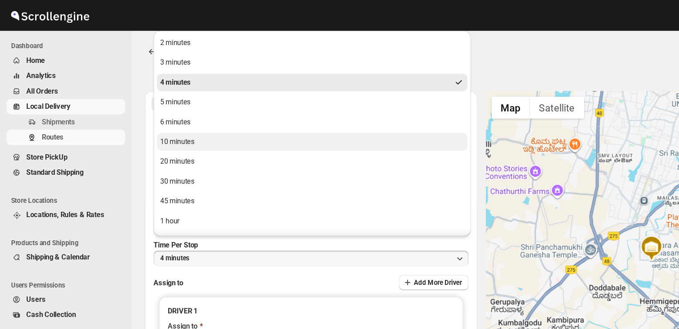
click at [145, 114] on div "10 minutes" at bounding box center [144, 114] width 28 height 9
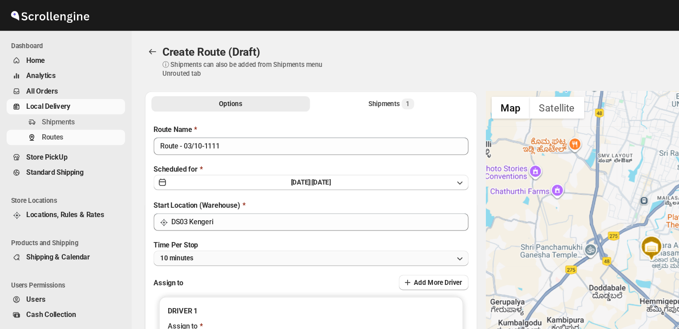
click at [167, 209] on button "10 minutes" at bounding box center [253, 209] width 256 height 12
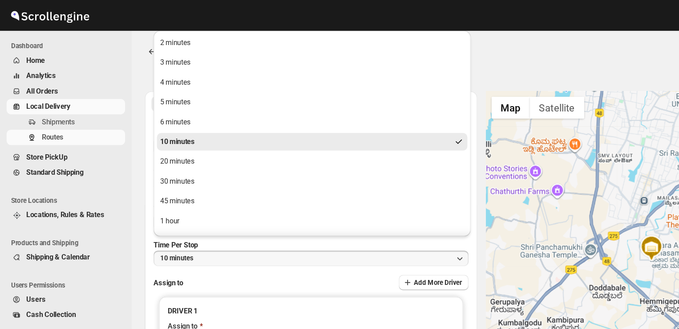
click at [187, 220] on div "Route Name Route - 03/10-1111 Scheduled for Fri Oct 03 2025 | Today Start Locat…" at bounding box center [253, 223] width 256 height 244
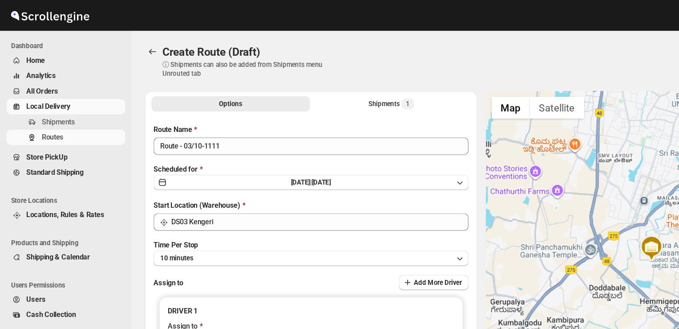
scroll to position [6, 0]
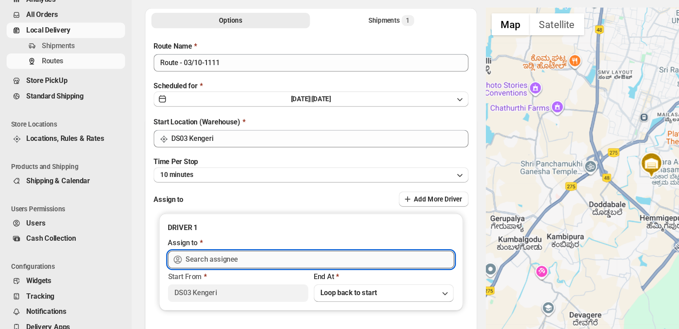
click at [203, 269] on input "text" at bounding box center [259, 272] width 218 height 14
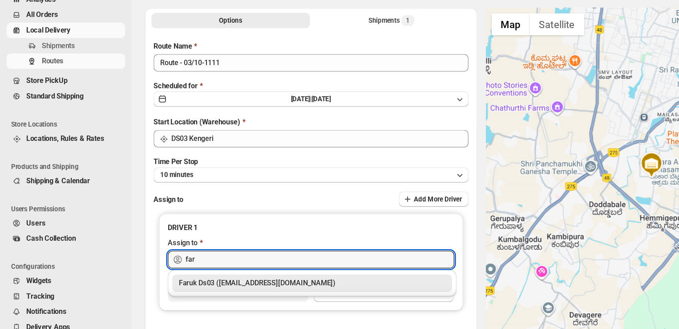
click at [207, 292] on div "Faruk Ds03 (yegan70532@bitfami.com)" at bounding box center [253, 291] width 216 height 9
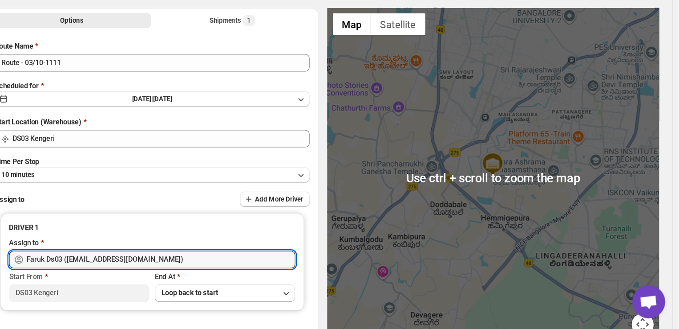
scroll to position [0, 0]
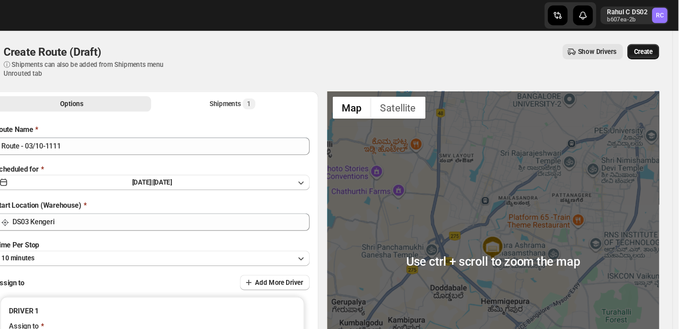
type input "Faruk Ds03 (yegan70532@bitfami.com)"
click at [654, 41] on span "Create" at bounding box center [650, 41] width 15 height 7
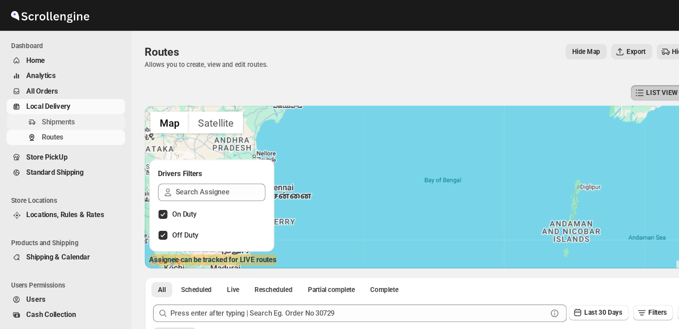
click at [65, 97] on span "Shipments" at bounding box center [67, 98] width 66 height 9
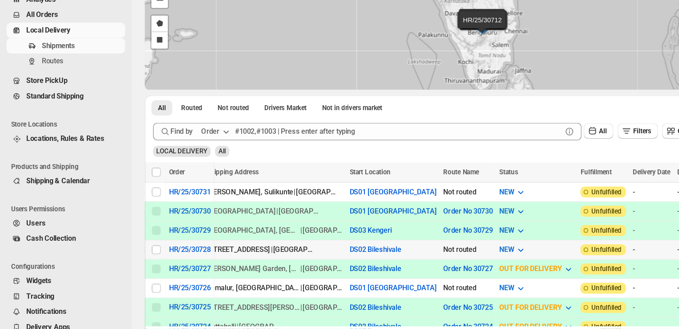
scroll to position [0, 267]
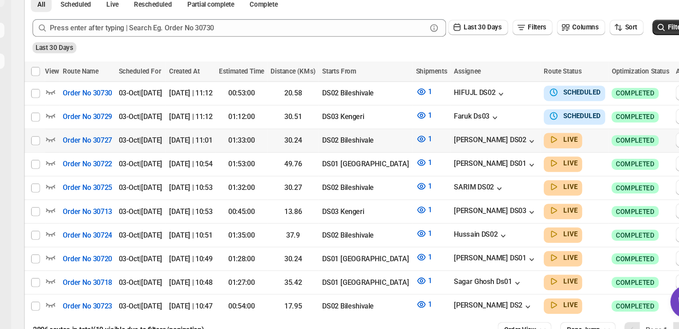
scroll to position [169, 0]
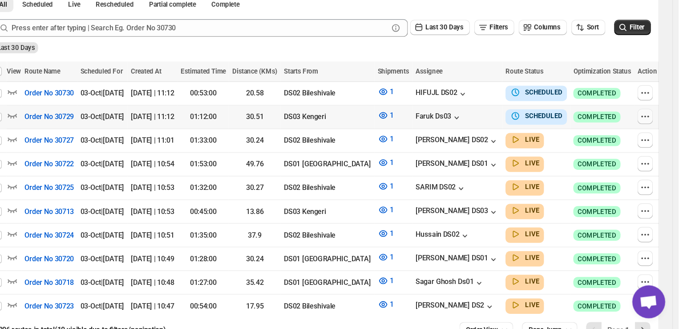
click at [652, 156] on icon "button" at bounding box center [652, 156] width 1 height 1
checkbox input "true"
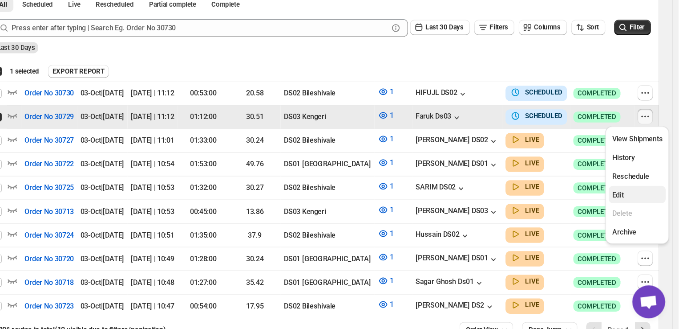
click at [632, 221] on span "Edit" at bounding box center [630, 219] width 9 height 7
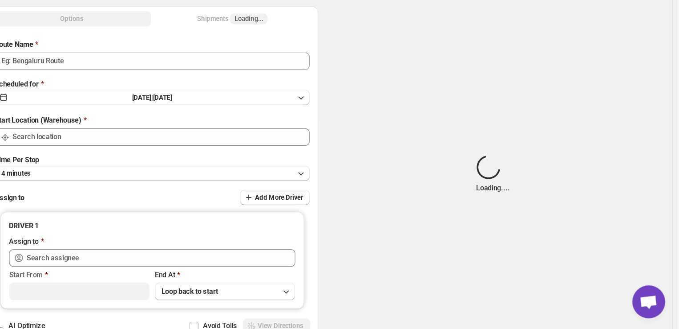
type input "Order No 30729"
type input "DS03 Kengeri"
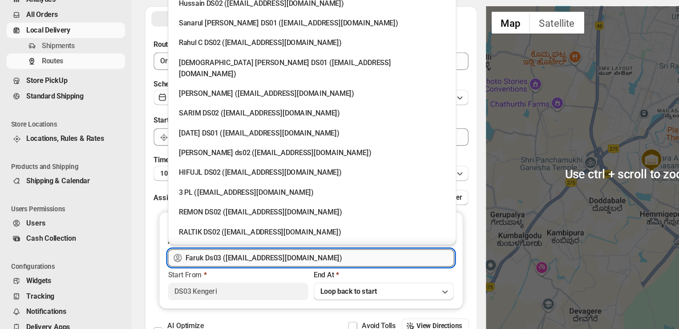
click at [256, 269] on input "Faruk Ds03 (yegan70532@bitfami.com)" at bounding box center [259, 271] width 218 height 14
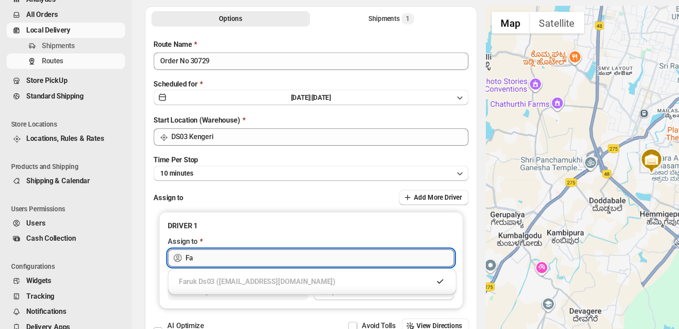
type input "F"
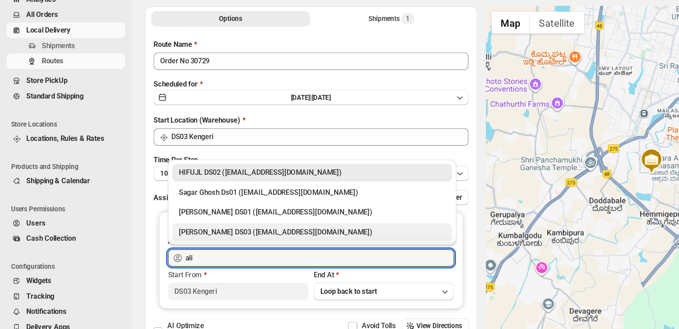
click at [218, 249] on div "ALIM HUSSAIN DS03 (dokeda1264@hiepth.com)" at bounding box center [253, 249] width 216 height 9
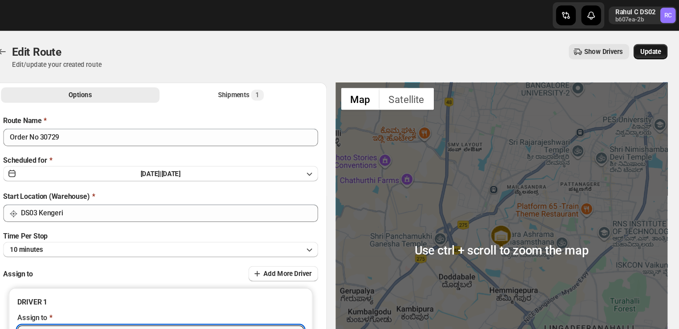
type input "ALIM HUSSAIN DS03 (dokeda1264@hiepth.com)"
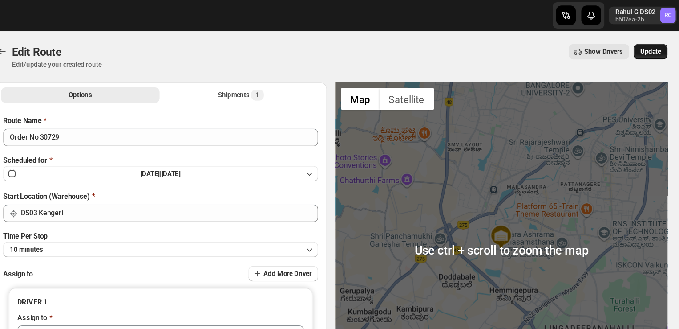
click at [654, 42] on span "Update" at bounding box center [650, 41] width 17 height 7
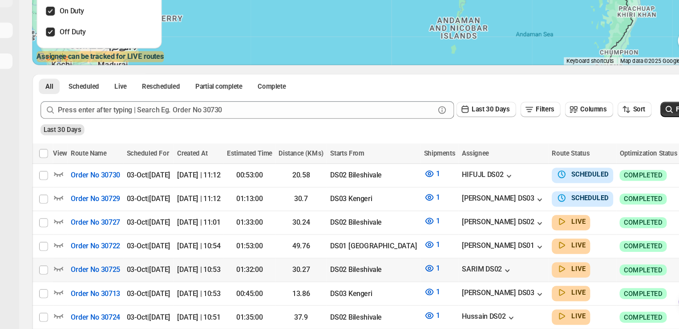
scroll to position [103, 0]
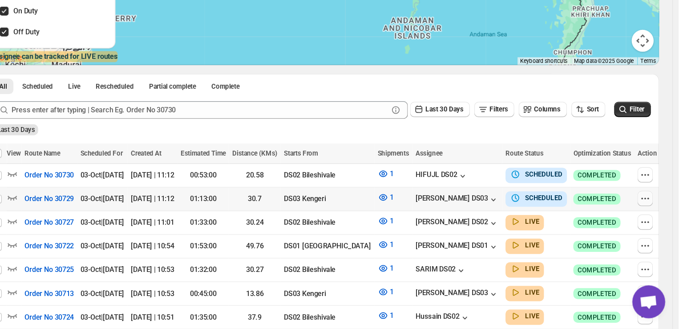
click at [652, 223] on icon "button" at bounding box center [652, 222] width 9 height 9
checkbox input "true"
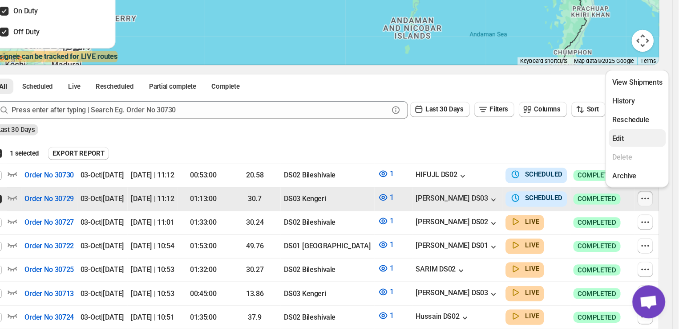
click at [634, 175] on span "Edit" at bounding box center [630, 174] width 9 height 7
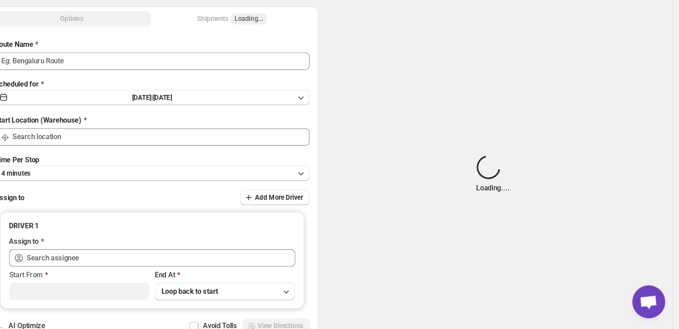
type input "Order No 30729"
type input "DS03 Kengeri"
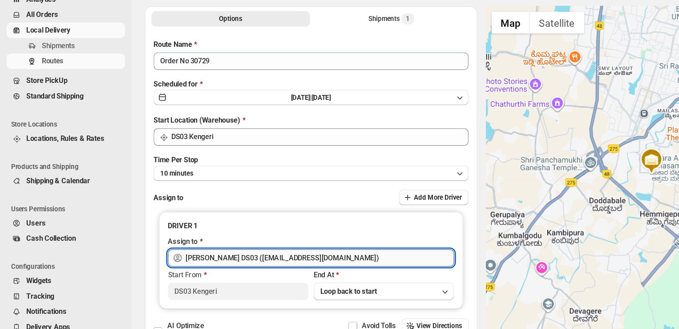
click at [276, 269] on input "ALIM HUSSAIN DS03 (dokeda1264@hiepth.com)" at bounding box center [259, 271] width 218 height 14
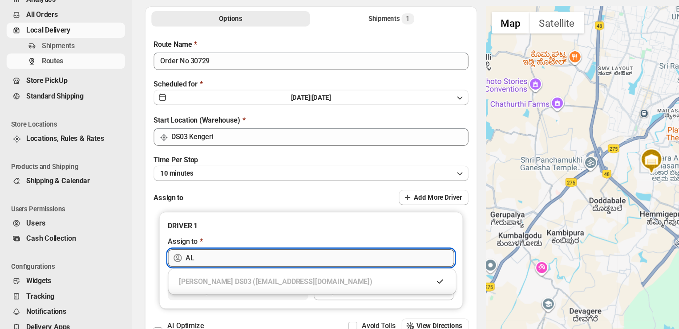
type input "A"
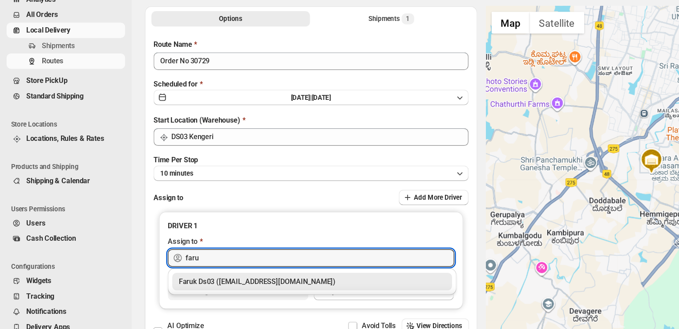
click at [251, 289] on div "Faruk Ds03 (yegan70532@bitfami.com)" at bounding box center [253, 289] width 216 height 9
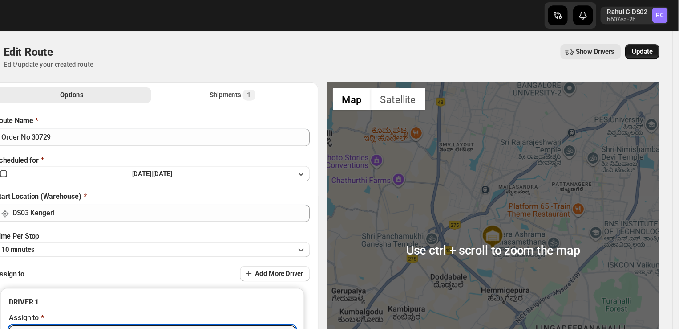
type input "Faruk Ds03 (yegan70532@bitfami.com)"
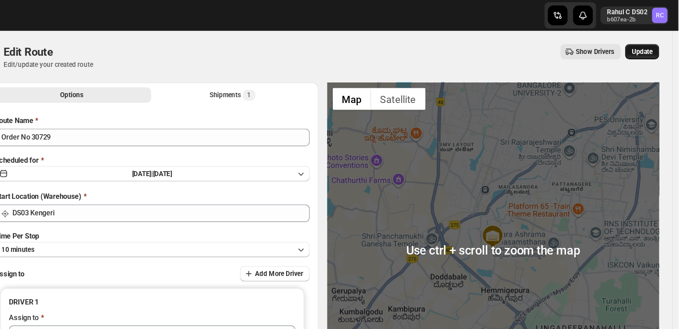
click at [656, 42] on span "Update" at bounding box center [650, 41] width 17 height 7
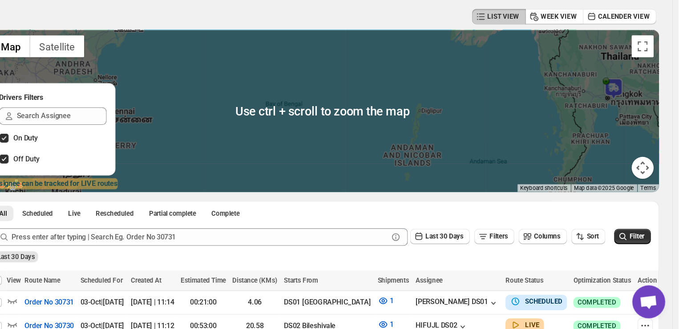
scroll to position [11, 0]
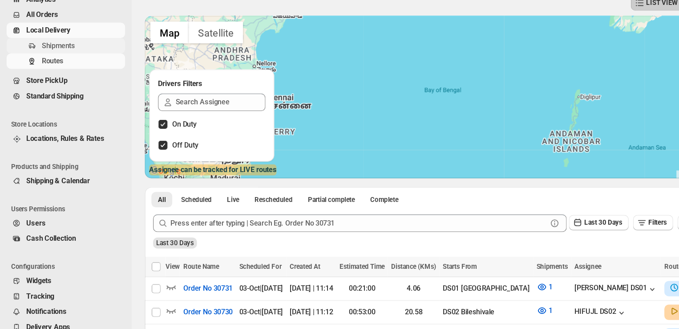
click at [67, 98] on span "Shipments" at bounding box center [67, 98] width 66 height 9
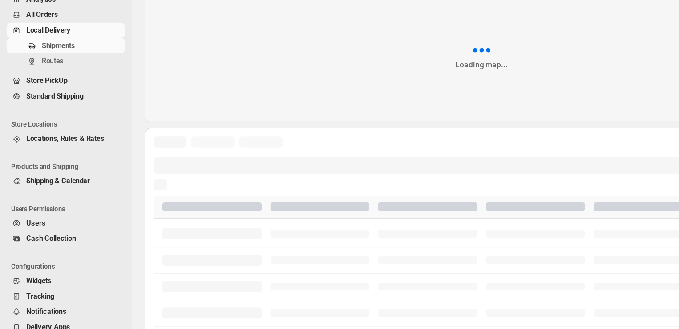
scroll to position [8, 0]
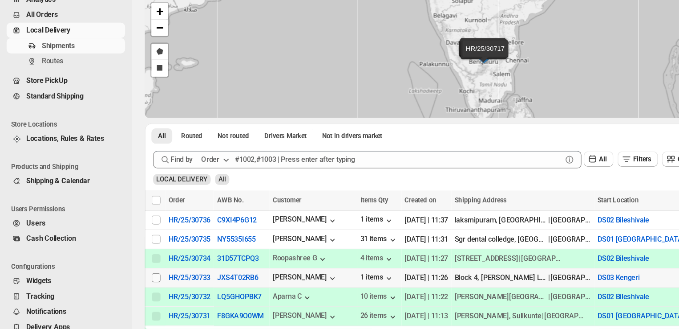
click at [127, 285] on input "Select shipment" at bounding box center [126, 286] width 7 height 7
checkbox input "true"
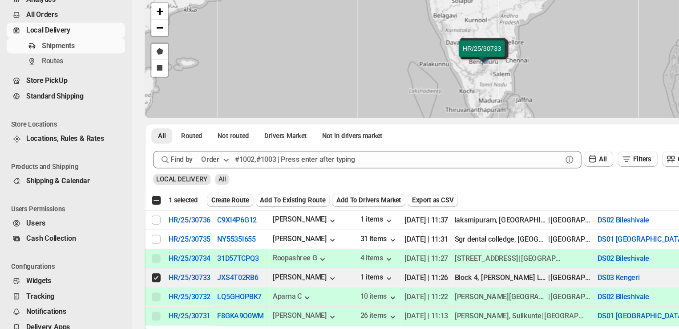
click at [191, 226] on span "Create Route" at bounding box center [186, 223] width 31 height 7
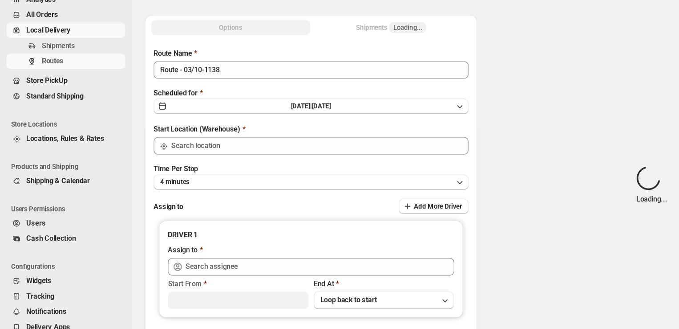
type input "DS03 Kengeri"
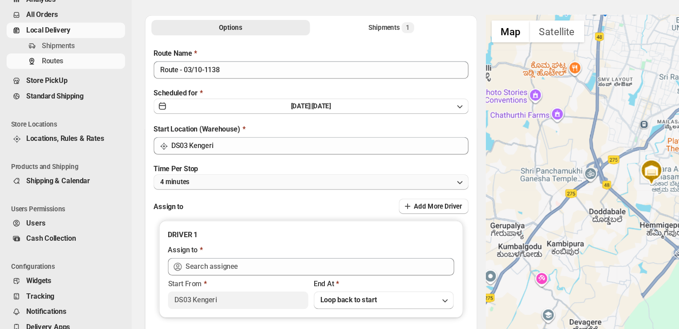
click at [161, 207] on button "4 minutes" at bounding box center [253, 209] width 256 height 12
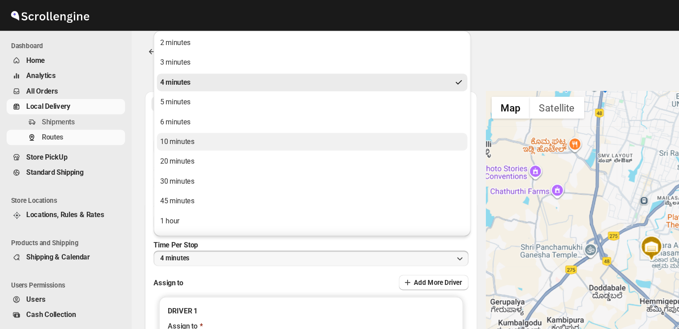
click at [150, 114] on div "10 minutes" at bounding box center [144, 114] width 28 height 9
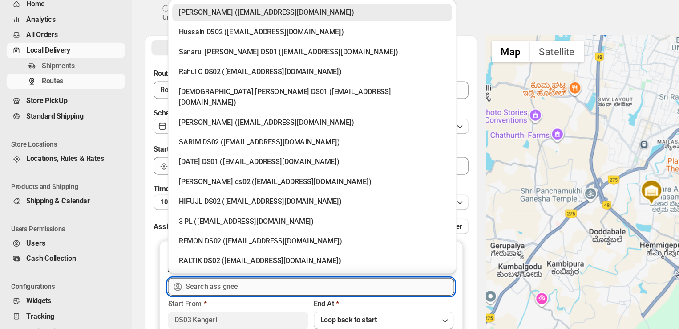
click at [187, 278] on input "text" at bounding box center [259, 278] width 218 height 14
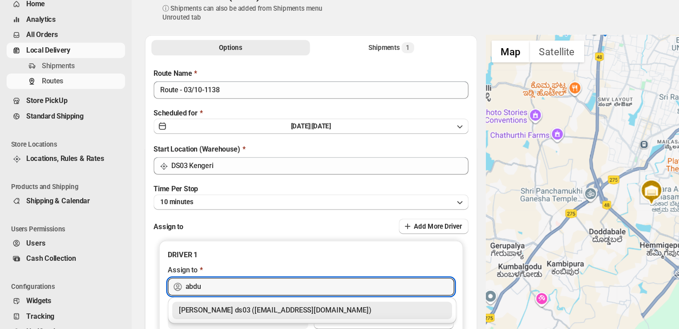
click at [215, 301] on div "Abdul Ahmed Laskar ds03 (dofesex377@dextrago.com)" at bounding box center [253, 296] width 216 height 9
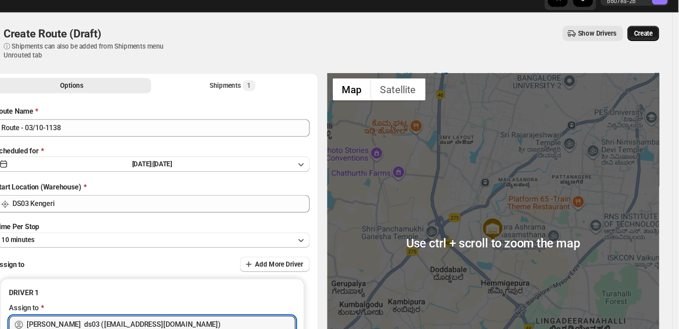
type input "Abdul Ahmed Laskar ds03 (dofesex377@dextrago.com)"
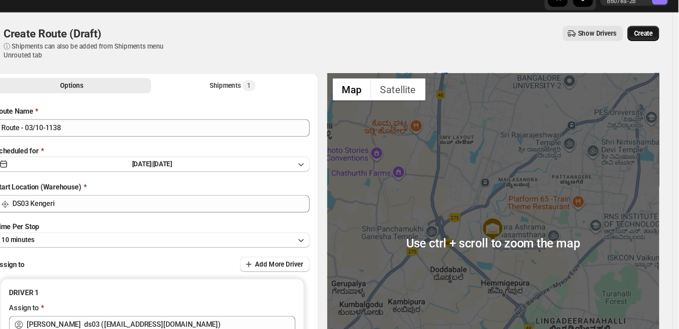
click at [655, 41] on span "Create" at bounding box center [650, 41] width 15 height 7
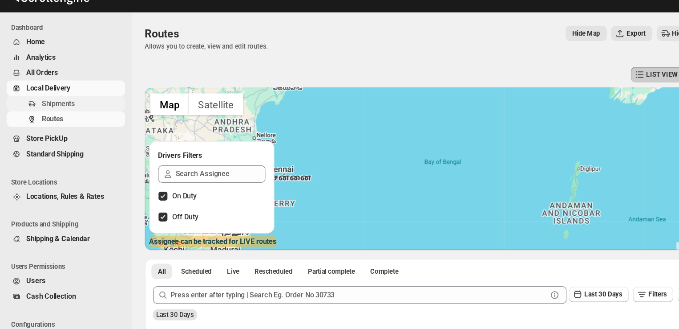
click at [56, 97] on span "Shipments" at bounding box center [47, 98] width 27 height 7
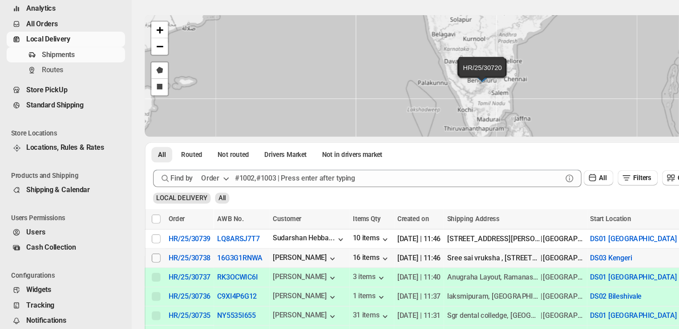
click at [129, 260] on input "Select shipment" at bounding box center [126, 263] width 7 height 7
checkbox input "true"
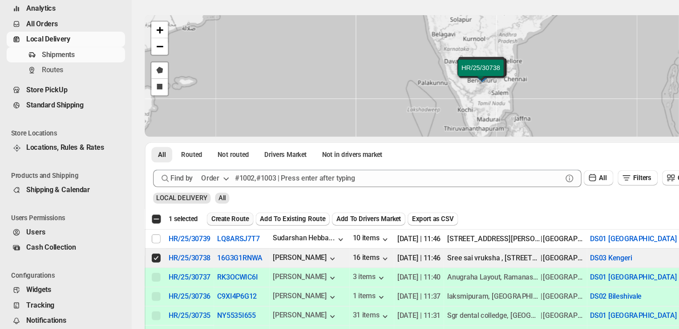
click at [182, 228] on span "Create Route" at bounding box center [186, 231] width 31 height 7
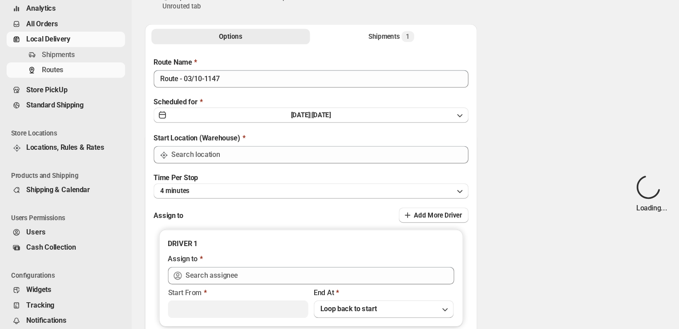
type input "DS03 Kengeri"
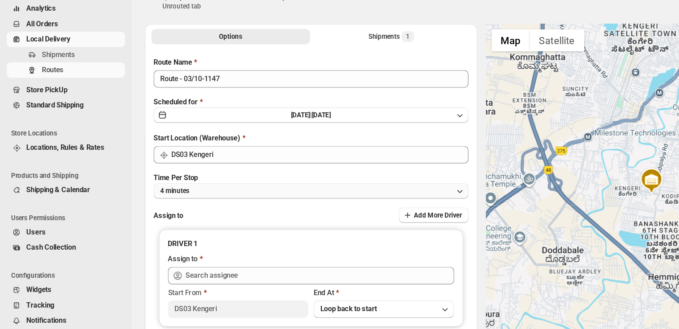
click at [160, 211] on button "4 minutes" at bounding box center [253, 209] width 256 height 12
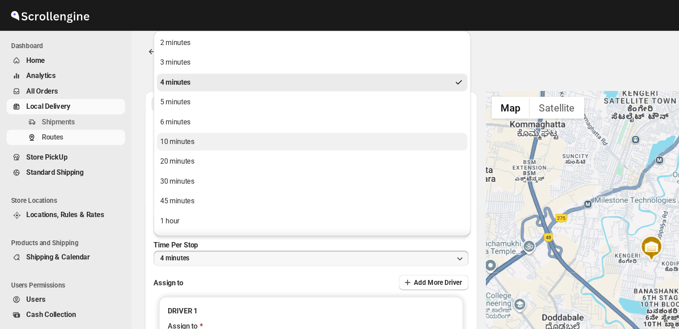
click at [140, 118] on div "10 minutes" at bounding box center [144, 114] width 28 height 9
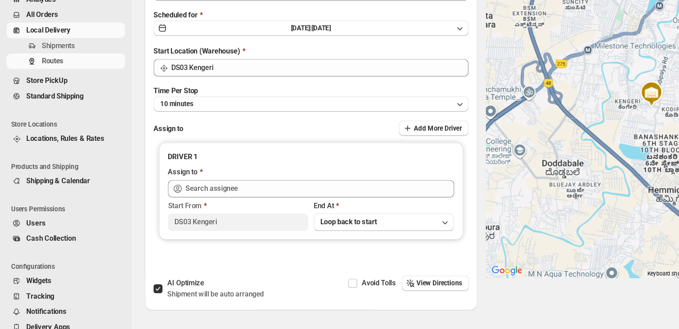
scroll to position [69, 0]
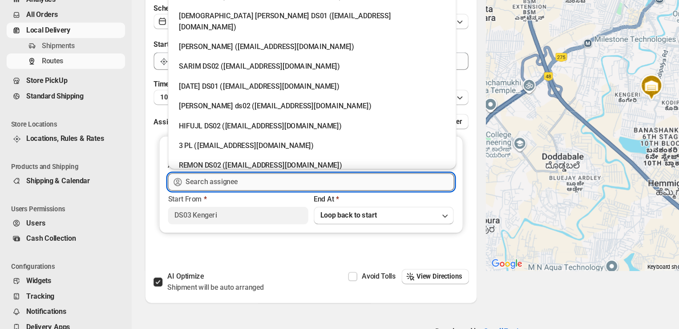
click at [211, 212] on input "text" at bounding box center [259, 209] width 218 height 14
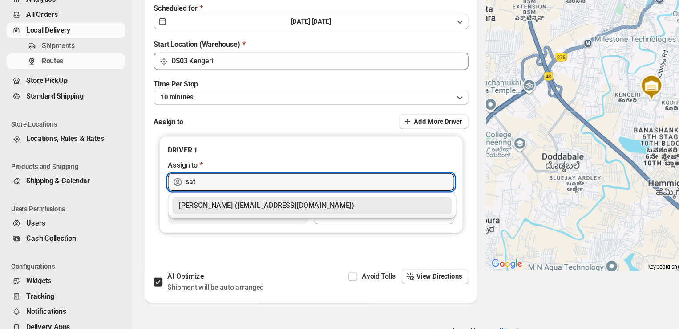
click at [229, 227] on div "Satish kumar veera (tehaxi9762@chaublog.com)" at bounding box center [253, 228] width 216 height 9
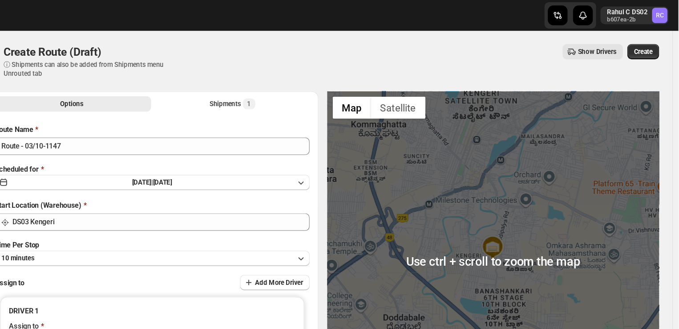
scroll to position [0, 0]
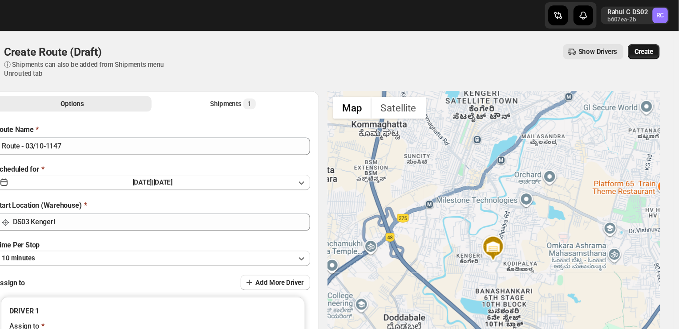
type input "Satish kumar veera (tehaxi9762@chaublog.com)"
click at [658, 41] on span "Create" at bounding box center [650, 41] width 15 height 7
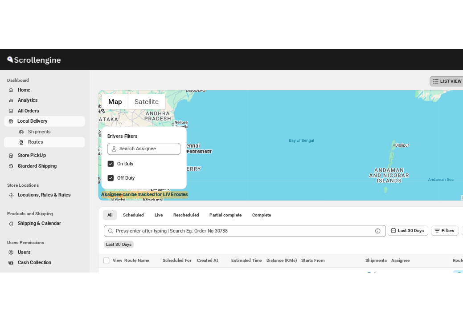
scroll to position [26, 0]
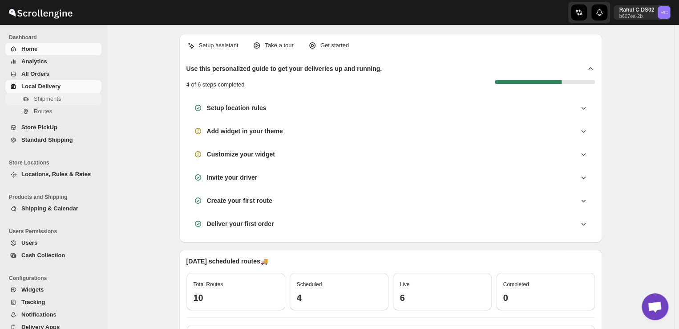
click at [46, 98] on span "Shipments" at bounding box center [47, 98] width 27 height 7
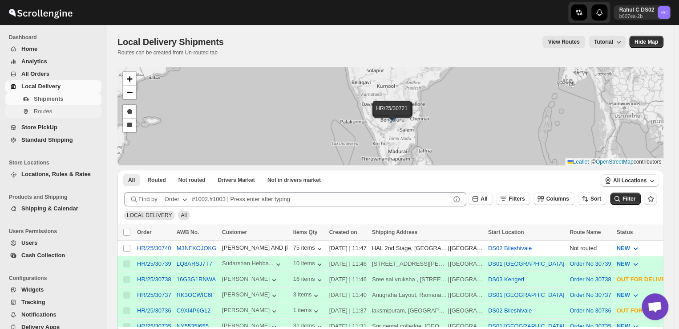
click at [45, 114] on span "Routes" at bounding box center [43, 111] width 18 height 7
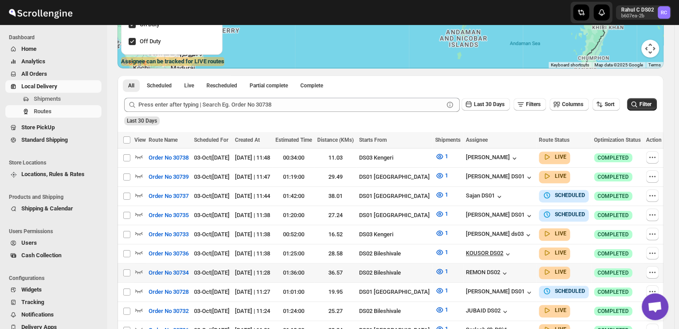
scroll to position [156, 0]
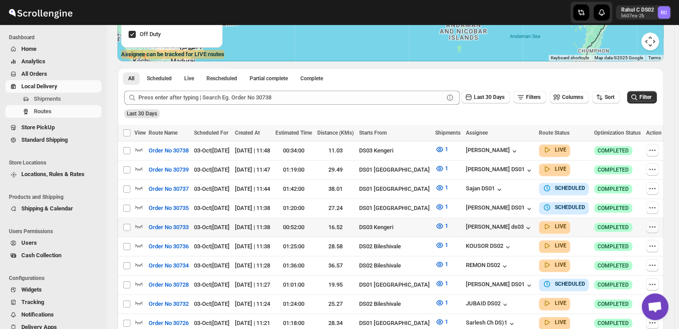
click at [653, 225] on icon "button" at bounding box center [652, 226] width 9 height 9
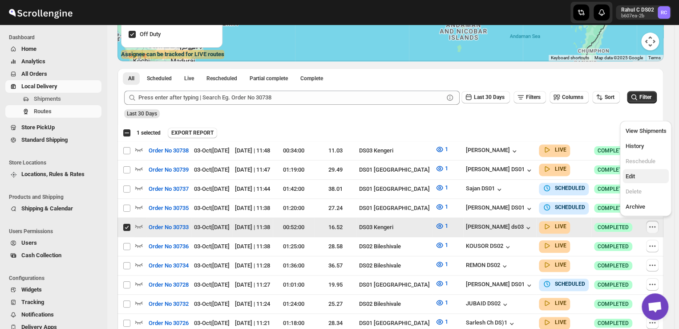
click at [638, 179] on span "Edit" at bounding box center [646, 176] width 41 height 9
checkbox input "false"
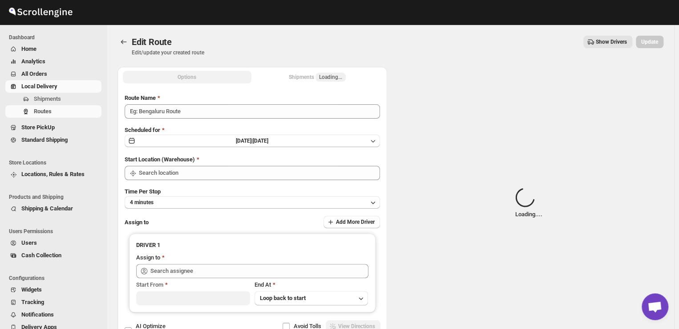
type input "Order No 30733"
type input "DS03 Kengeri"
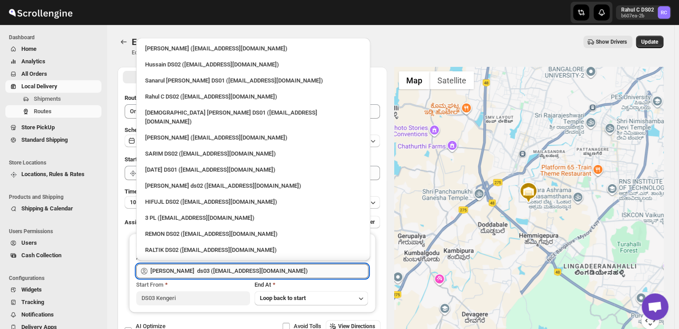
click at [299, 267] on input "Abdul Ahmed Laskar ds03 (dofesex377@dextrago.com)" at bounding box center [259, 271] width 218 height 14
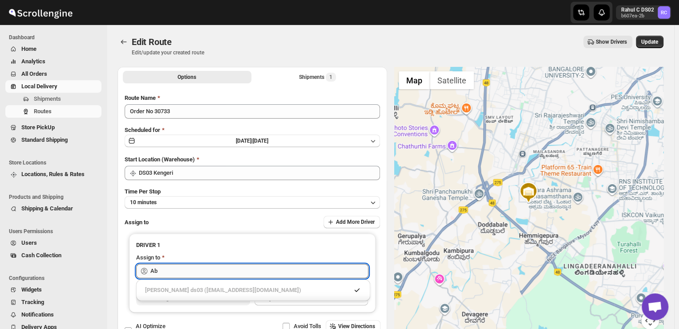
type input "A"
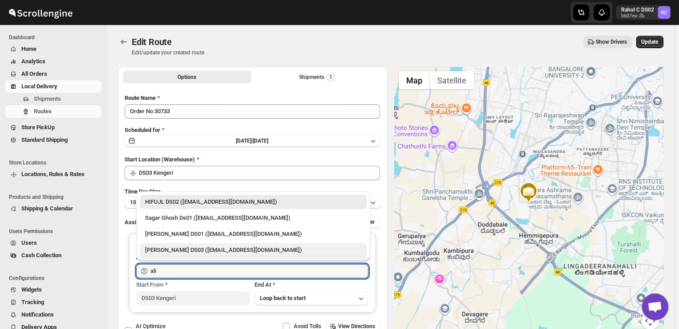
click at [229, 248] on div "ALIM HUSSAIN DS03 (dokeda1264@hiepth.com)" at bounding box center [253, 249] width 216 height 9
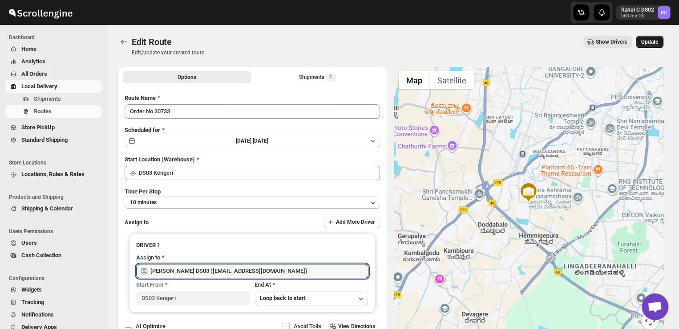
type input "ALIM HUSSAIN DS03 (dokeda1264@hiepth.com)"
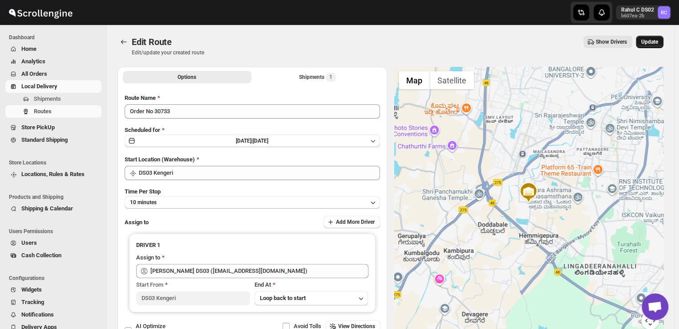
click at [650, 41] on span "Update" at bounding box center [650, 41] width 17 height 7
